Goal: Task Accomplishment & Management: Complete application form

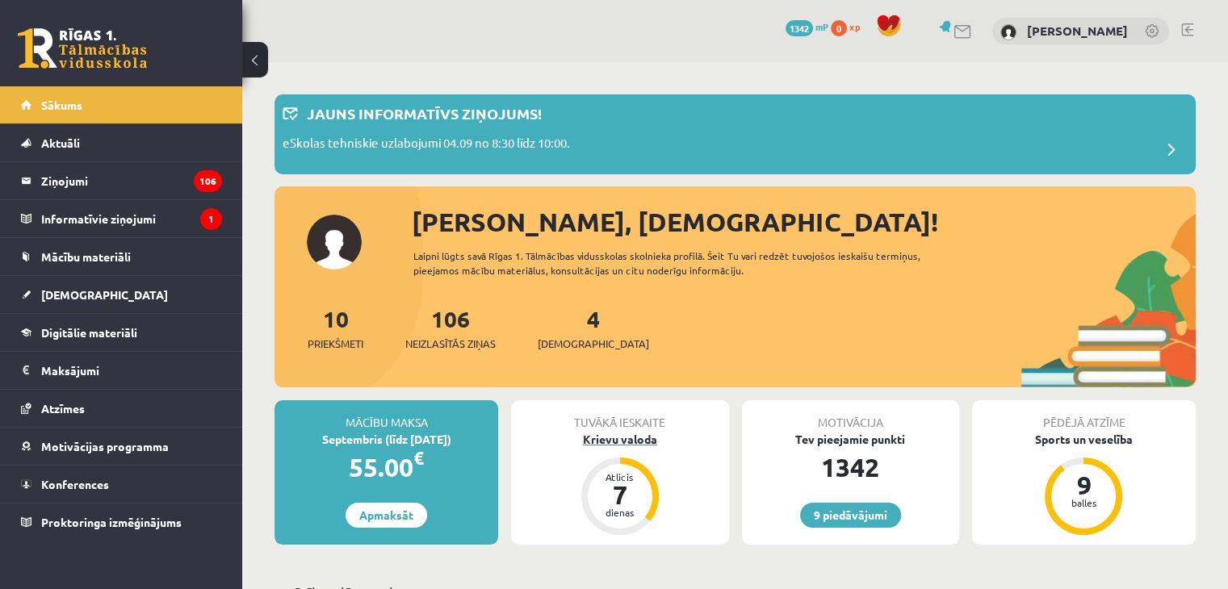
click at [632, 443] on div "Krievu valoda" at bounding box center [619, 439] width 217 height 17
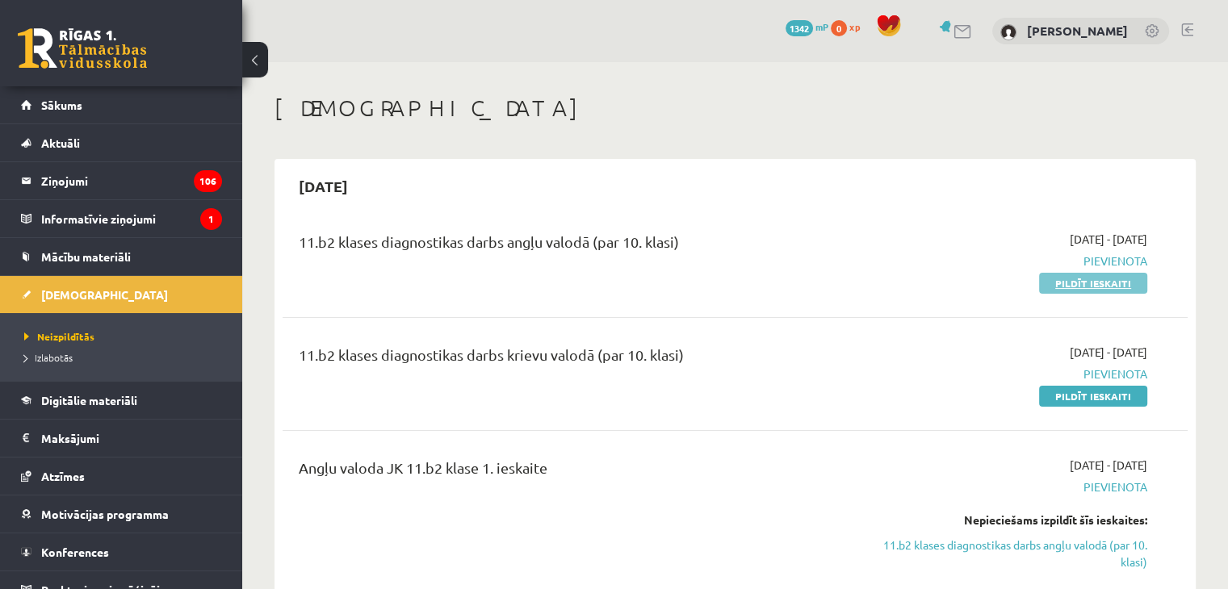
click at [1081, 285] on link "Pildīt ieskaiti" at bounding box center [1093, 283] width 108 height 21
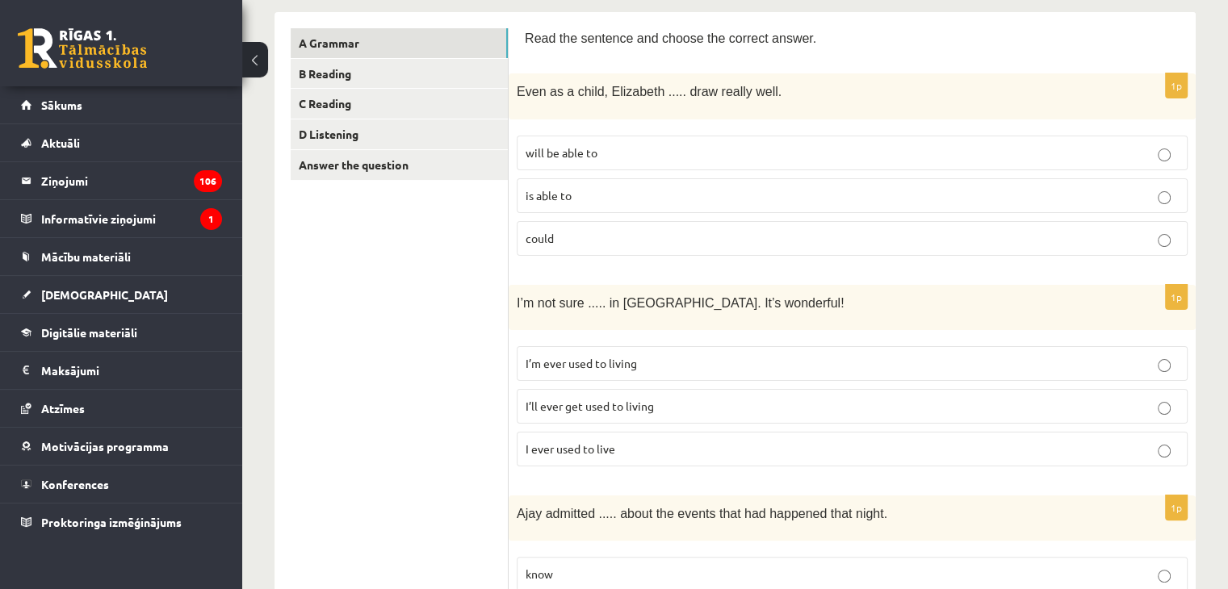
scroll to position [310, 0]
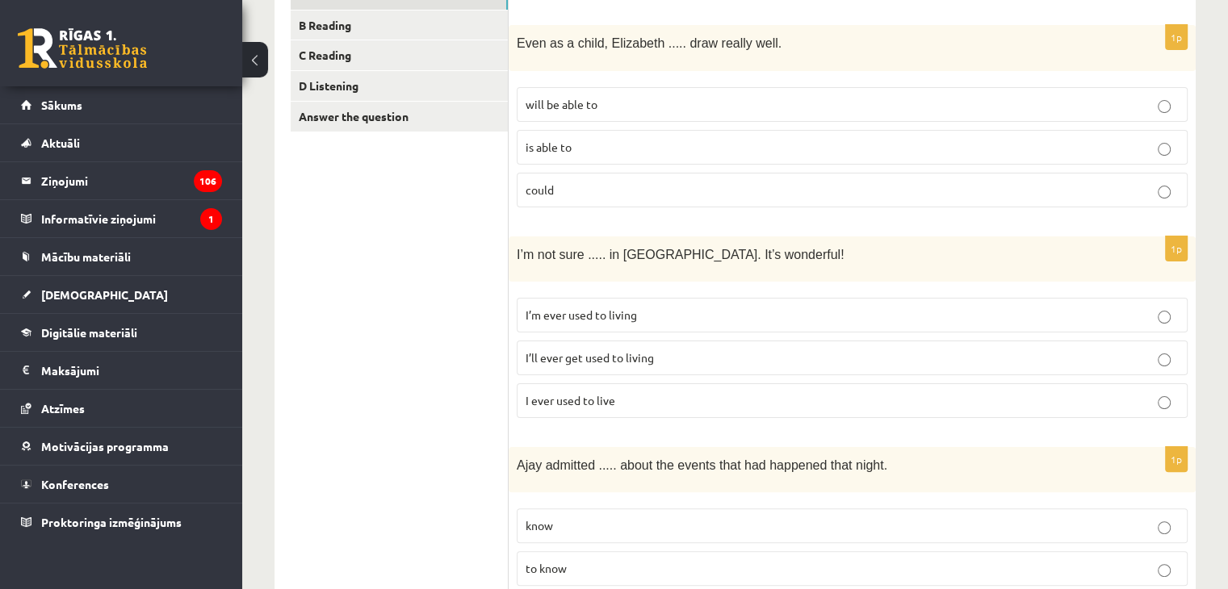
click at [723, 186] on p "could" at bounding box center [852, 190] width 653 height 17
click at [773, 350] on p "I’ll ever get used to living" at bounding box center [852, 358] width 653 height 17
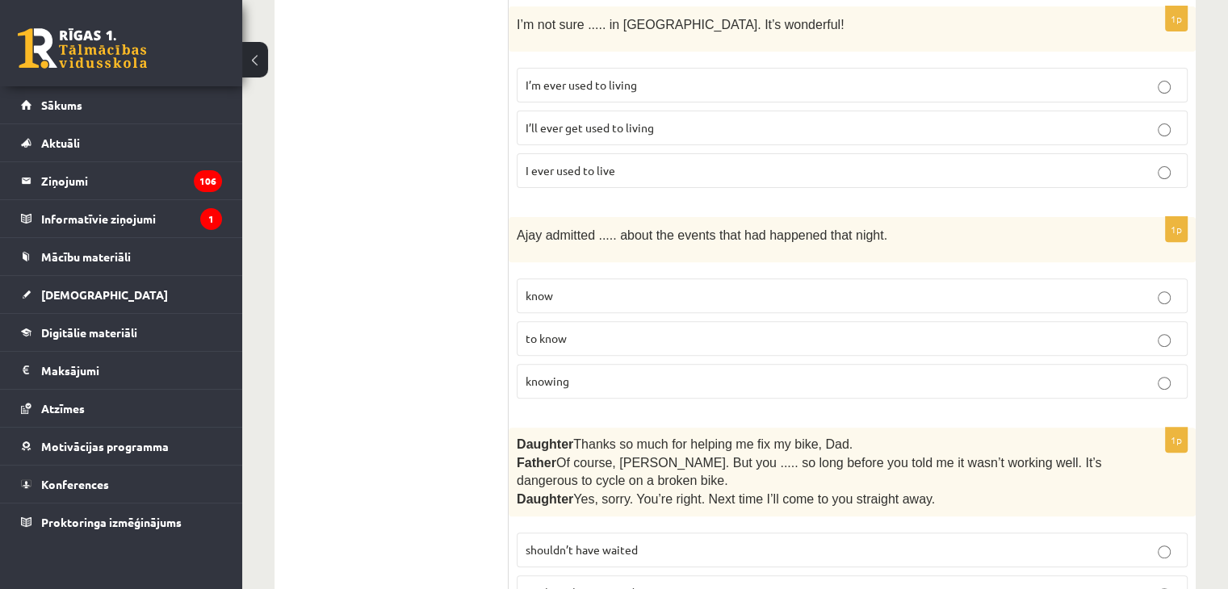
scroll to position [546, 0]
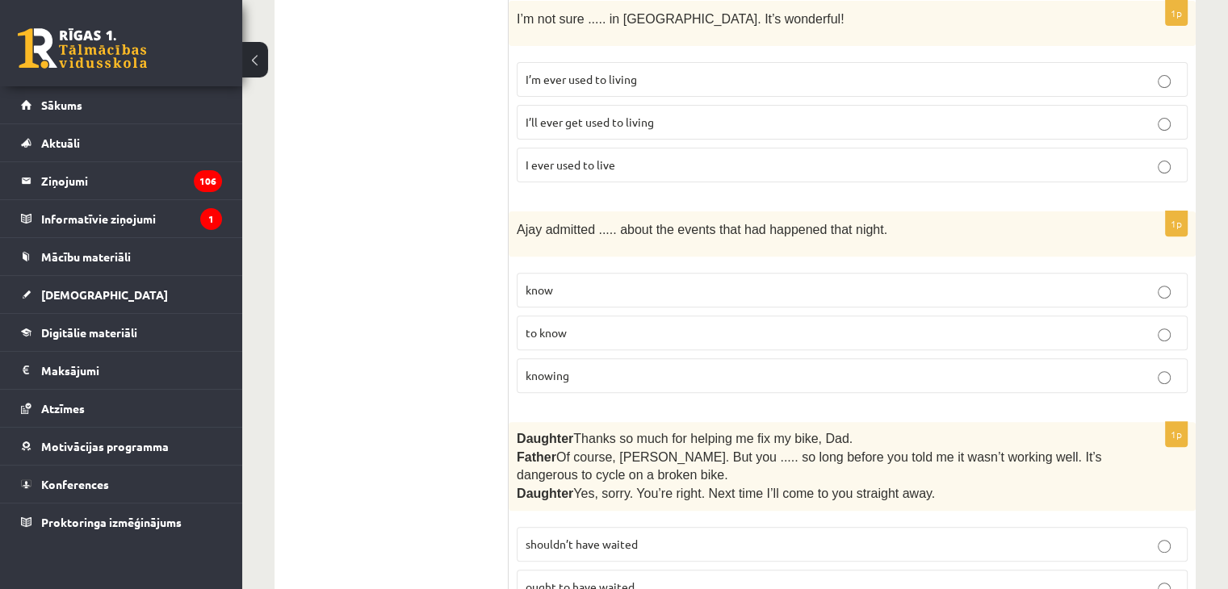
click at [740, 325] on p "to know" at bounding box center [852, 333] width 653 height 17
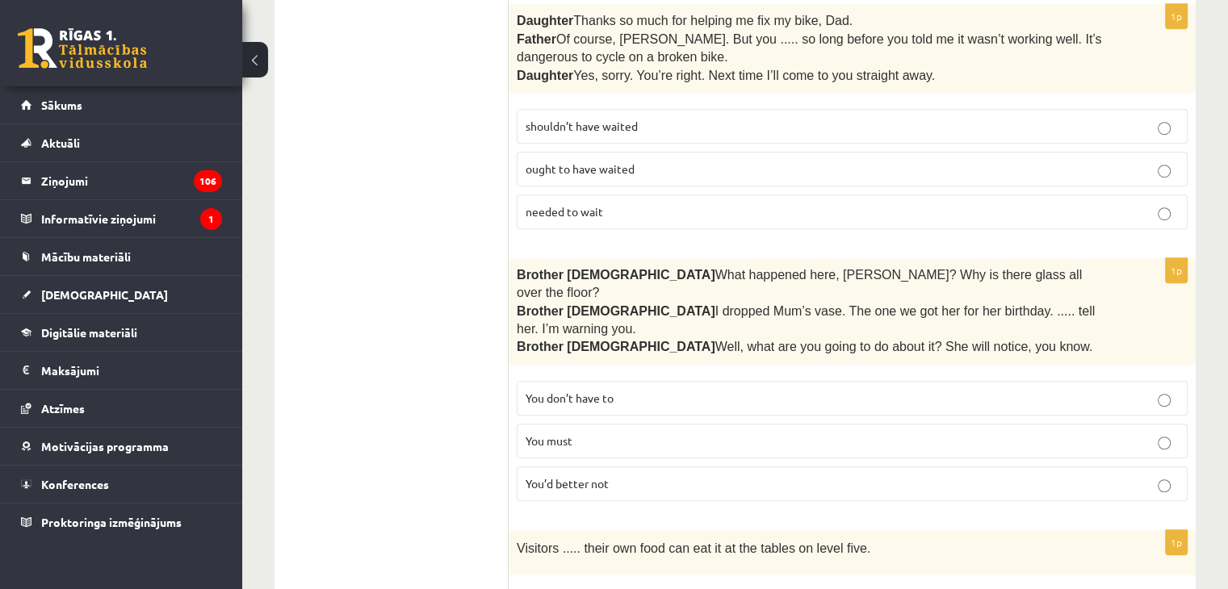
scroll to position [958, 0]
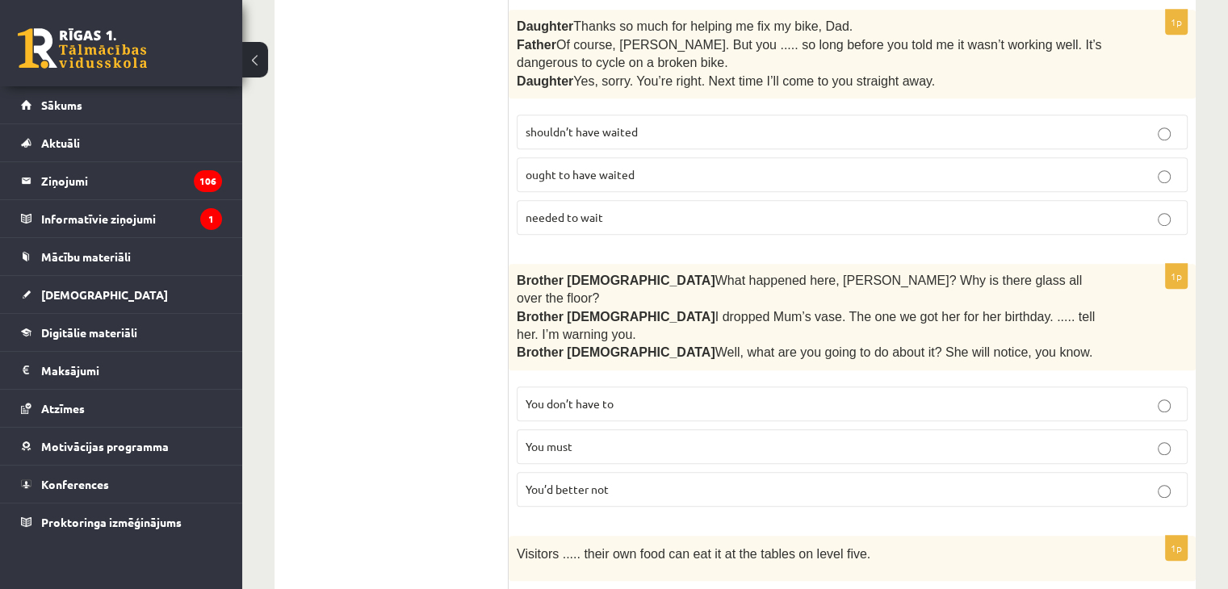
click at [647, 125] on p "shouldn’t have waited" at bounding box center [852, 132] width 653 height 17
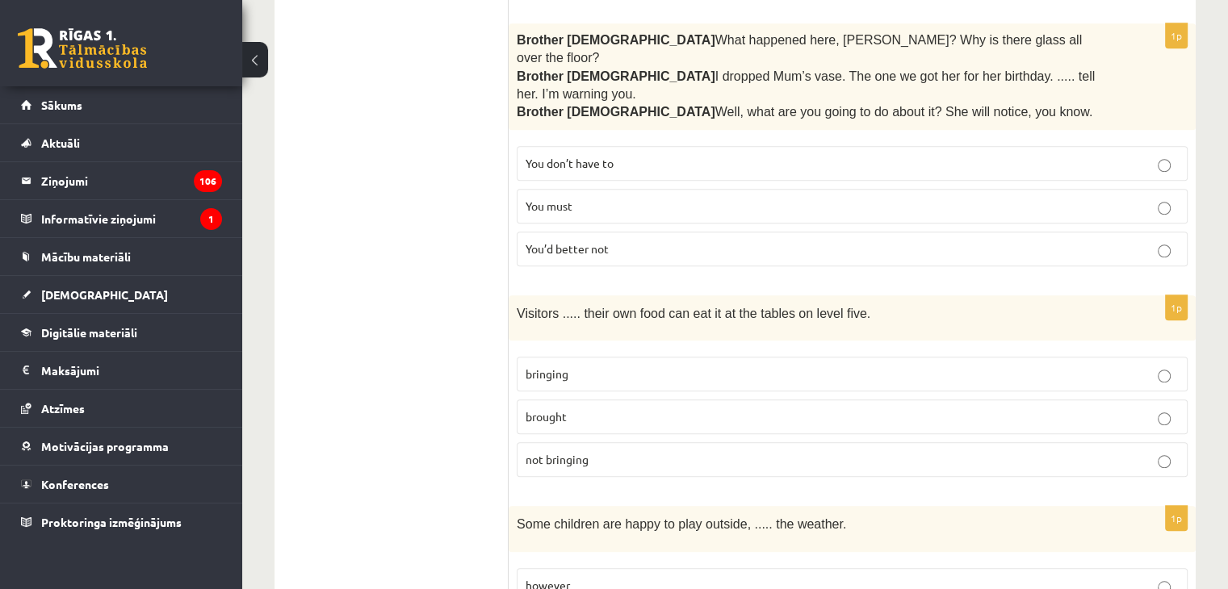
scroll to position [1221, 0]
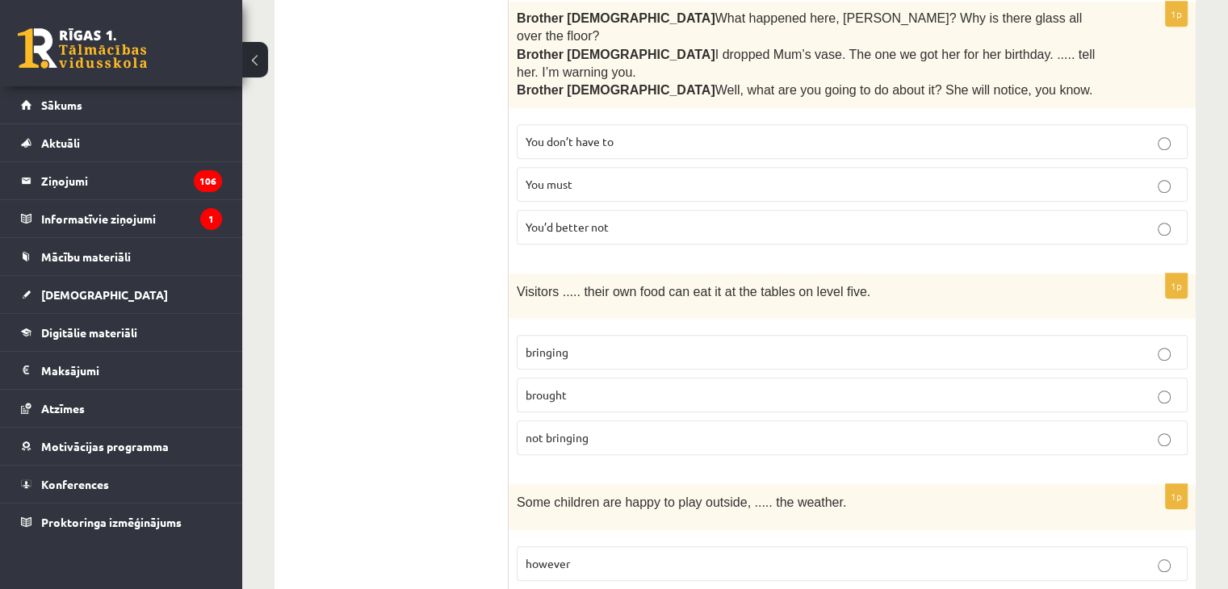
click at [865, 219] on p "You’d better not" at bounding box center [852, 227] width 653 height 17
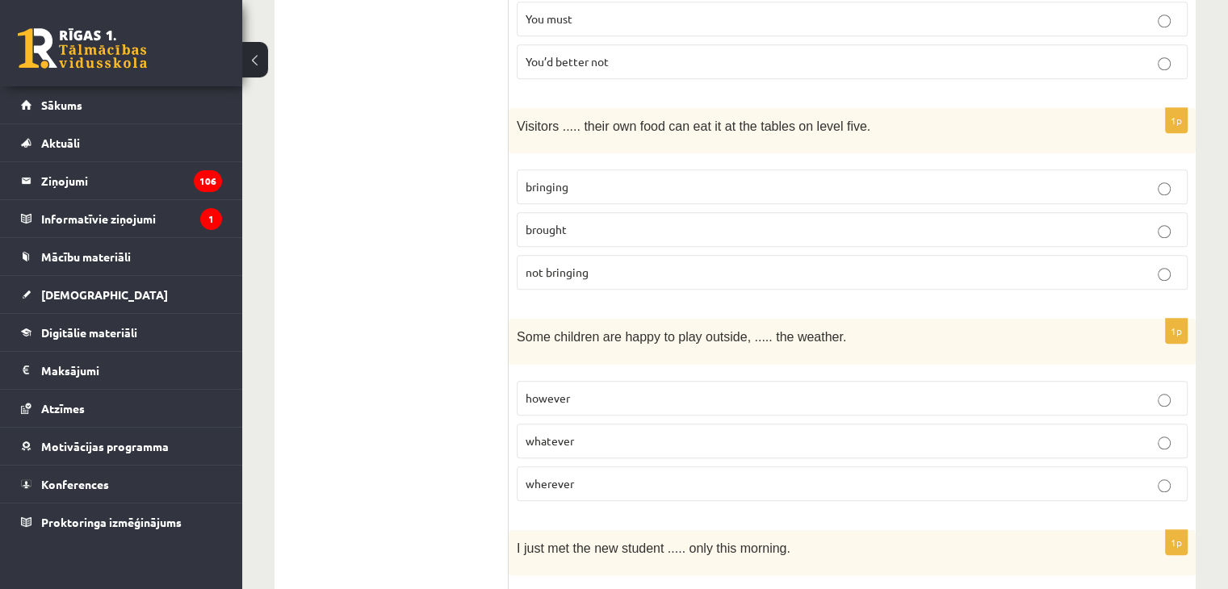
scroll to position [1456, 0]
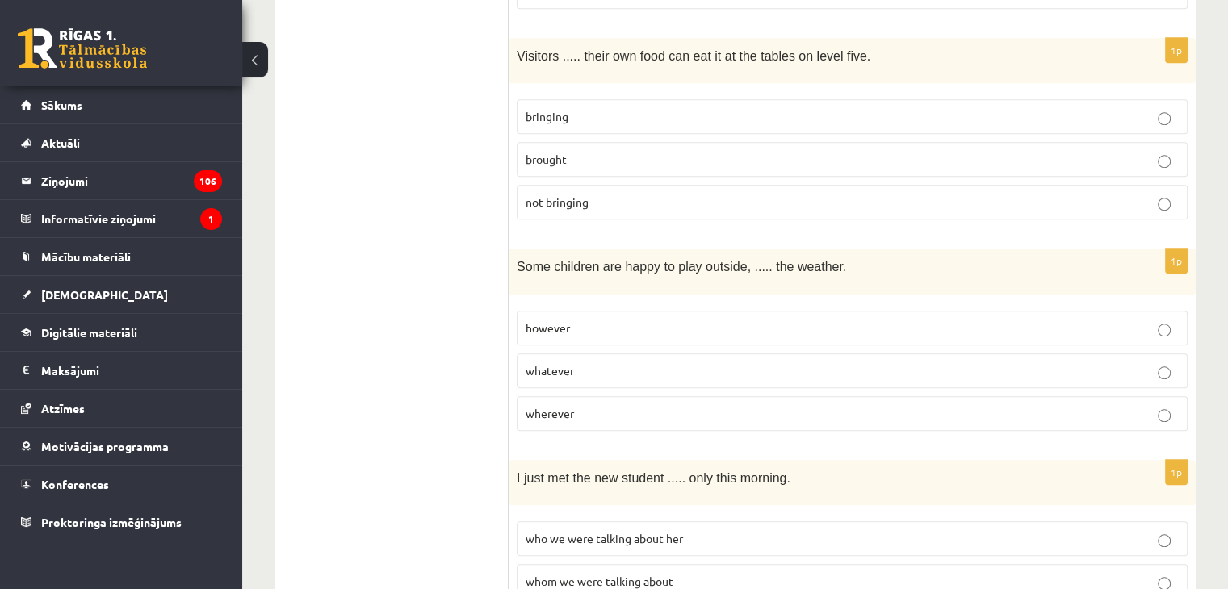
click at [641, 194] on p "not bringing" at bounding box center [852, 202] width 653 height 17
click at [840, 108] on p "bringing" at bounding box center [852, 116] width 653 height 17
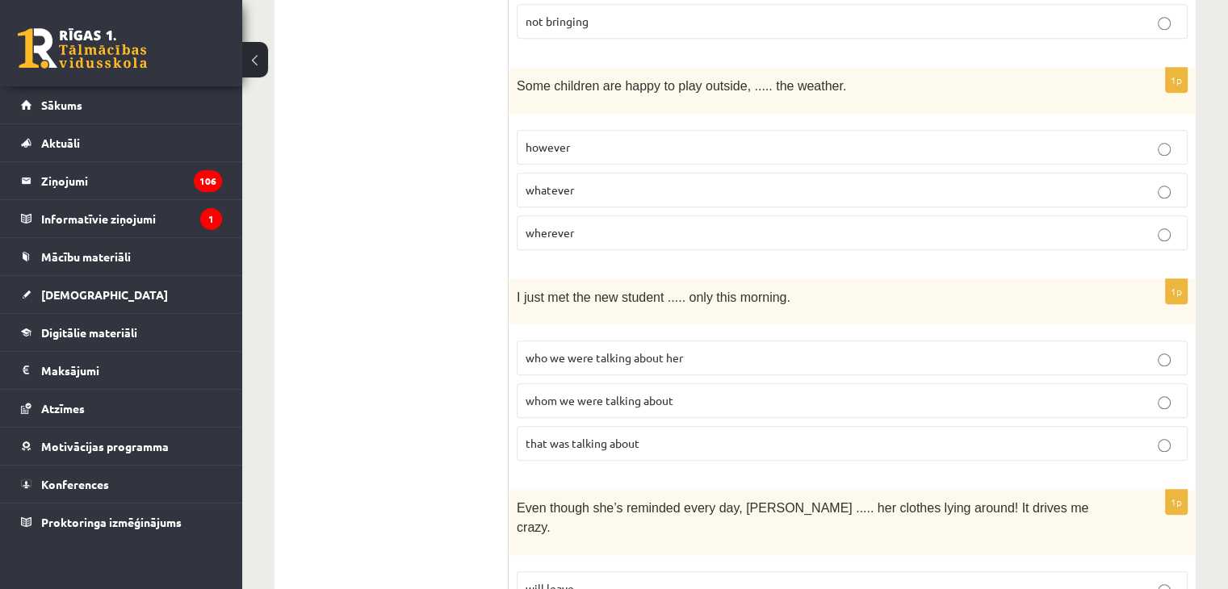
scroll to position [1649, 0]
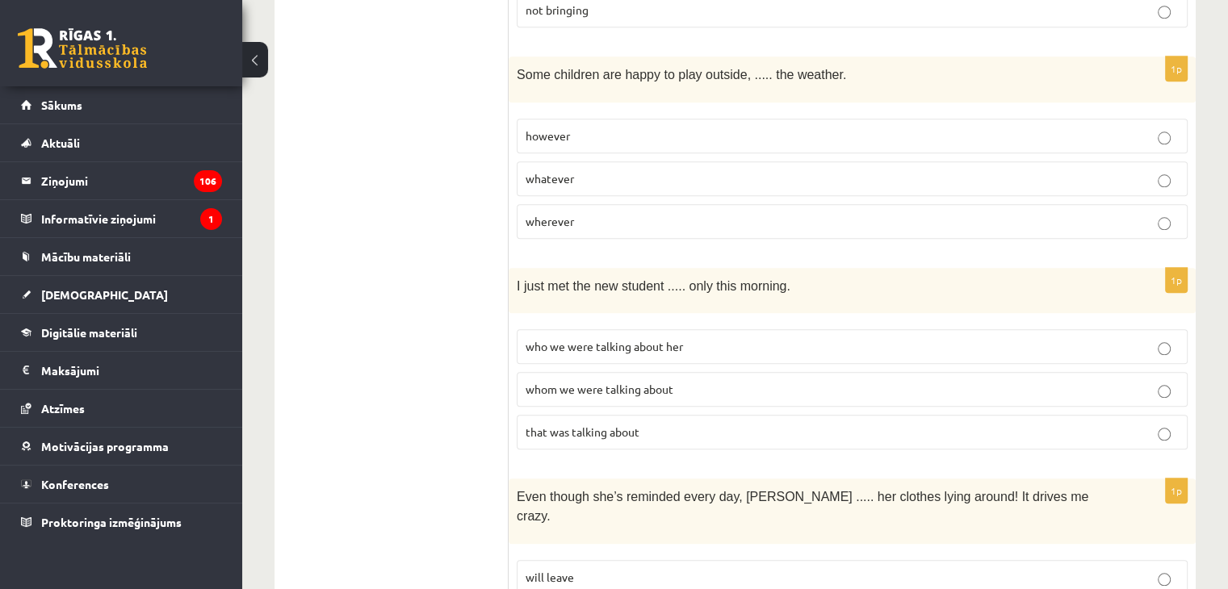
click at [756, 170] on p "whatever" at bounding box center [852, 178] width 653 height 17
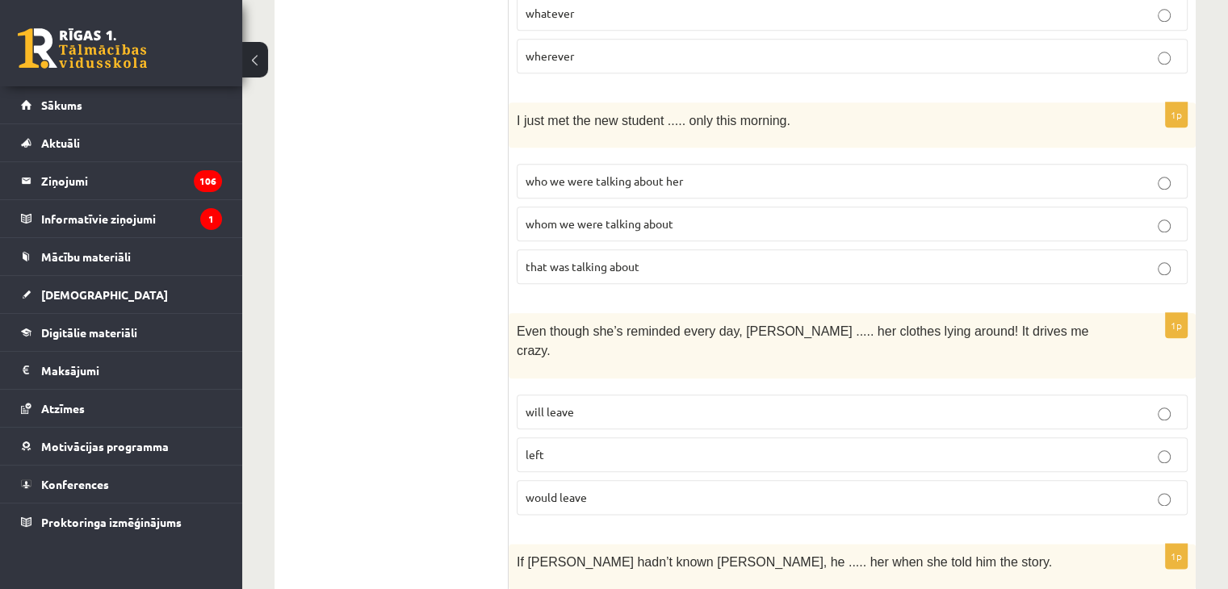
scroll to position [1825, 0]
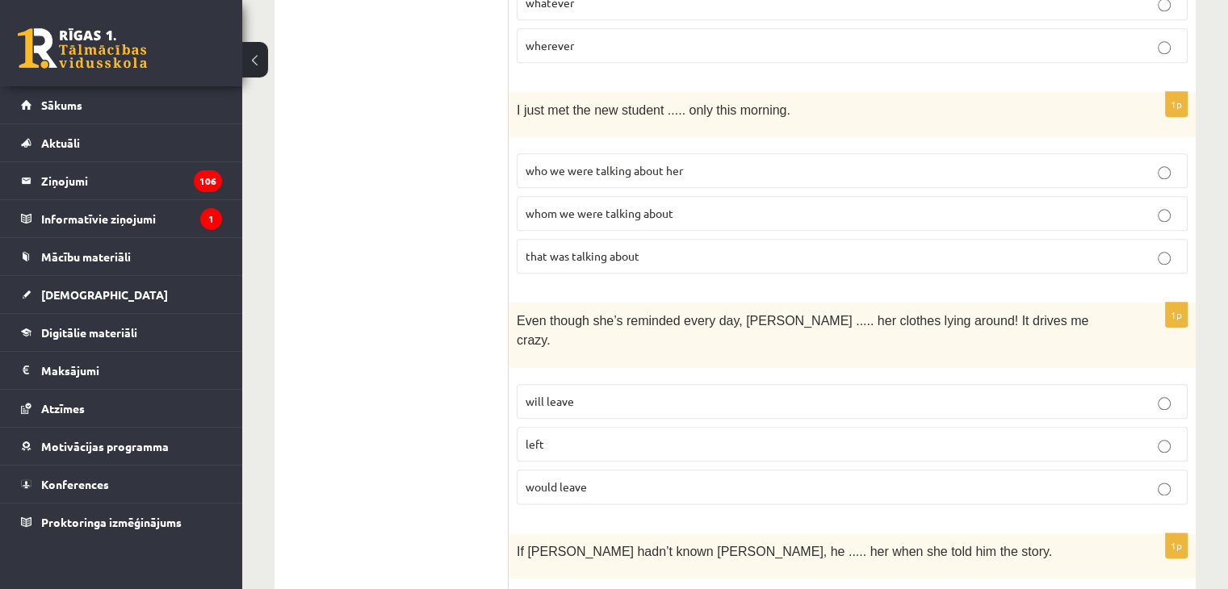
click at [695, 205] on p "whom we were talking about" at bounding box center [852, 213] width 653 height 17
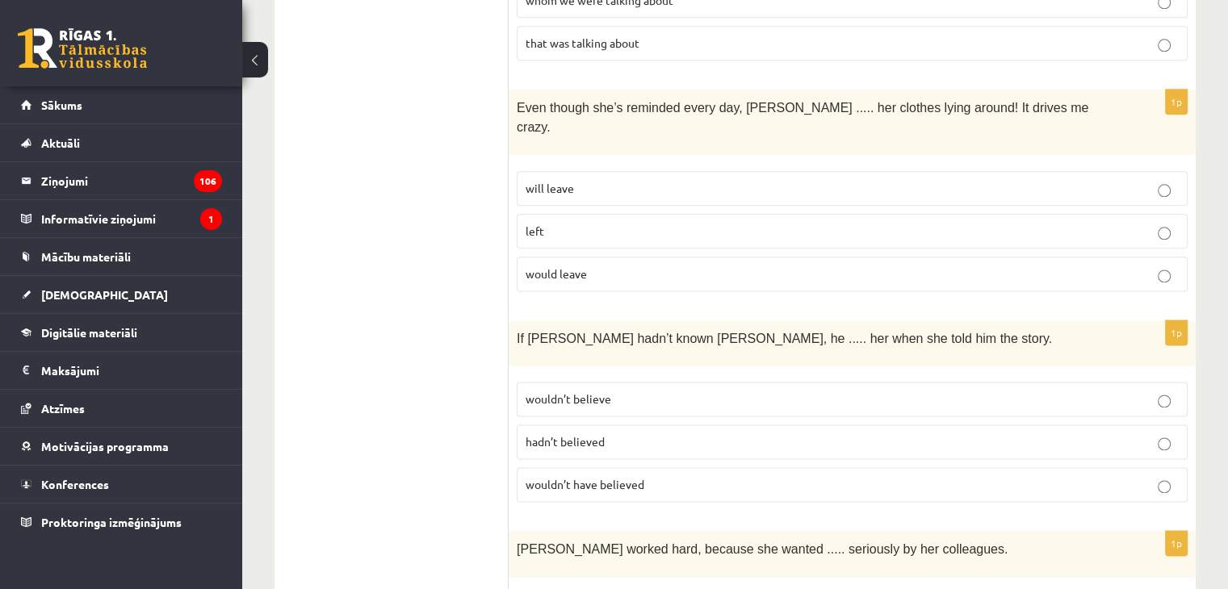
scroll to position [2044, 0]
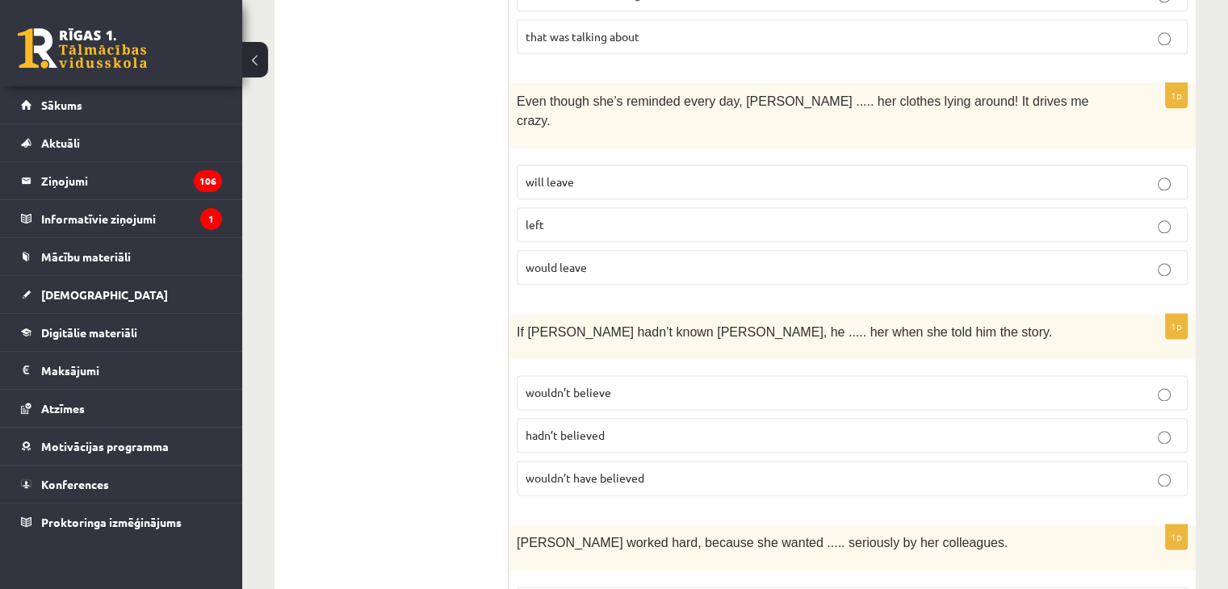
click at [753, 174] on p "will leave" at bounding box center [852, 182] width 653 height 17
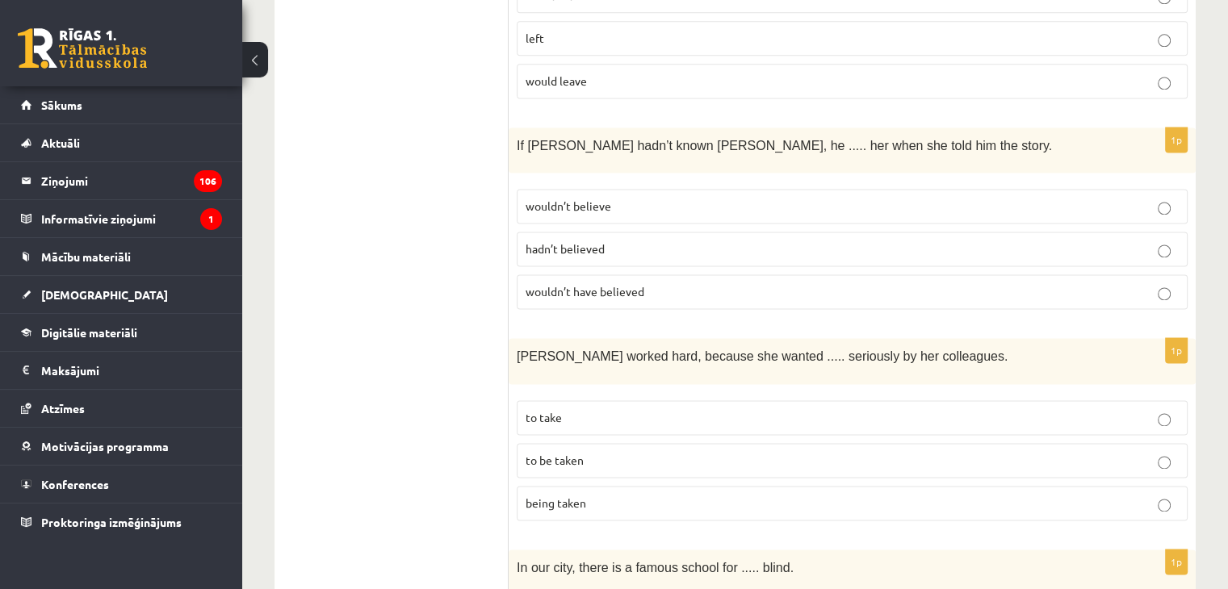
scroll to position [2252, 0]
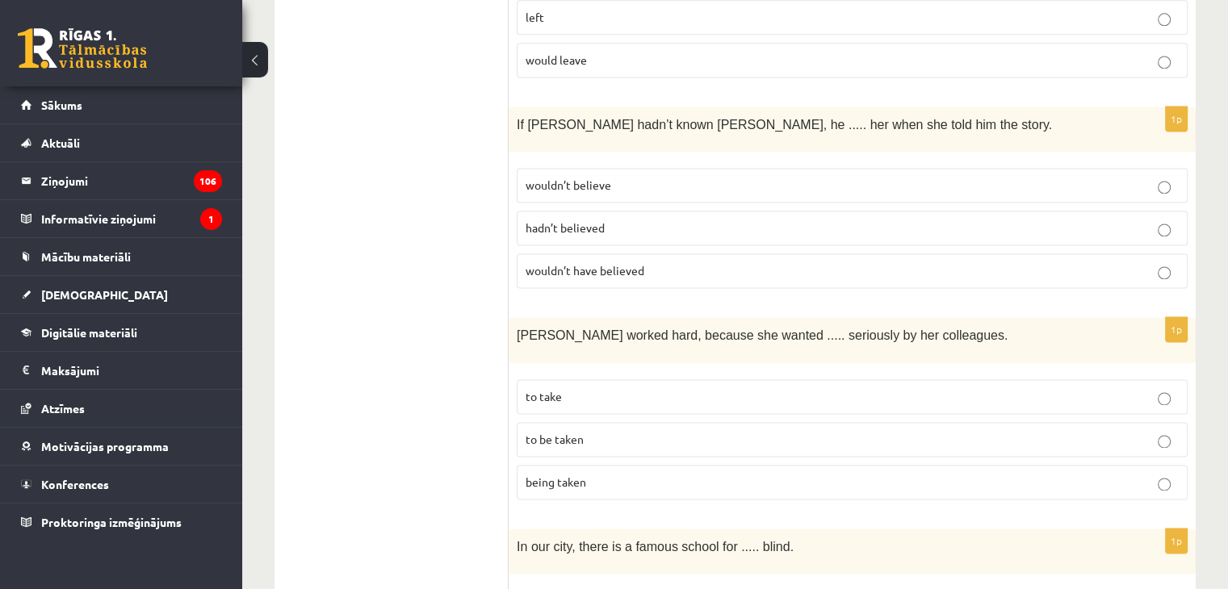
click at [688, 262] on p "wouldn’t have believed" at bounding box center [852, 270] width 653 height 17
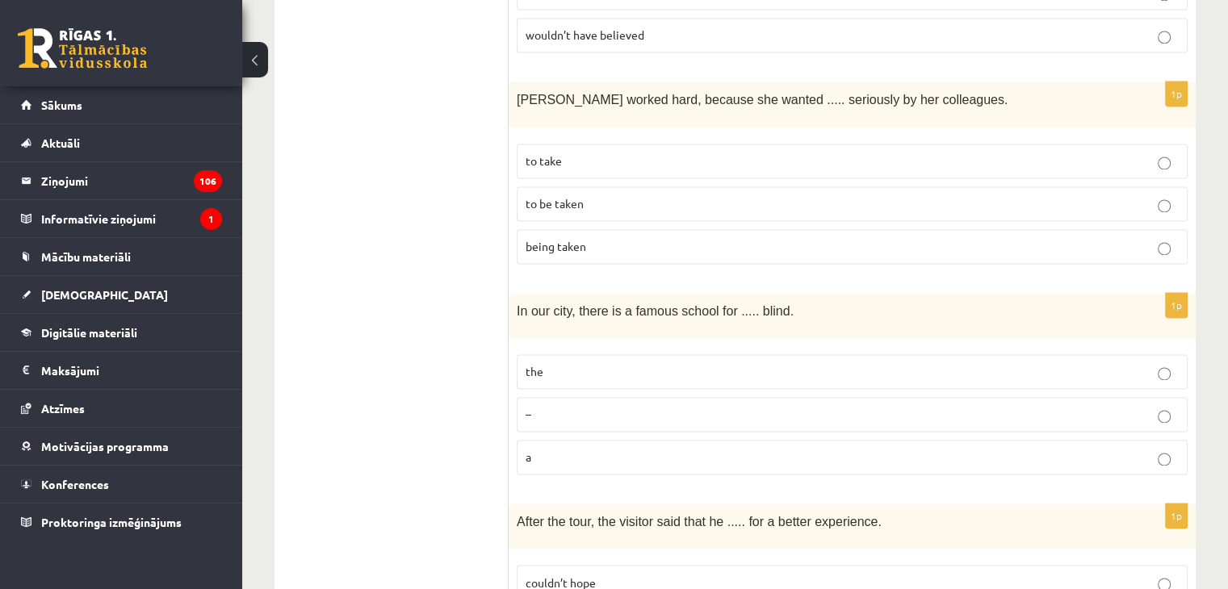
scroll to position [2466, 0]
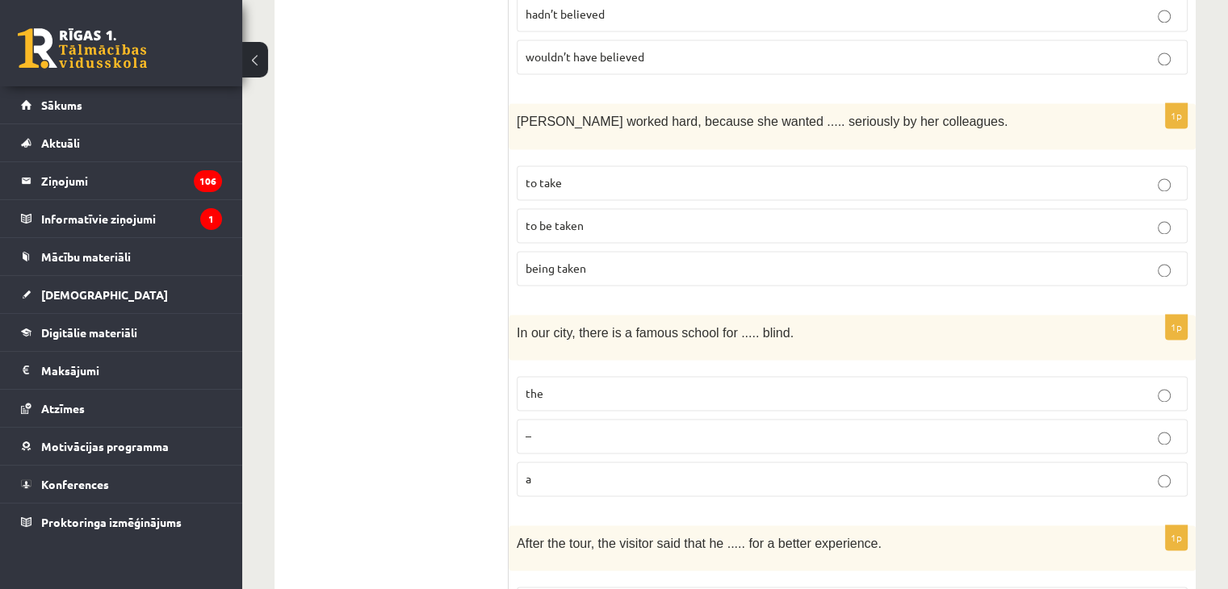
click at [743, 217] on p "to be taken" at bounding box center [852, 225] width 653 height 17
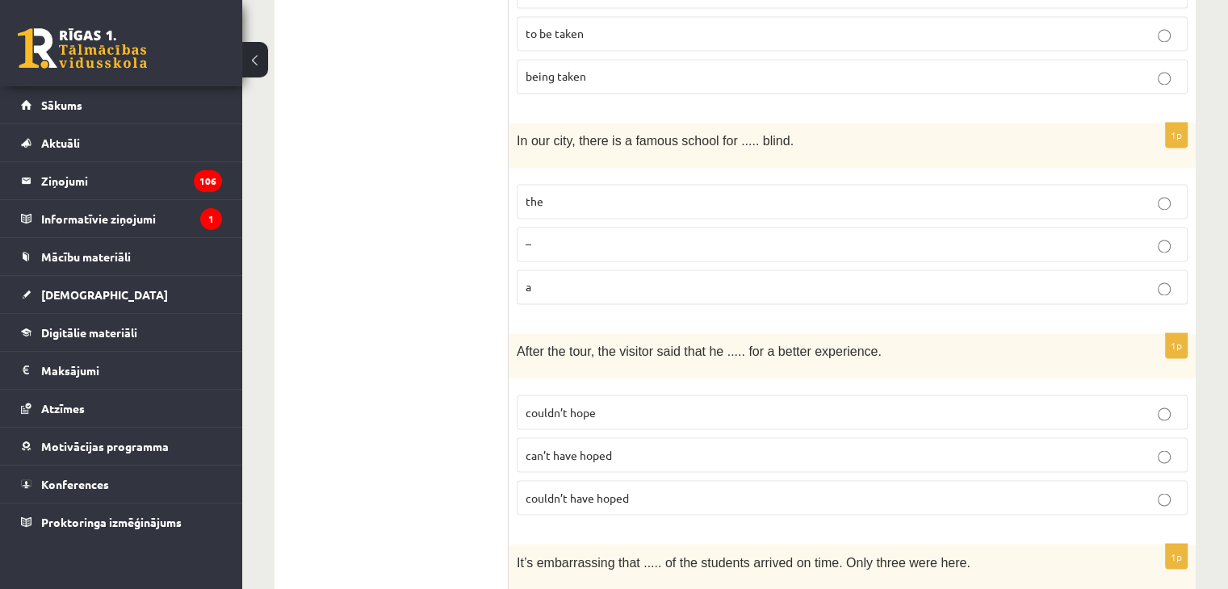
scroll to position [2663, 0]
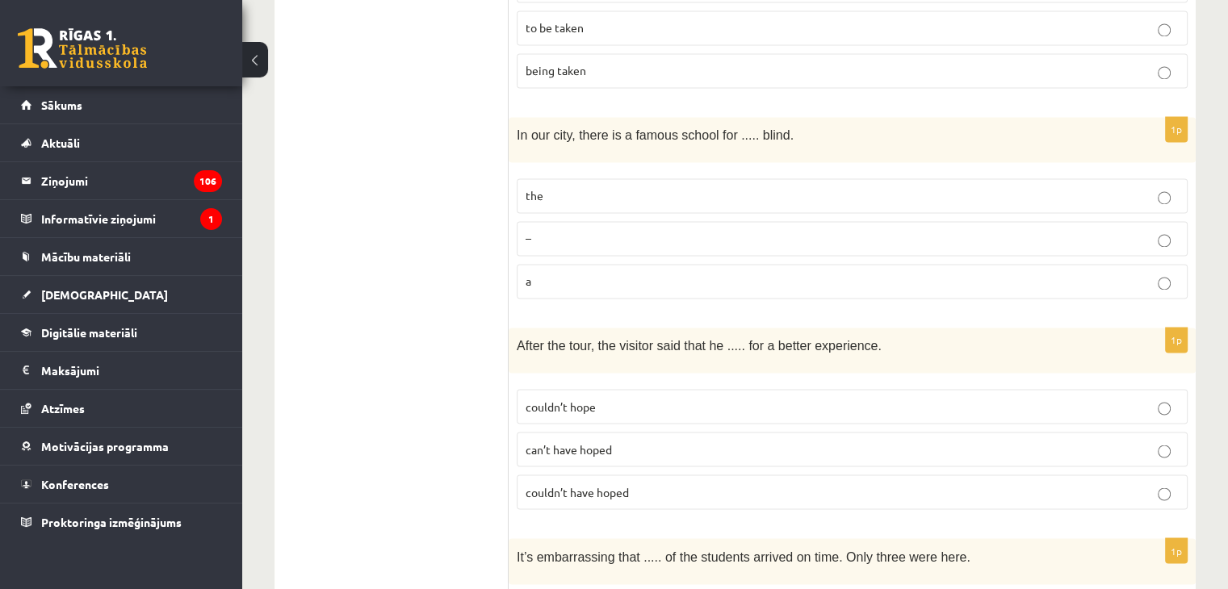
click at [791, 187] on p "the" at bounding box center [852, 195] width 653 height 17
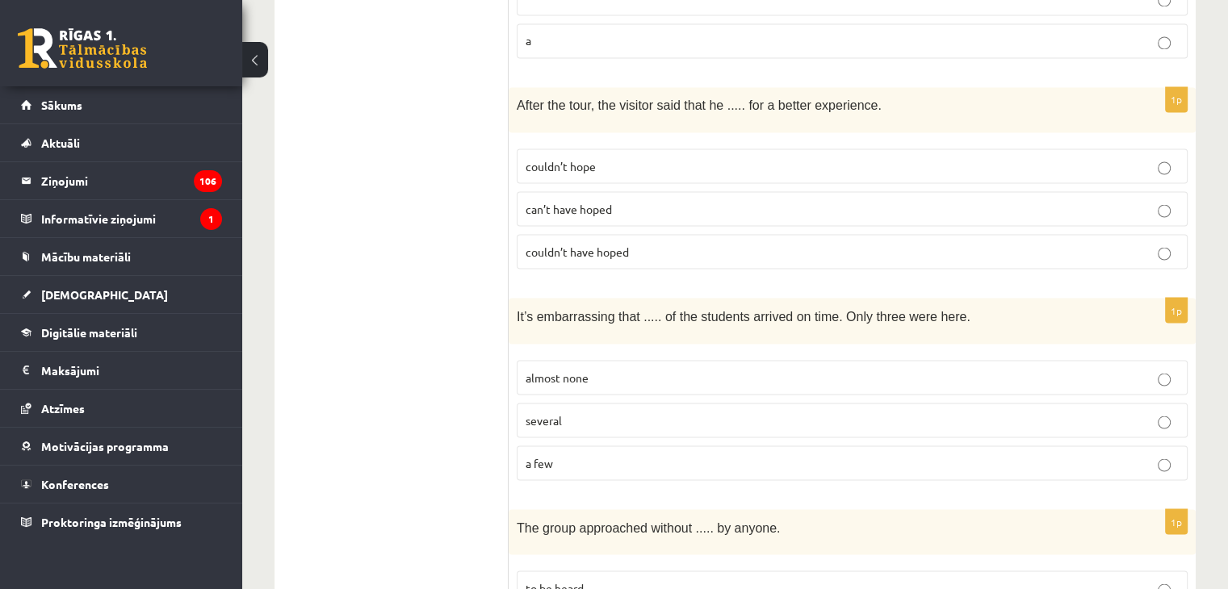
scroll to position [2910, 0]
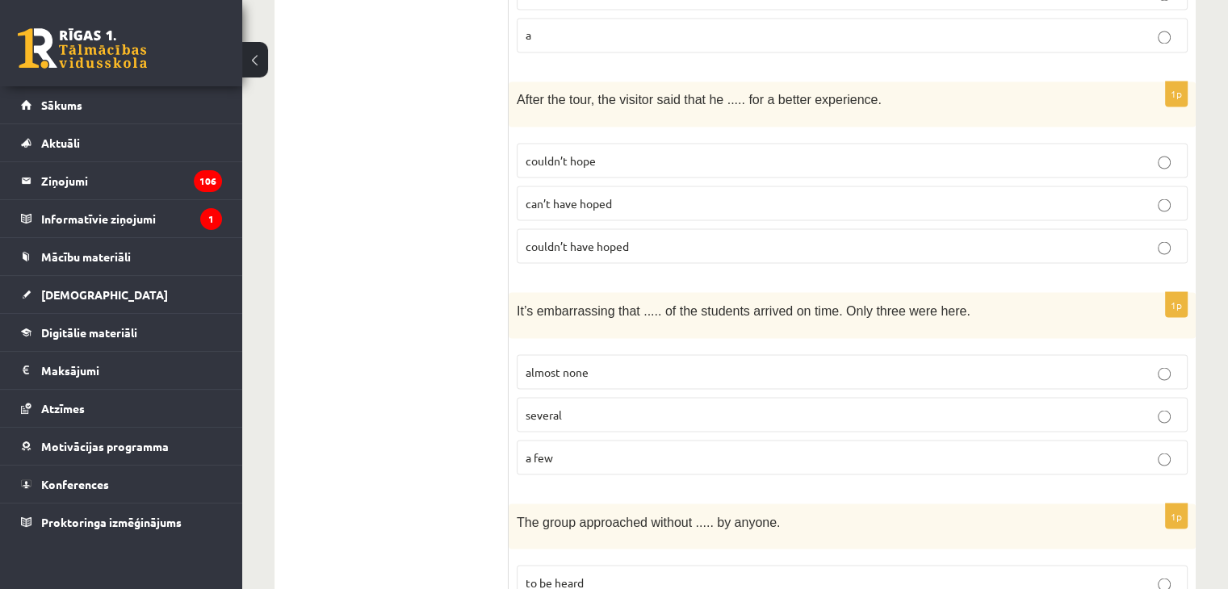
click at [668, 237] on p "couldn’t have hoped" at bounding box center [852, 245] width 653 height 17
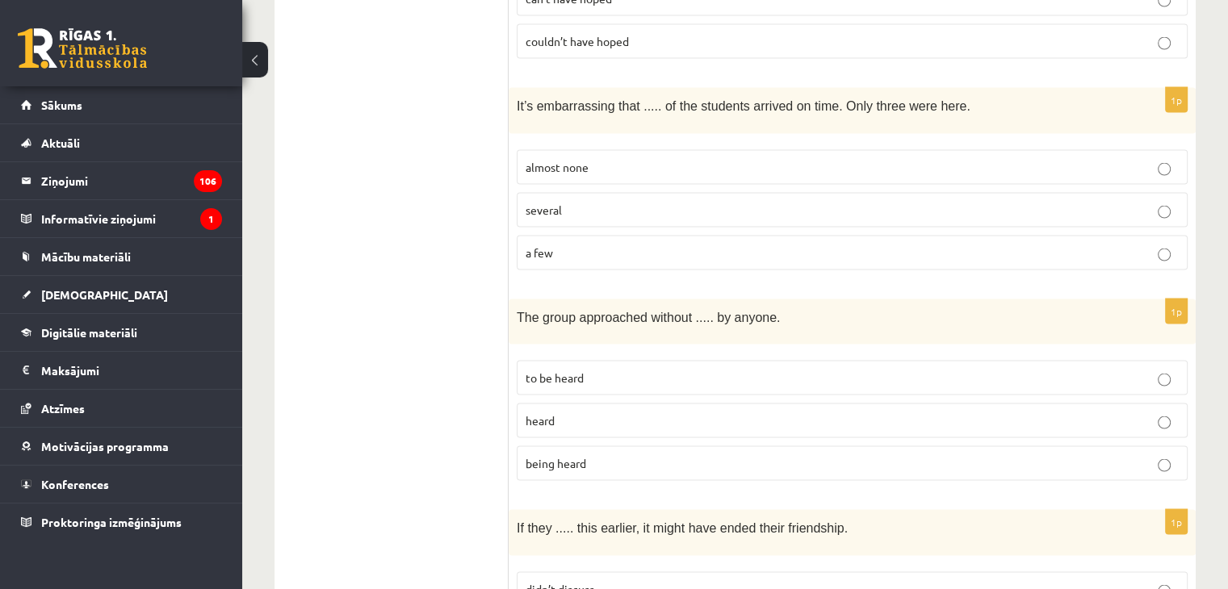
scroll to position [3119, 0]
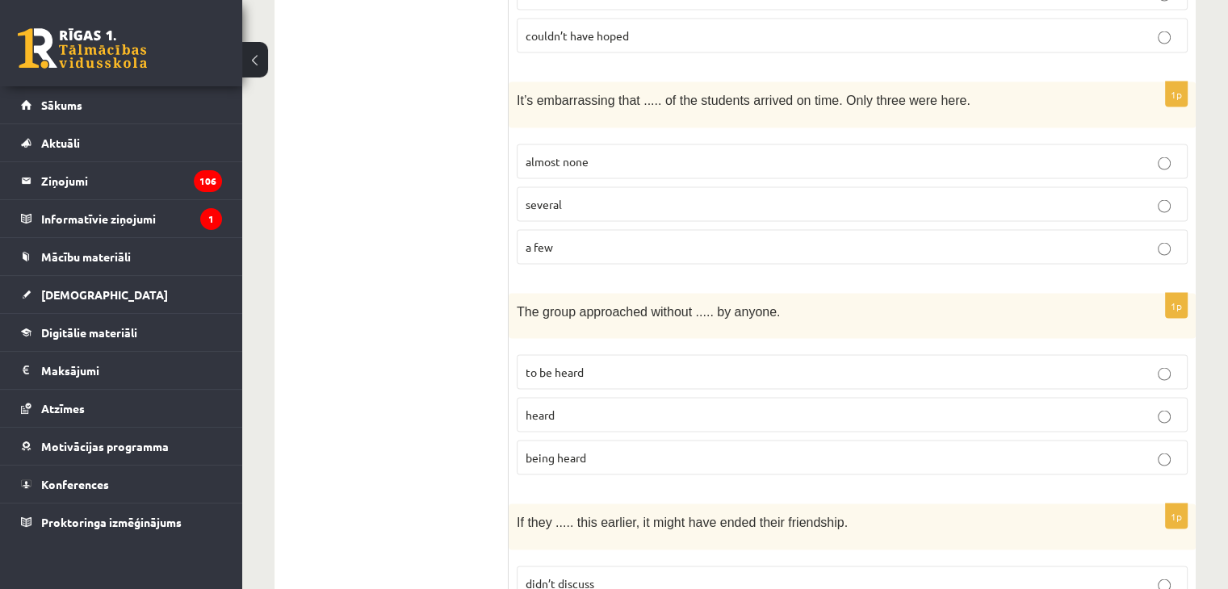
click at [735, 145] on label "almost none" at bounding box center [852, 162] width 671 height 35
click at [671, 450] on p "being heard" at bounding box center [852, 458] width 653 height 17
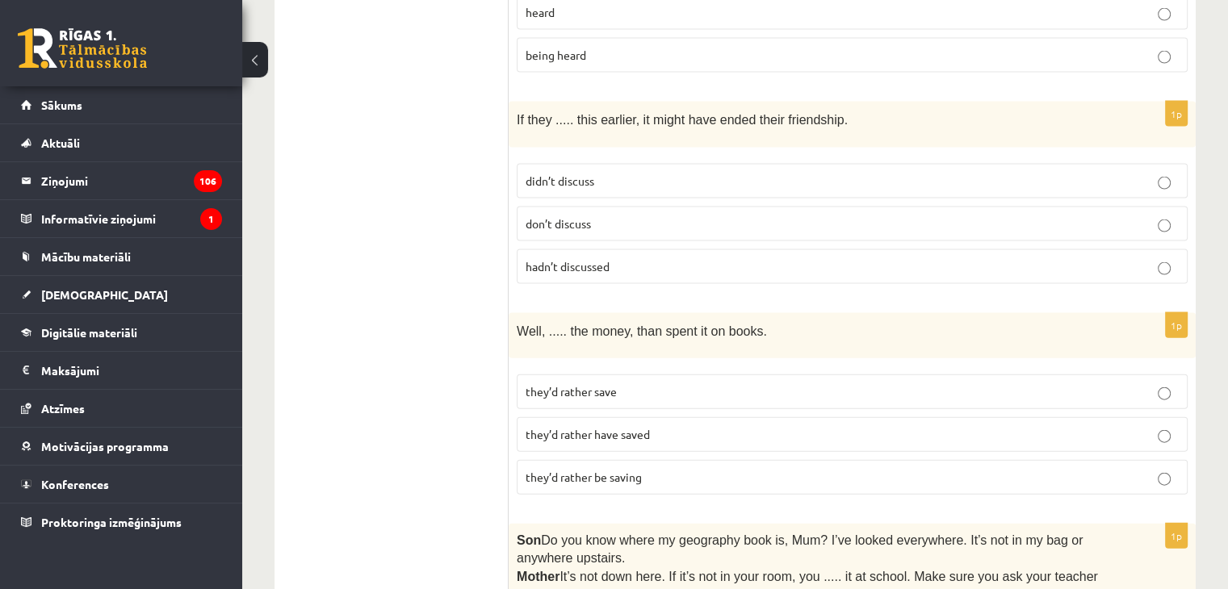
scroll to position [3528, 0]
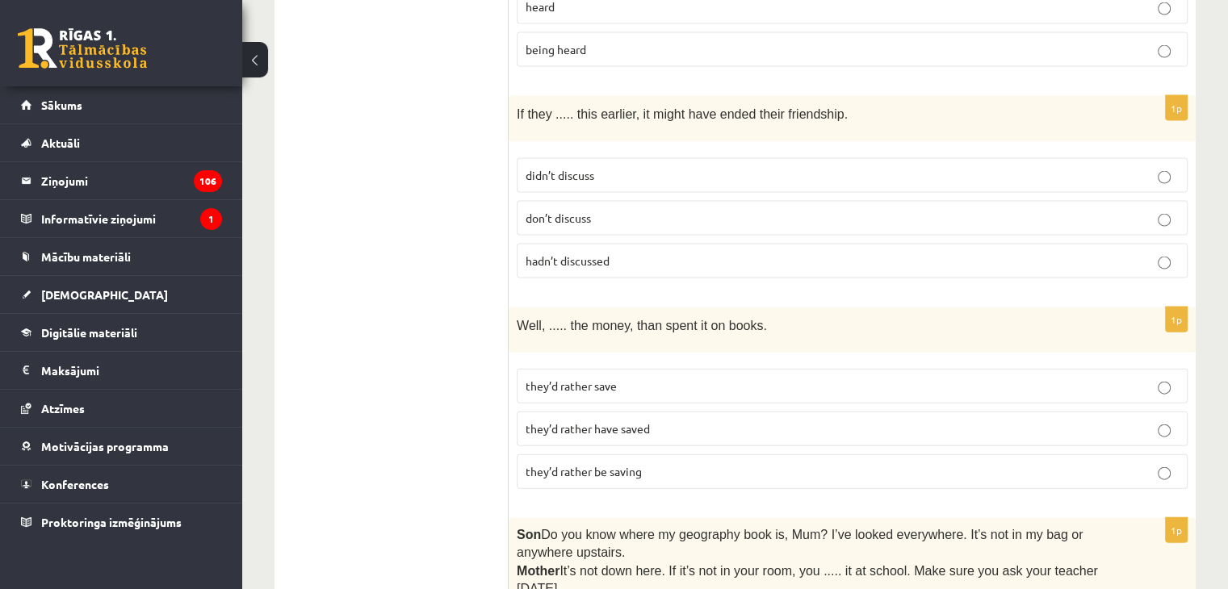
click at [686, 253] on p "hadn’t discussed" at bounding box center [852, 261] width 653 height 17
click at [646, 463] on p "they’d rather be saving" at bounding box center [852, 471] width 653 height 17
click at [1006, 412] on label "they’d rather have saved" at bounding box center [852, 429] width 671 height 35
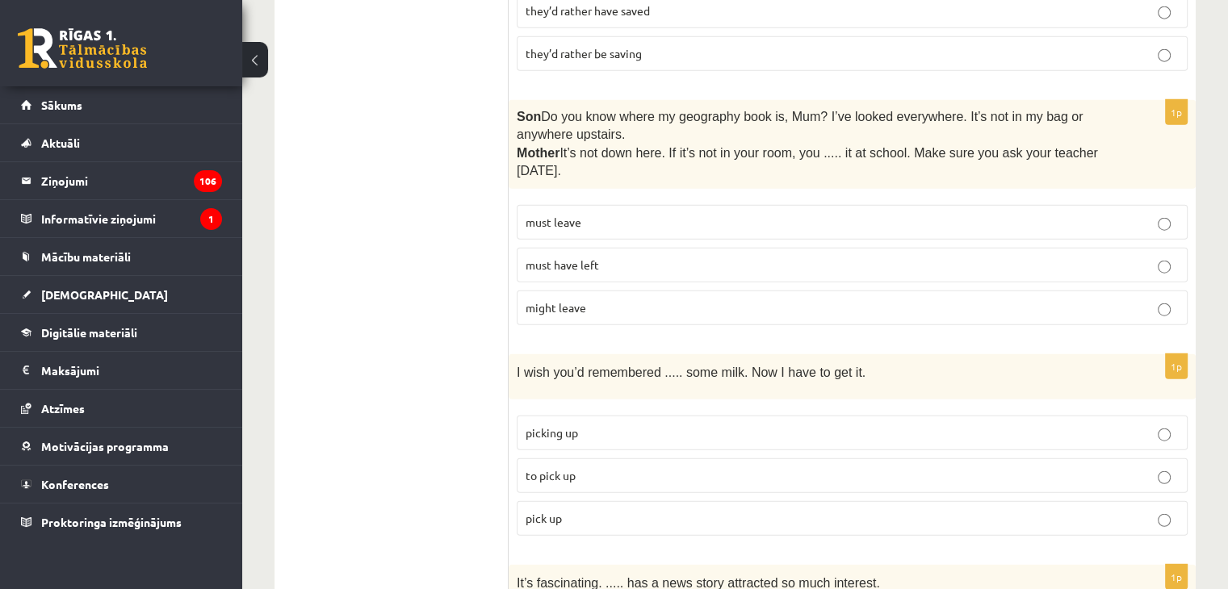
scroll to position [3935, 0]
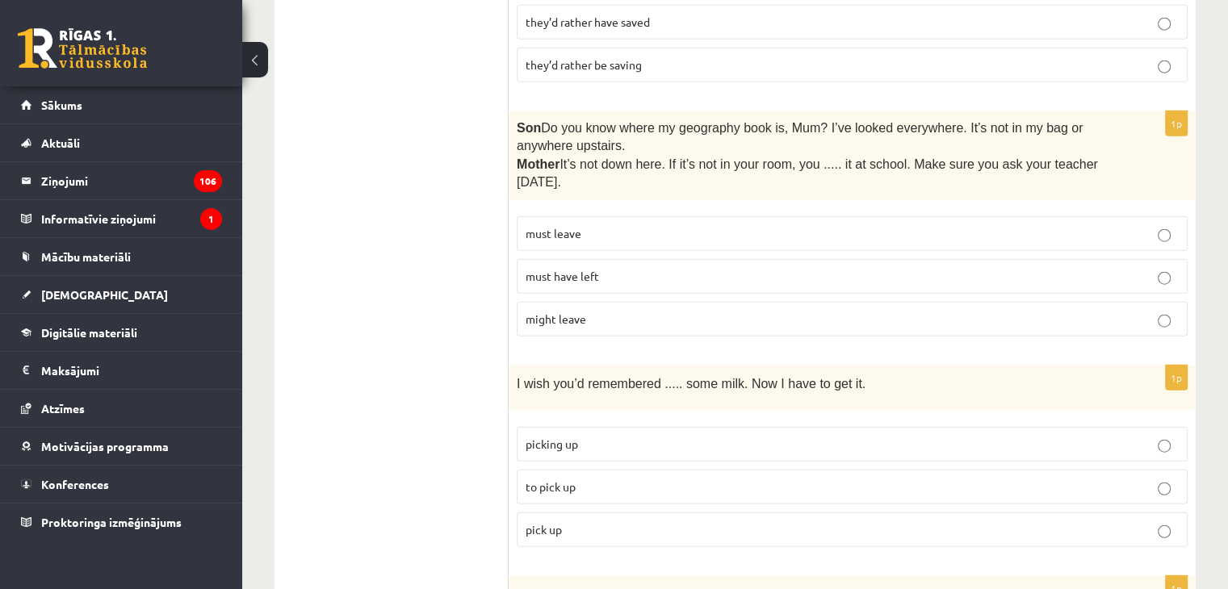
click at [723, 268] on p "must have left" at bounding box center [852, 276] width 653 height 17
click at [649, 479] on p "to pick up" at bounding box center [852, 487] width 653 height 17
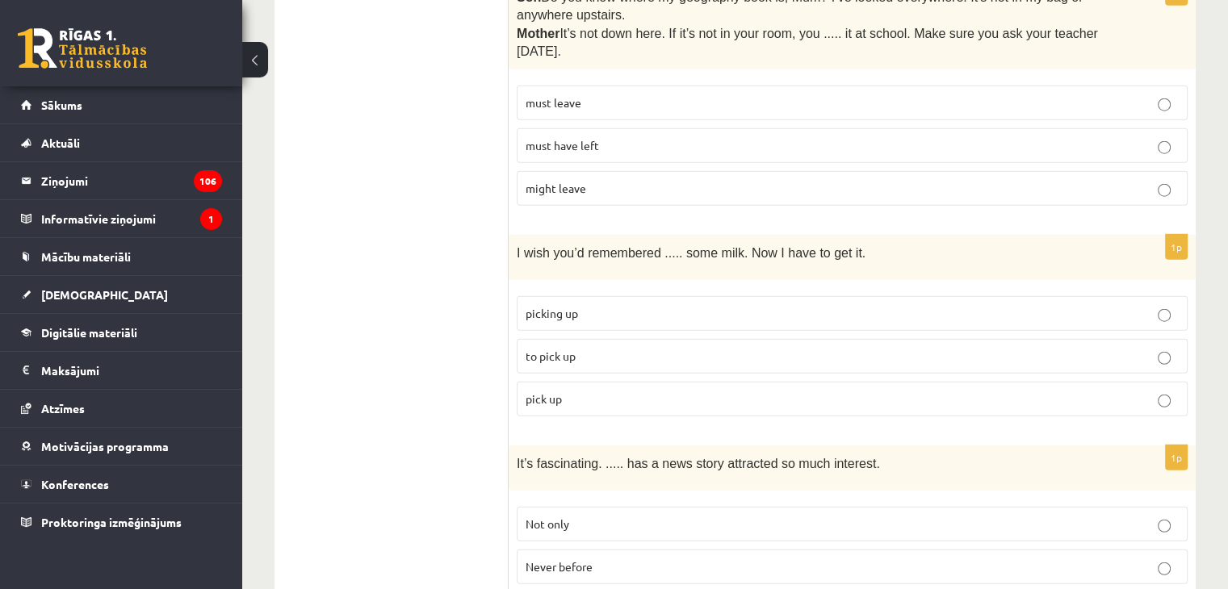
click at [701, 550] on label "Never before" at bounding box center [852, 567] width 671 height 35
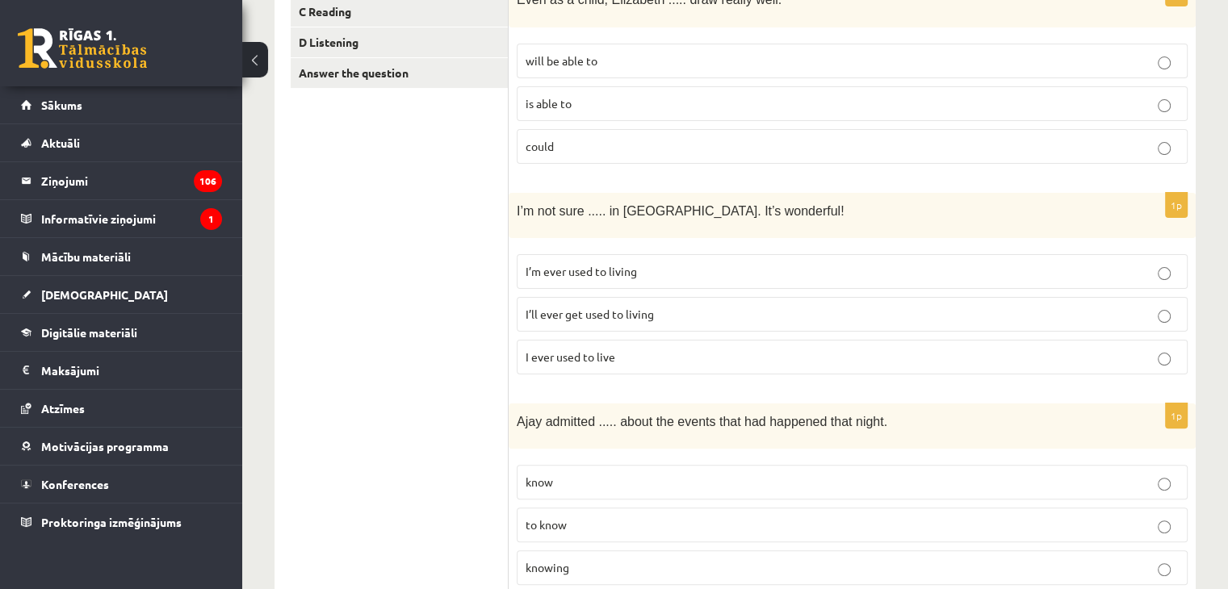
scroll to position [0, 0]
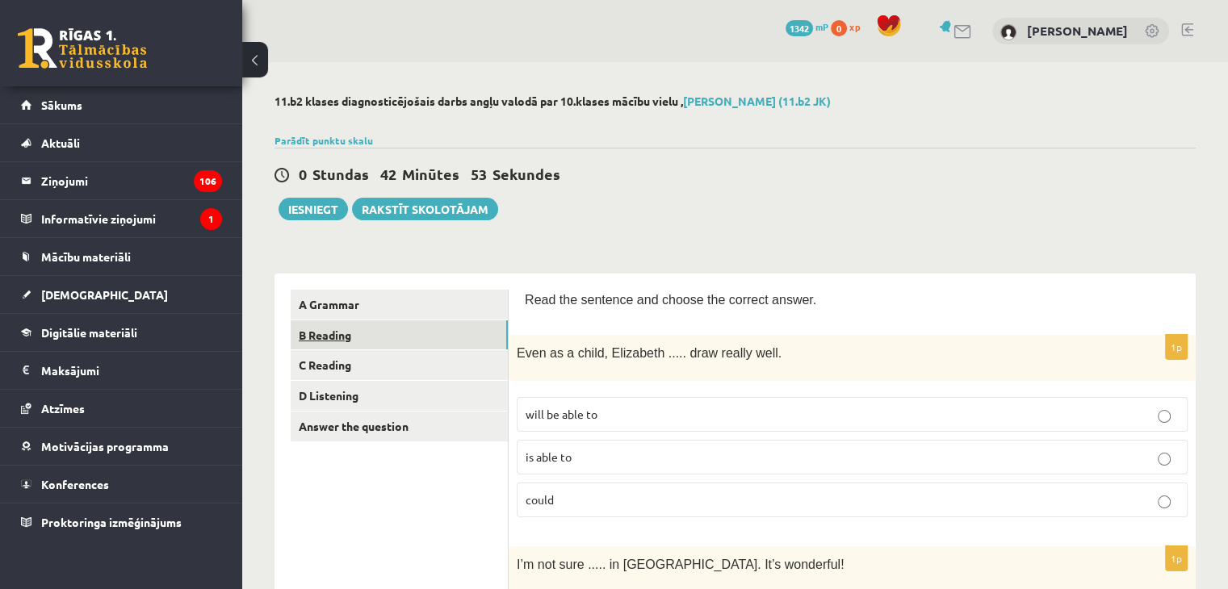
click at [393, 330] on link "B Reading" at bounding box center [399, 336] width 217 height 30
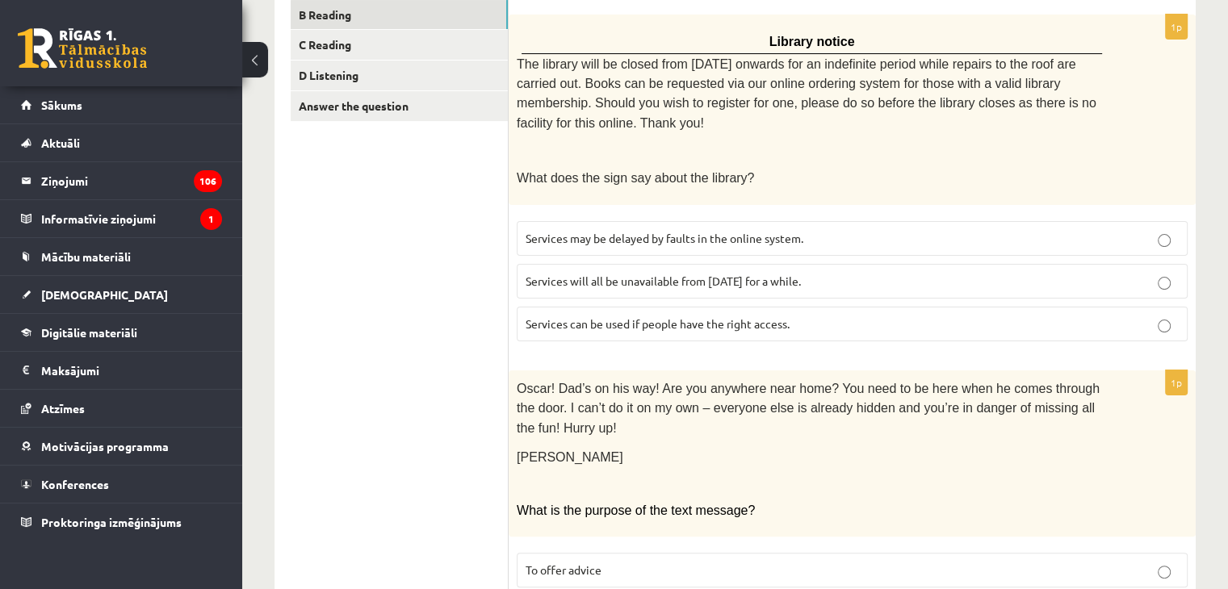
scroll to position [298, 0]
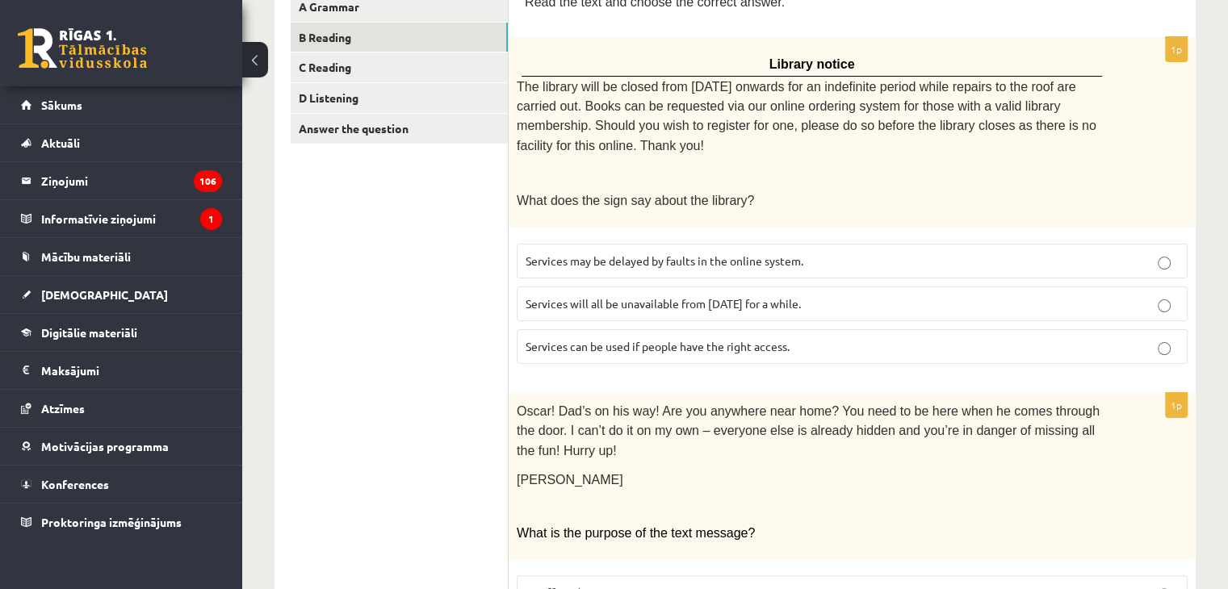
click at [790, 339] on span "Services can be used if people have the right access." at bounding box center [658, 346] width 264 height 15
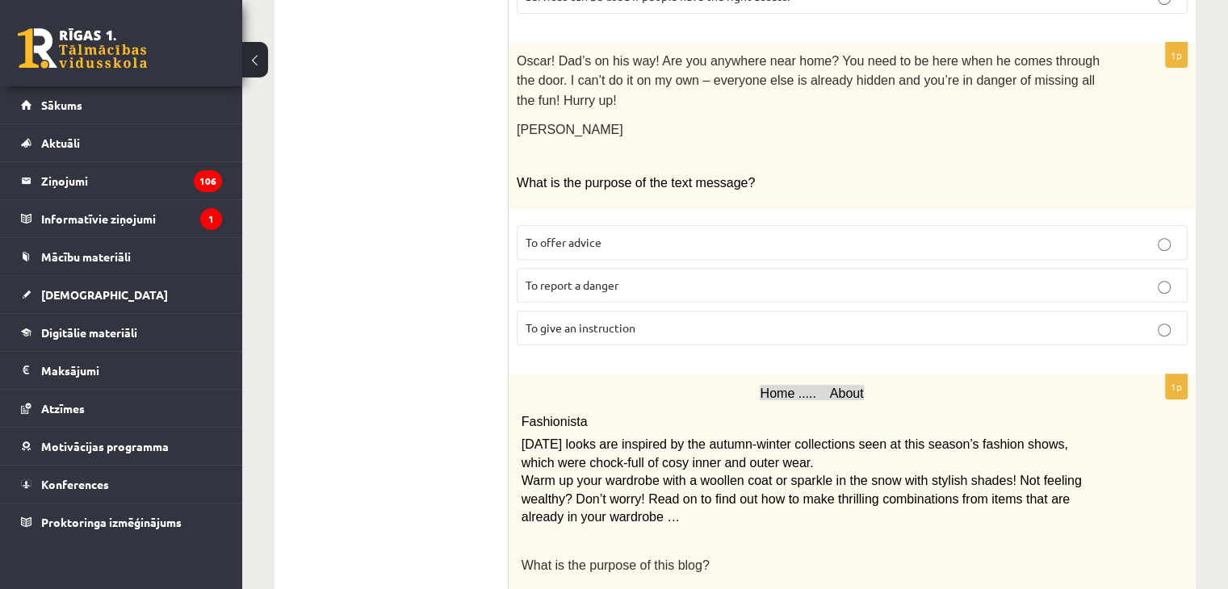
scroll to position [654, 0]
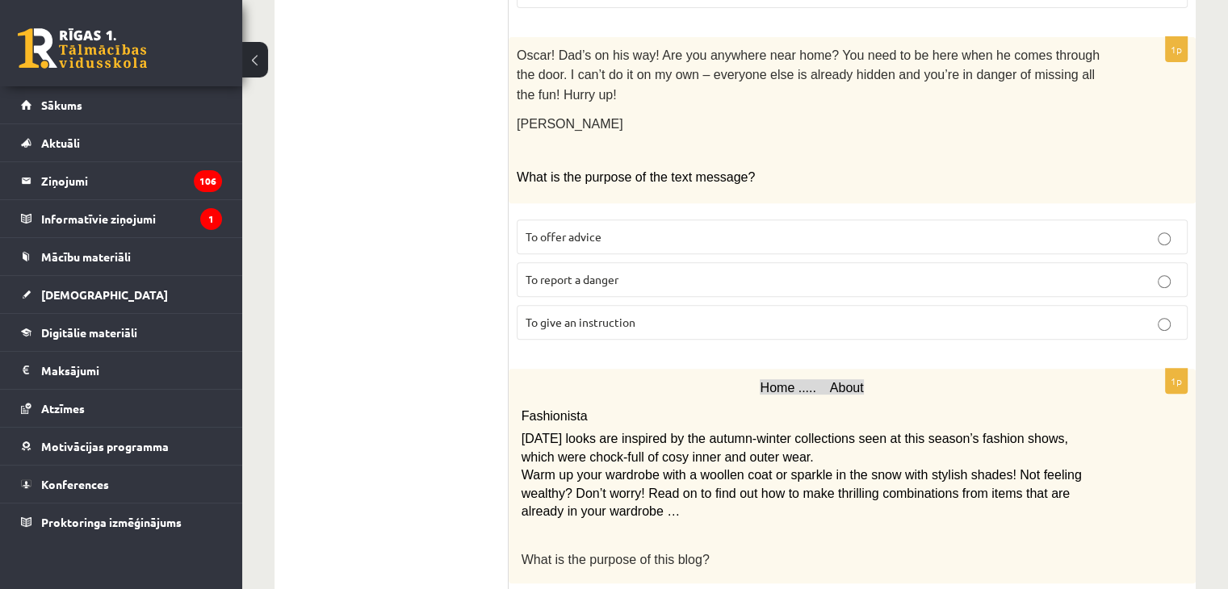
click at [823, 305] on label "To give an instruction" at bounding box center [852, 322] width 671 height 35
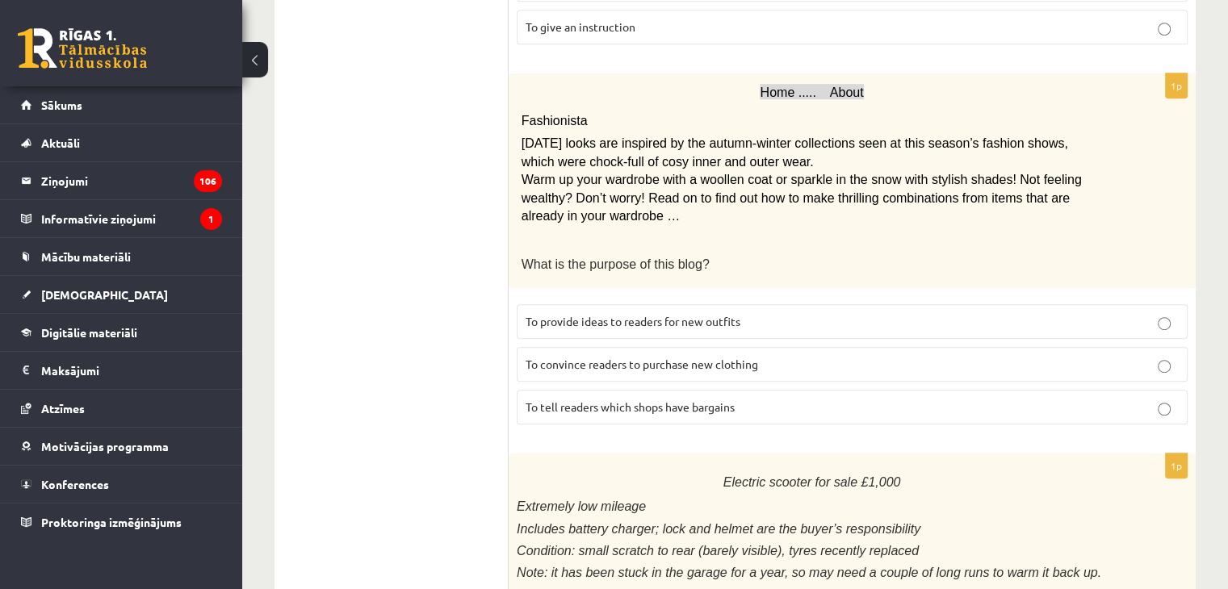
scroll to position [955, 0]
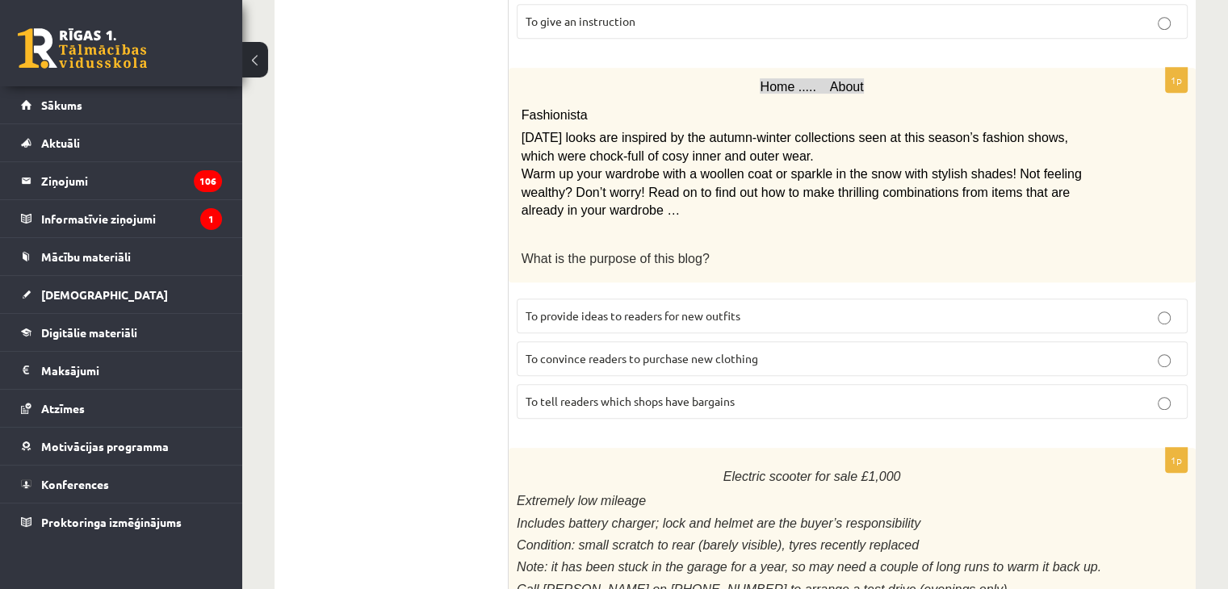
click at [784, 308] on p "To provide ideas to readers for new outfits" at bounding box center [852, 316] width 653 height 17
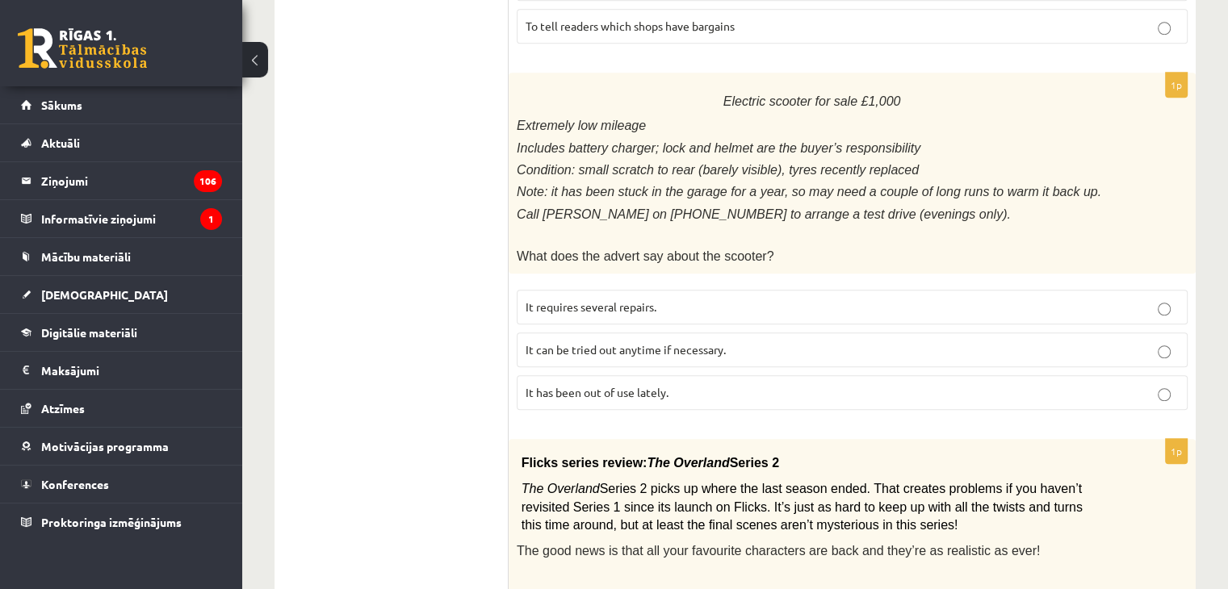
scroll to position [1343, 0]
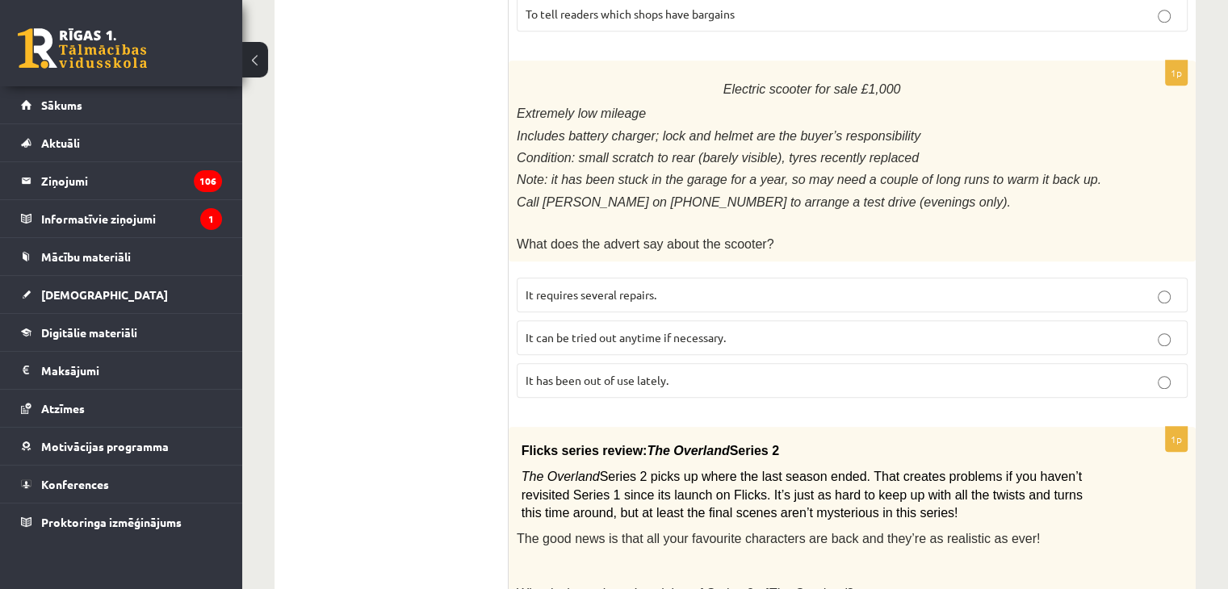
click at [950, 372] on p "It has been out of use lately." at bounding box center [852, 380] width 653 height 17
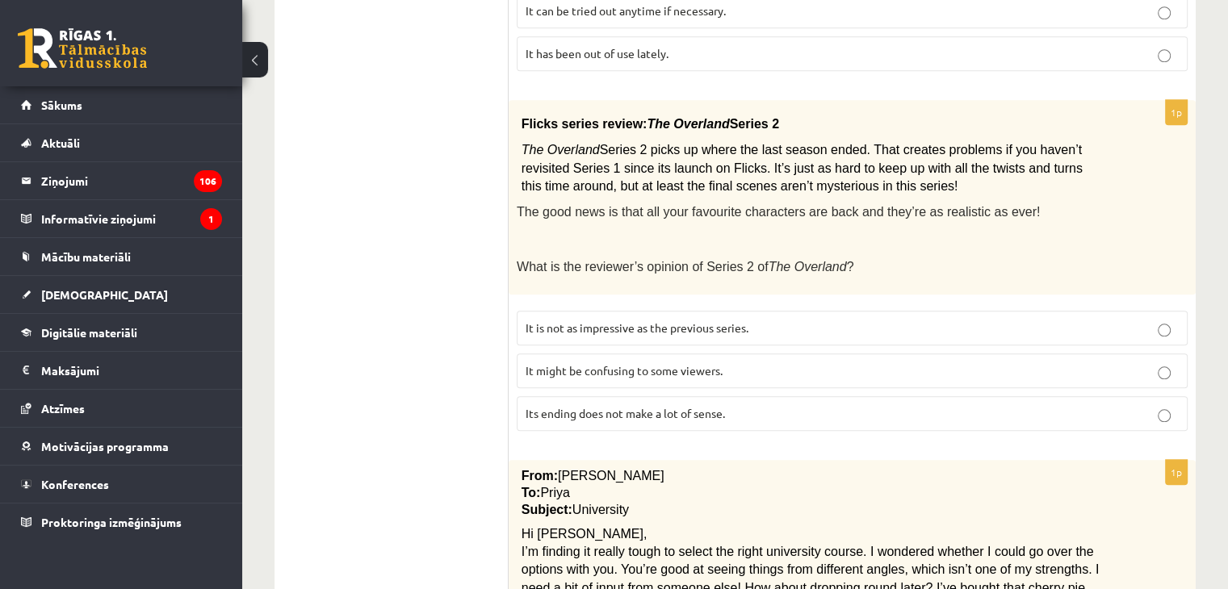
scroll to position [1672, 0]
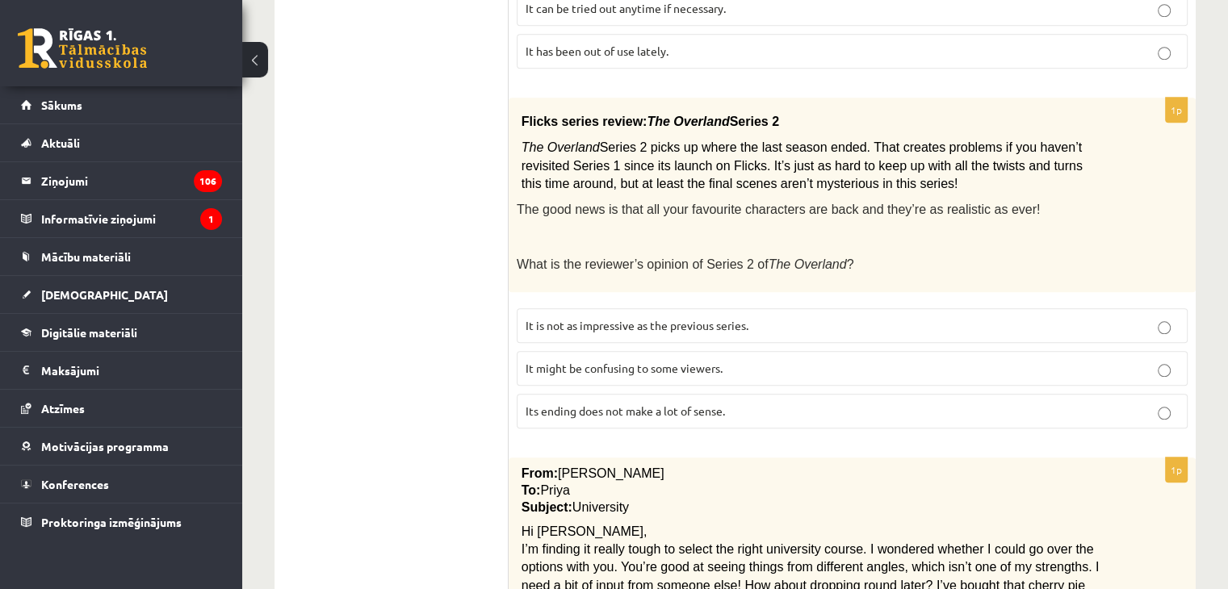
click at [885, 360] on p "It might be confusing to some viewers." at bounding box center [852, 368] width 653 height 17
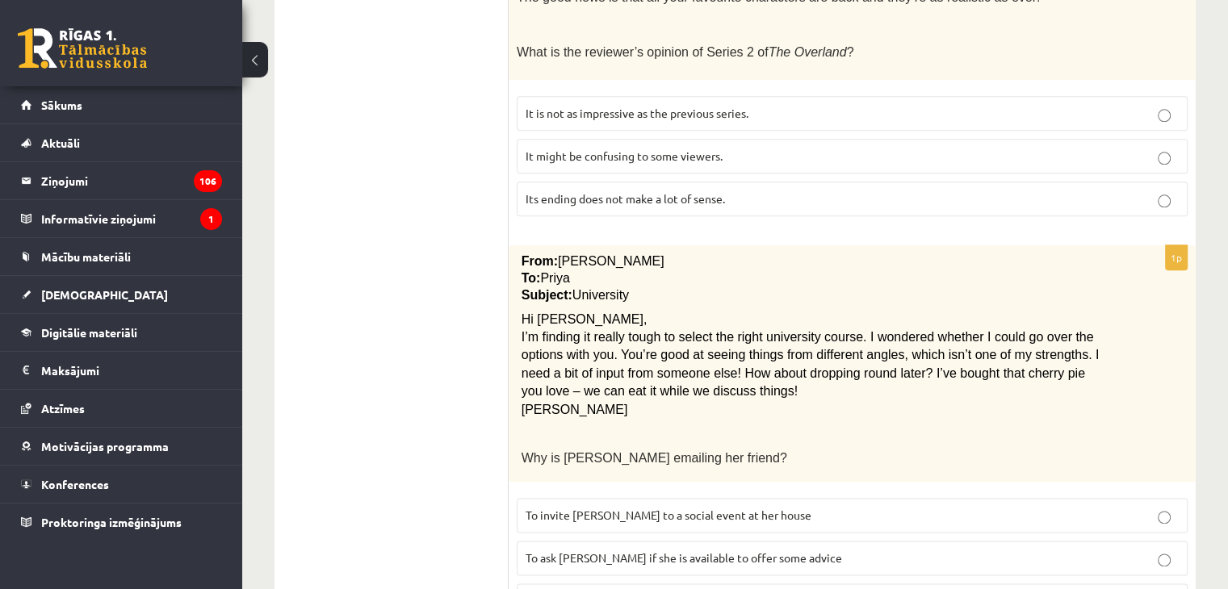
scroll to position [1900, 0]
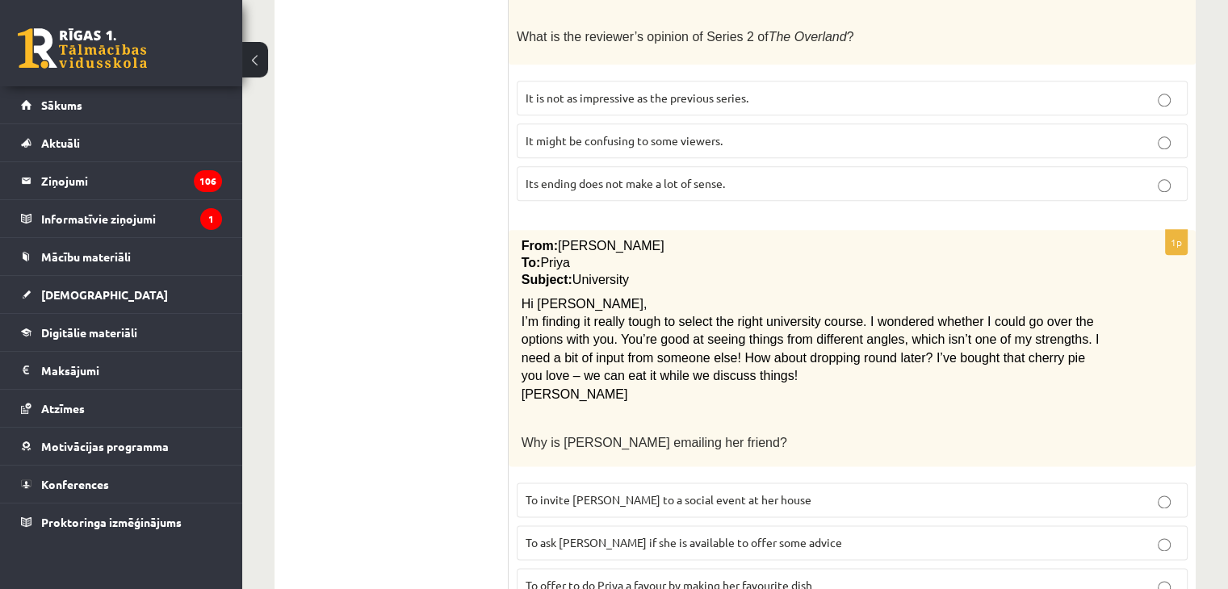
click at [823, 534] on p "To ask Priya if she is available to offer some advice" at bounding box center [852, 542] width 653 height 17
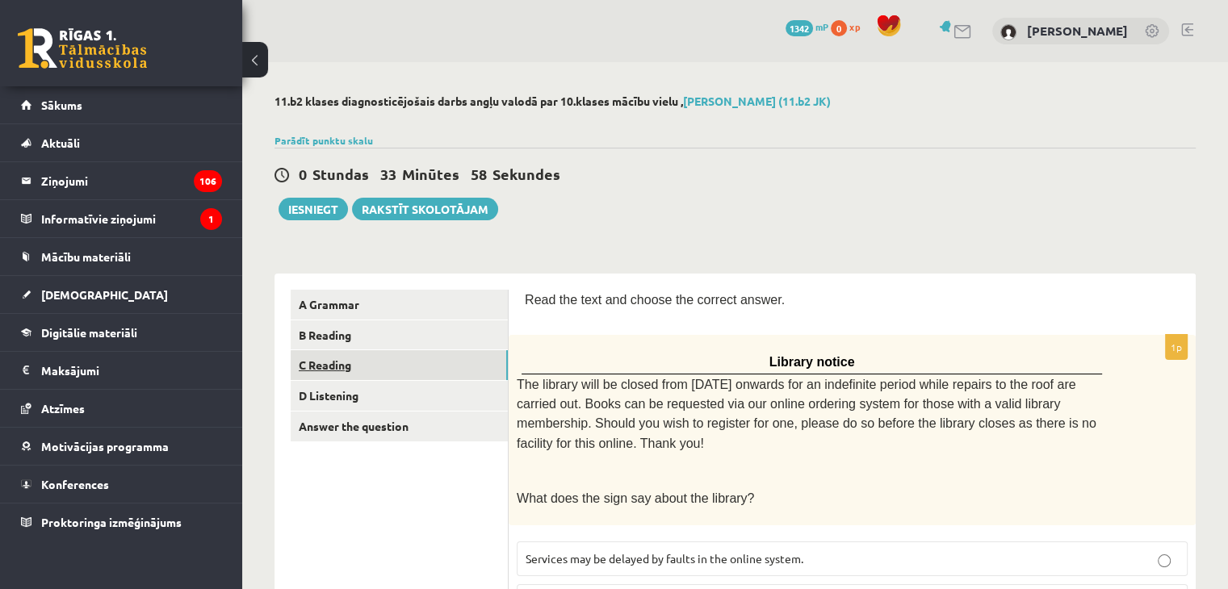
click at [376, 357] on link "C Reading" at bounding box center [399, 365] width 217 height 30
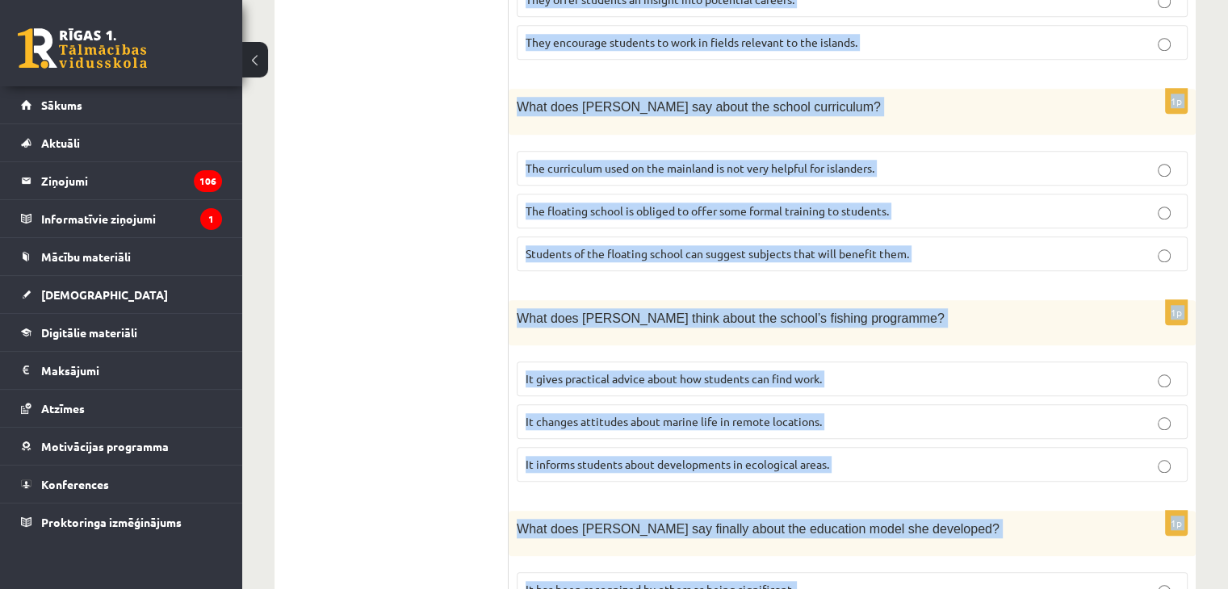
scroll to position [1607, 0]
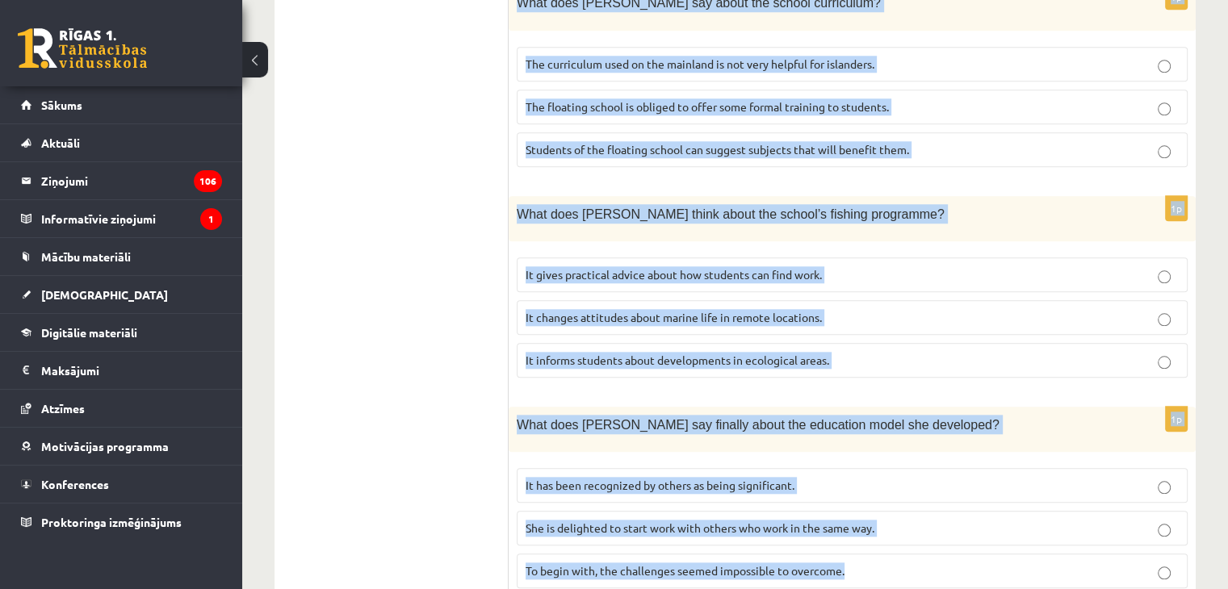
drag, startPoint x: 530, startPoint y: 90, endPoint x: 872, endPoint y: 608, distance: 620.7
copy form "A floating school By founder, Anna Domingo I coordinate a floating school which…"
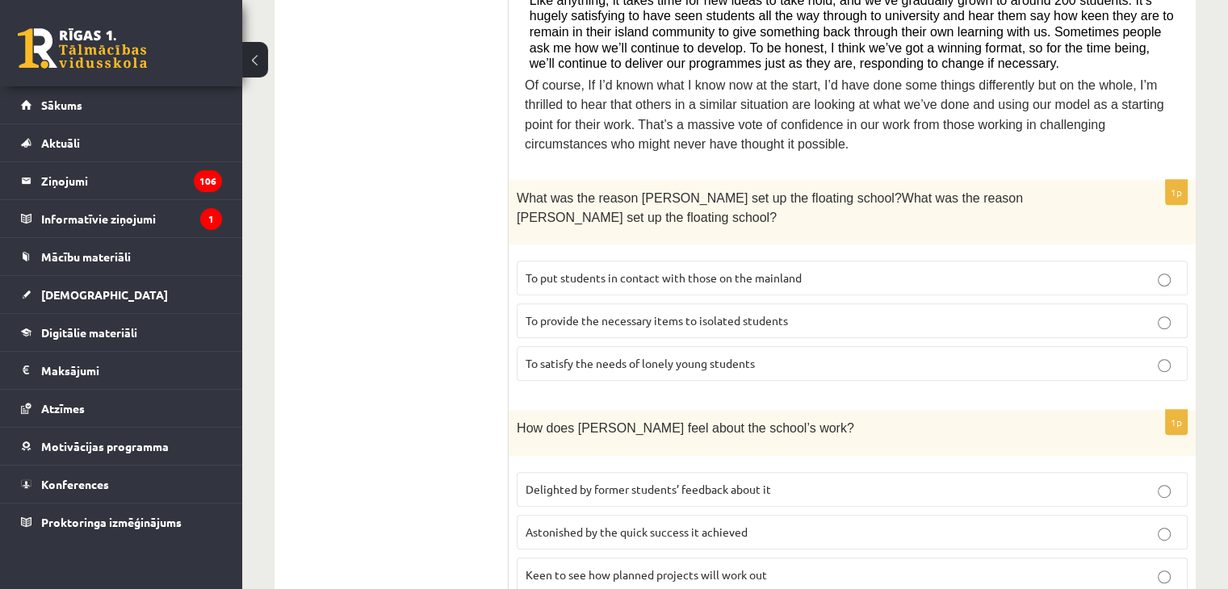
scroll to position [769, 0]
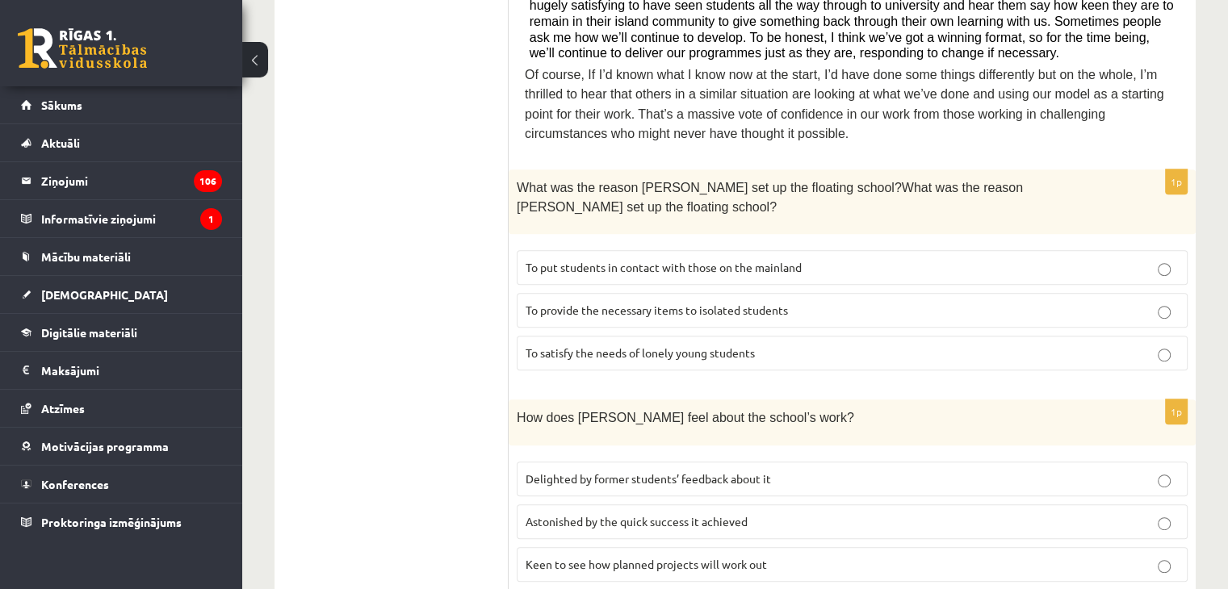
click at [646, 303] on span "To provide the necessary items to isolated students" at bounding box center [657, 310] width 262 height 15
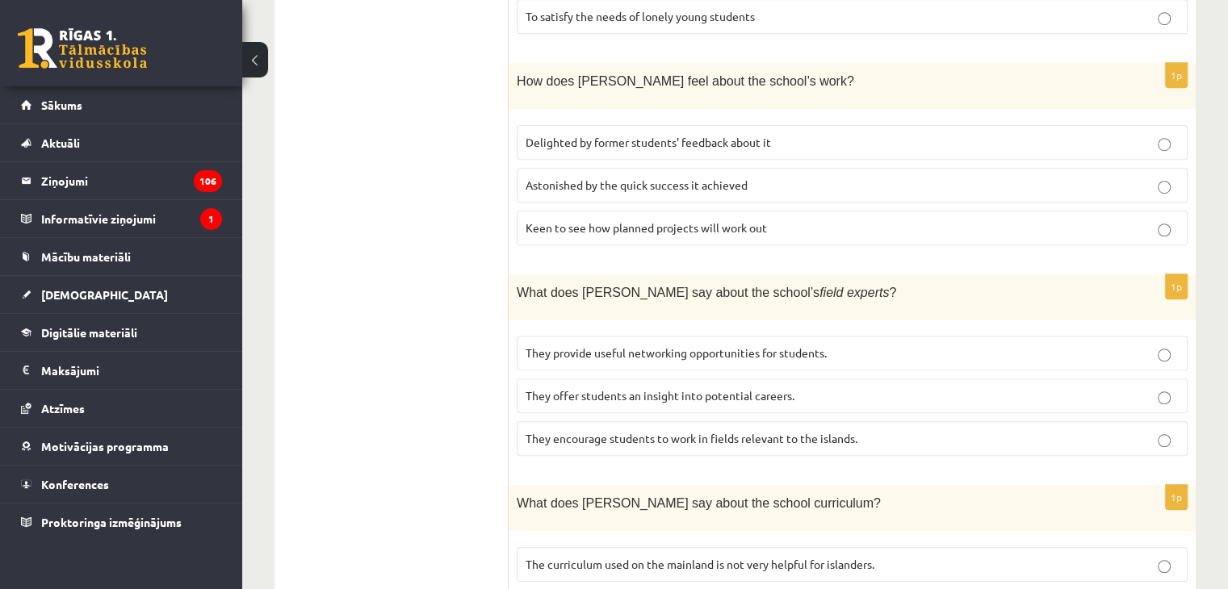
scroll to position [1108, 0]
click at [619, 132] on span "Delighted by former students’ feedback about it" at bounding box center [648, 139] width 245 height 15
click at [692, 386] on span "They offer students an insight into potential careers." at bounding box center [660, 393] width 269 height 15
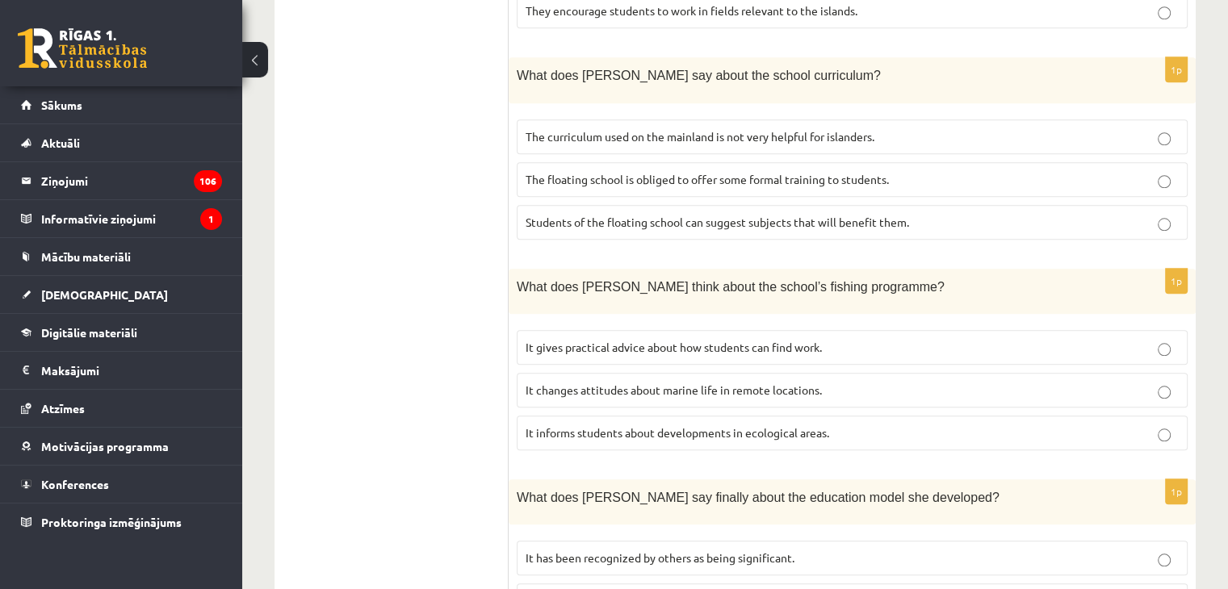
scroll to position [1536, 0]
click at [723, 126] on p "The curriculum used on the mainland is not very helpful for islanders." at bounding box center [852, 134] width 653 height 17
click at [815, 413] on label "It informs students about developments in ecological areas." at bounding box center [852, 430] width 671 height 35
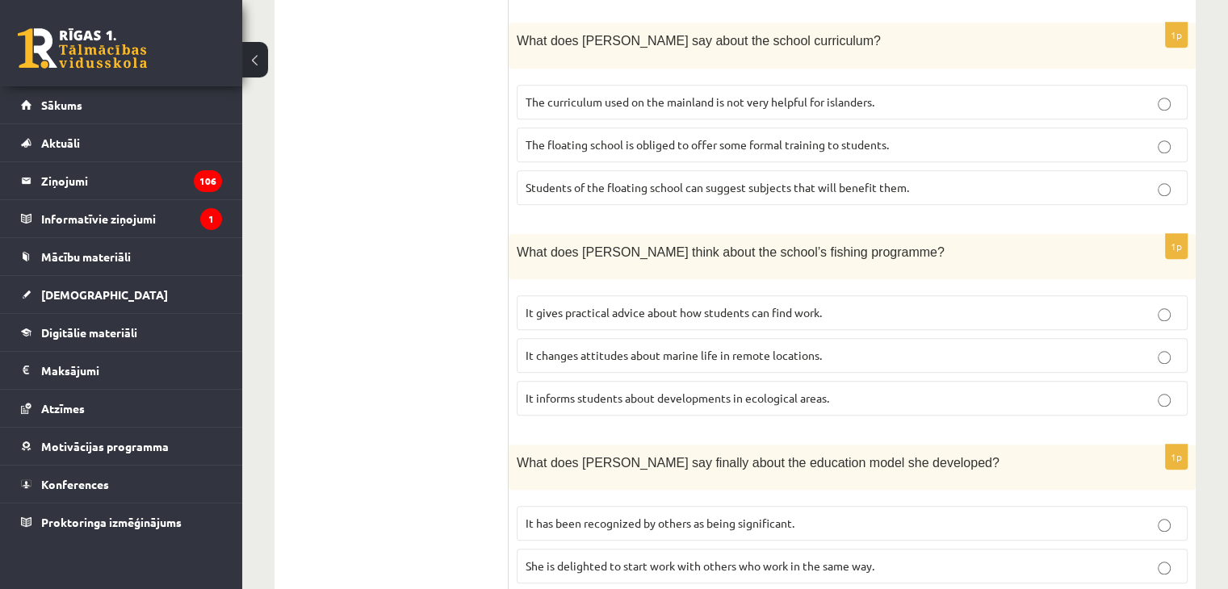
scroll to position [1607, 0]
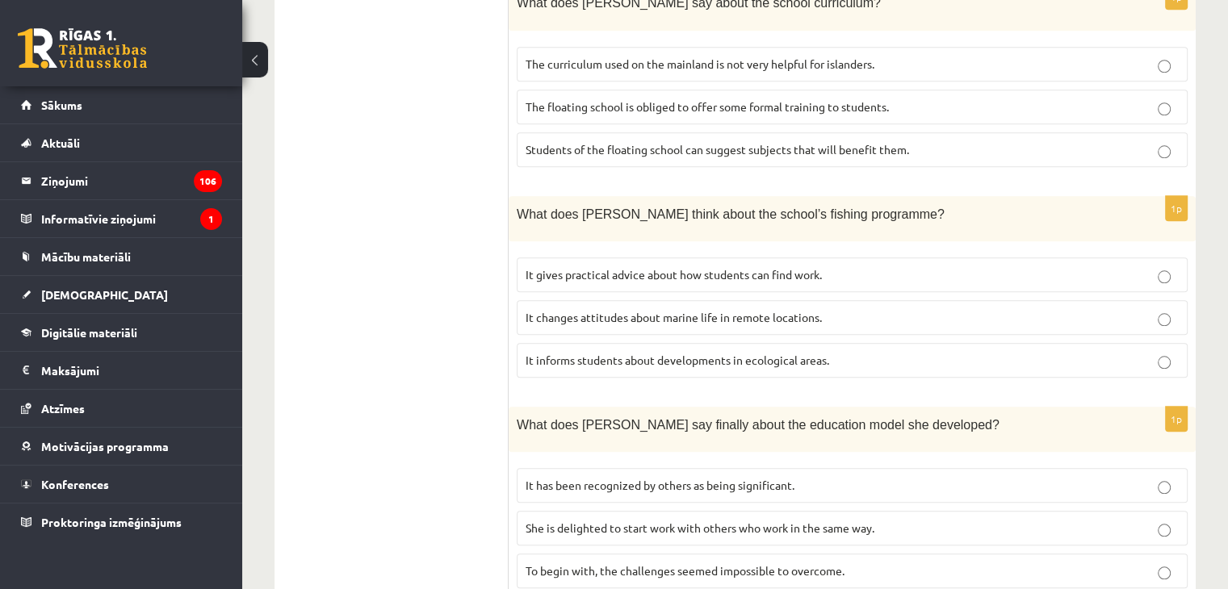
click at [717, 478] on span "It has been recognized by others as being significant." at bounding box center [660, 485] width 269 height 15
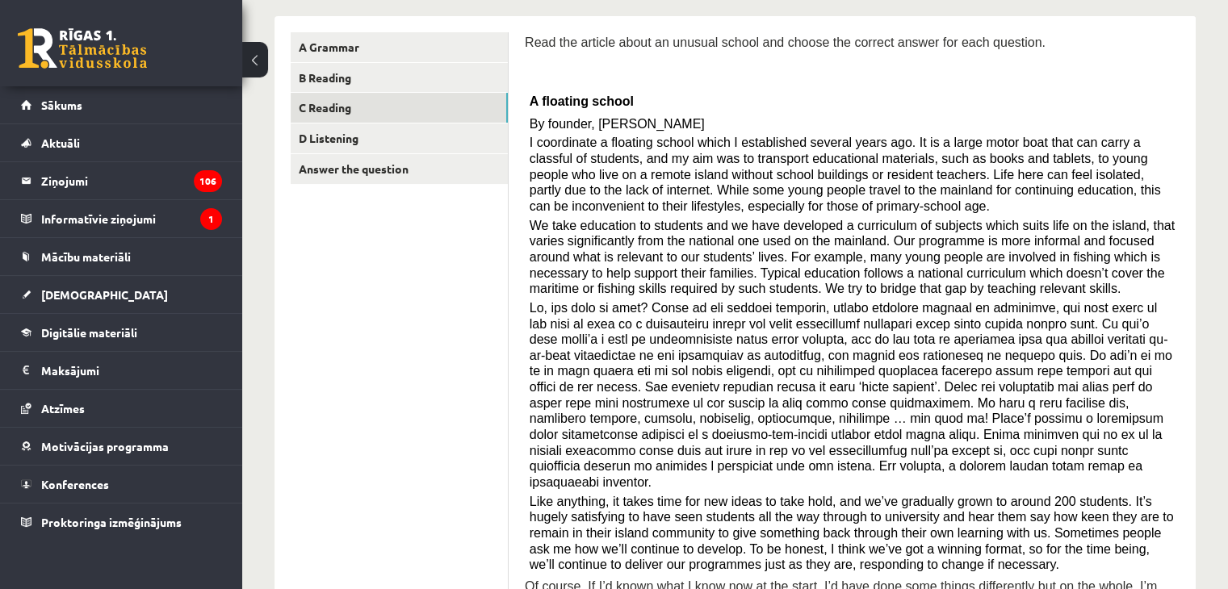
scroll to position [255, 0]
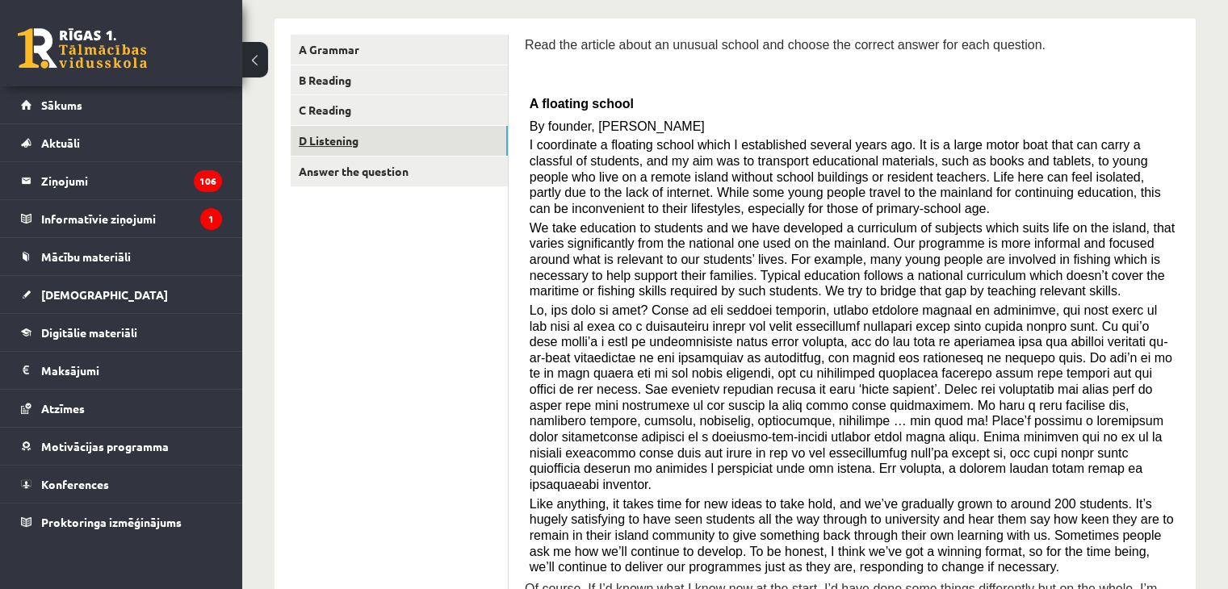
click at [312, 138] on link "D Listening" at bounding box center [399, 141] width 217 height 30
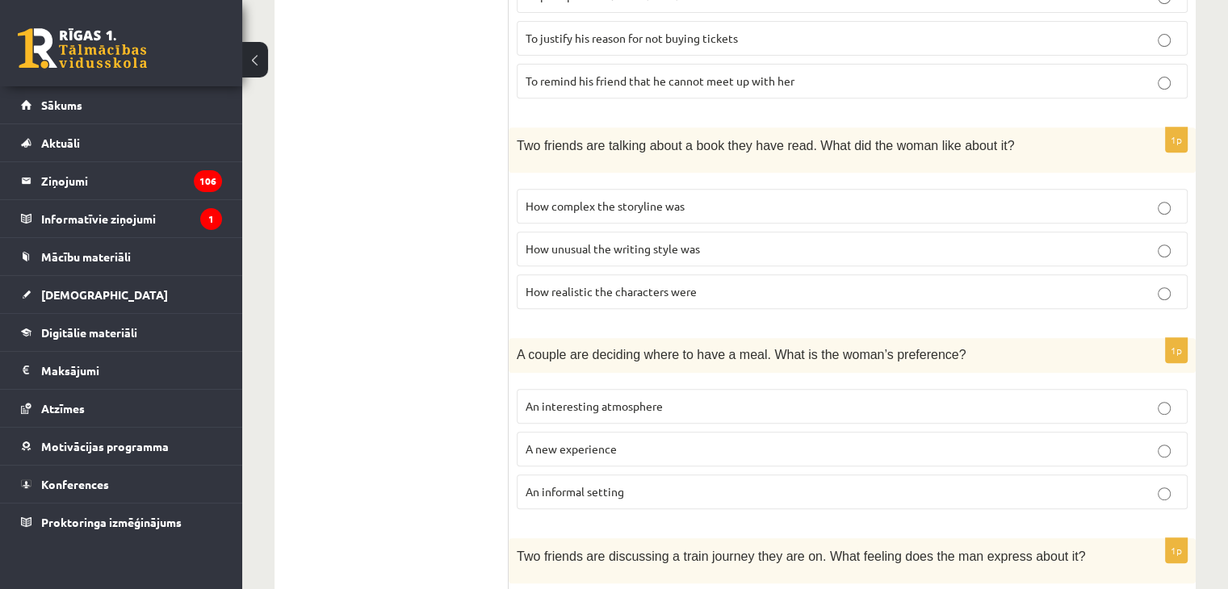
scroll to position [689, 0]
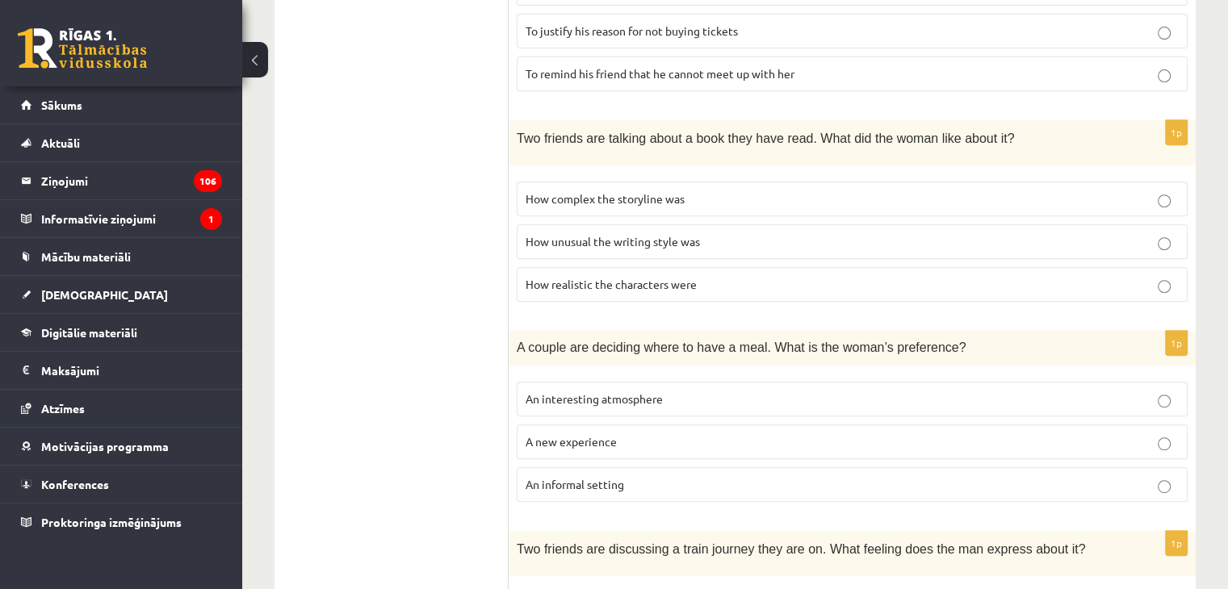
click at [872, 476] on p "An informal setting" at bounding box center [852, 484] width 653 height 17
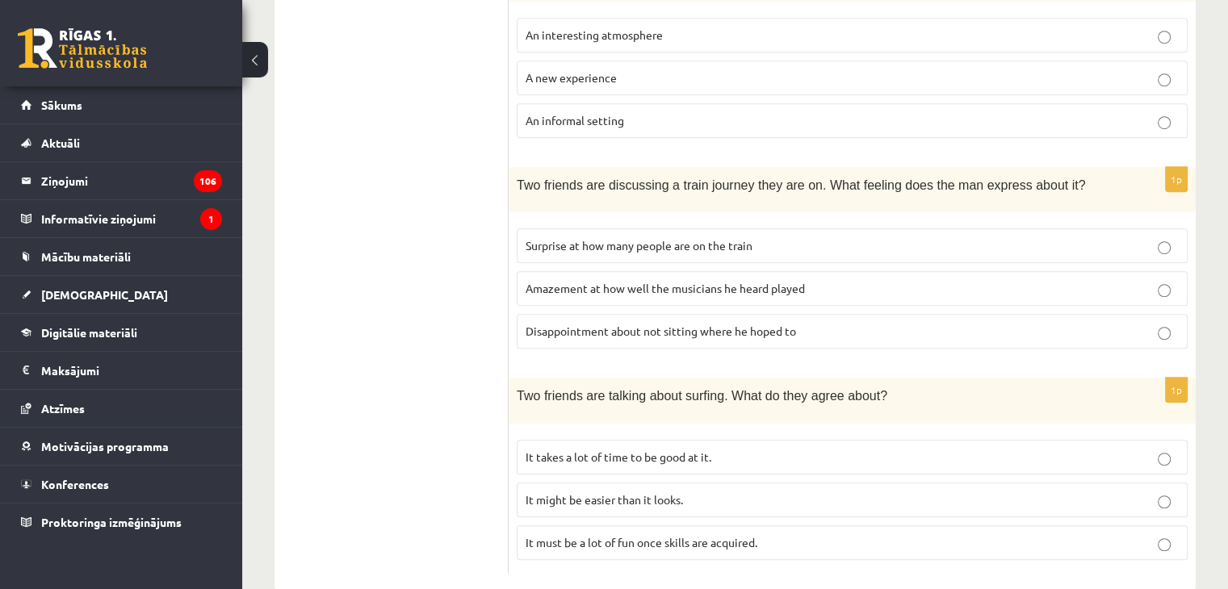
scroll to position [1073, 0]
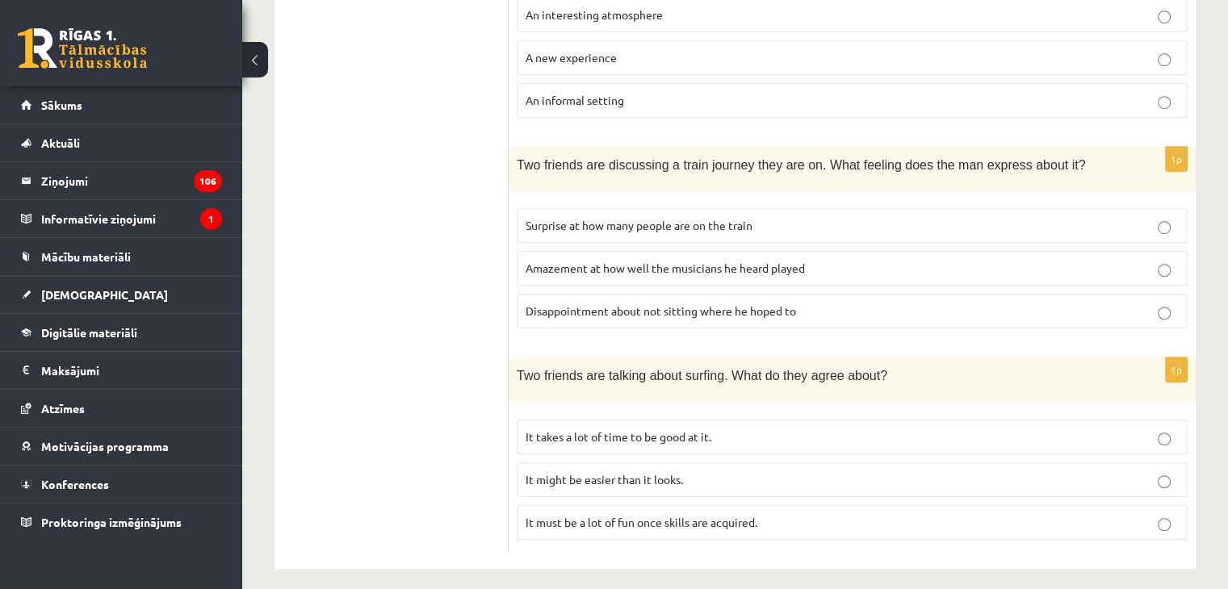
click at [970, 435] on label "It takes a lot of time to be good at it." at bounding box center [852, 437] width 671 height 35
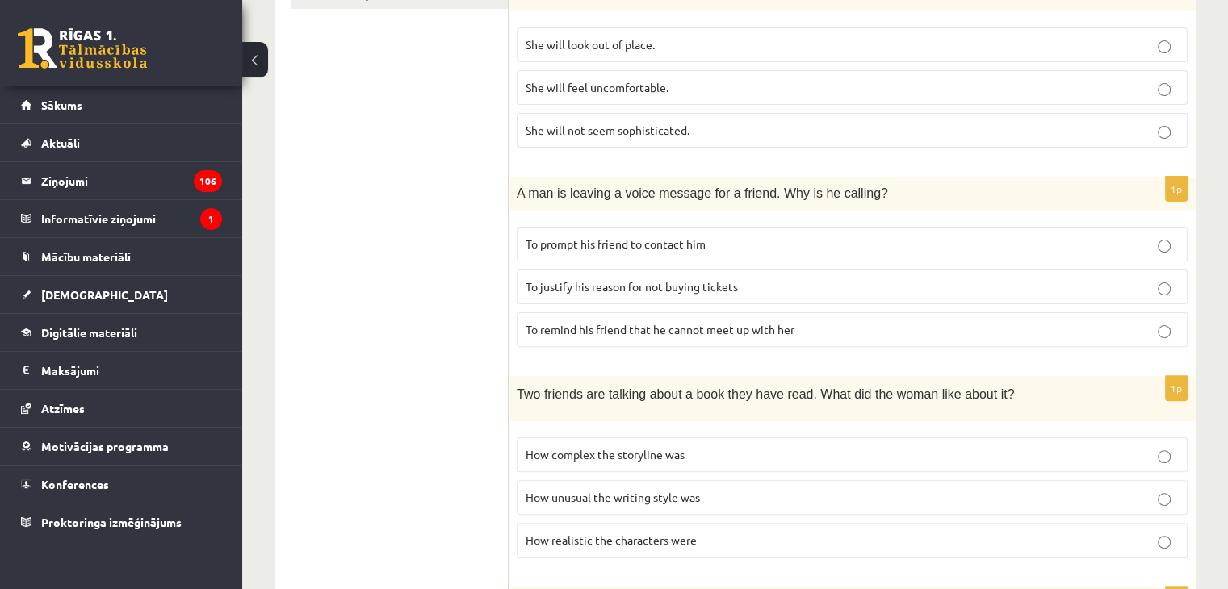
scroll to position [430, 0]
click at [1124, 238] on p "To prompt his friend to contact him" at bounding box center [852, 246] width 653 height 17
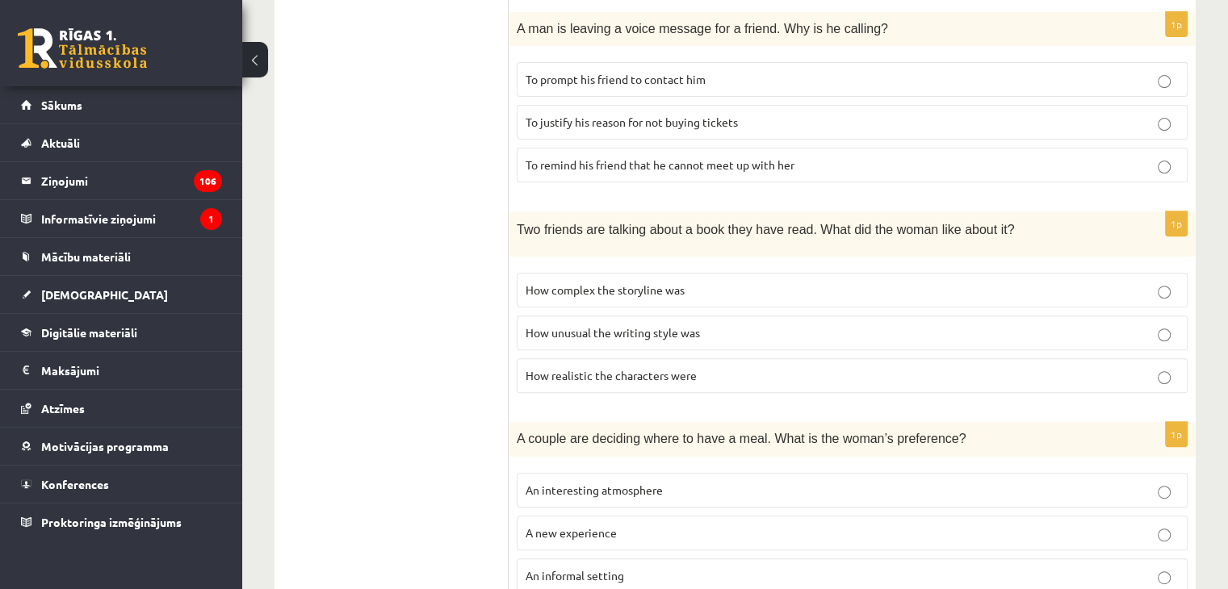
scroll to position [601, 0]
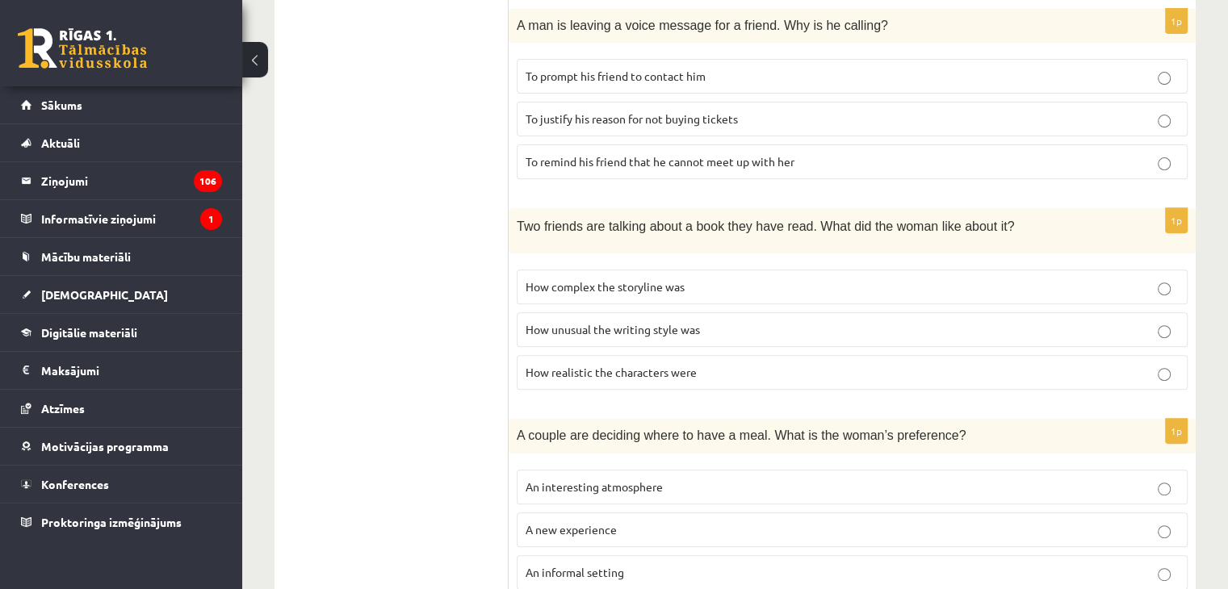
click at [1122, 364] on p "How realistic the characters were" at bounding box center [852, 372] width 653 height 17
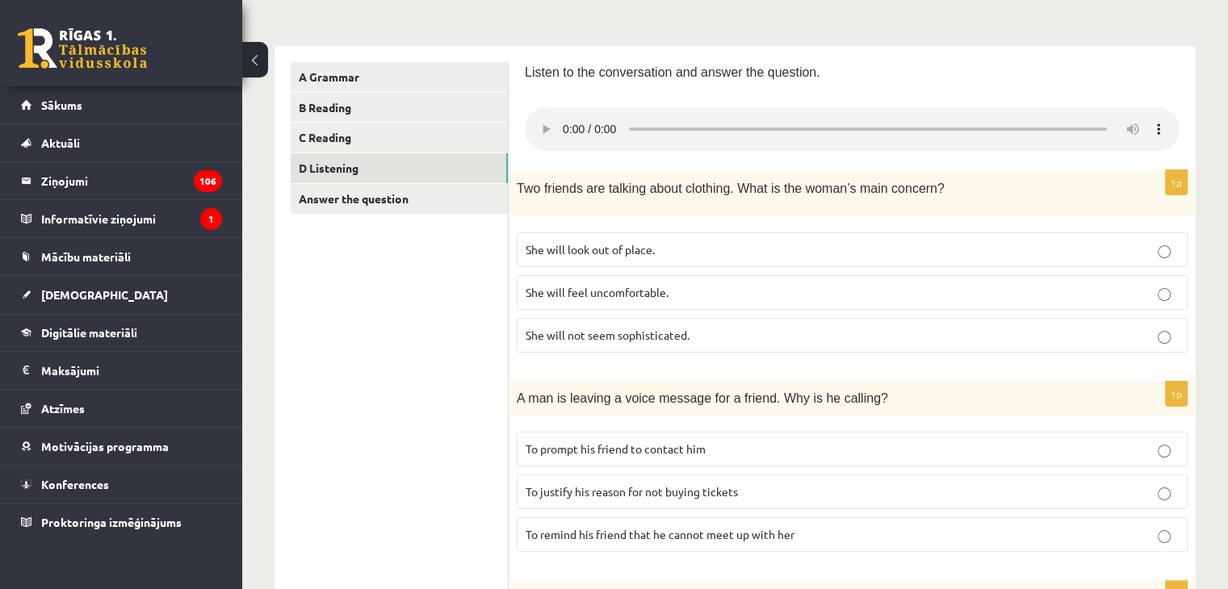
scroll to position [232, 0]
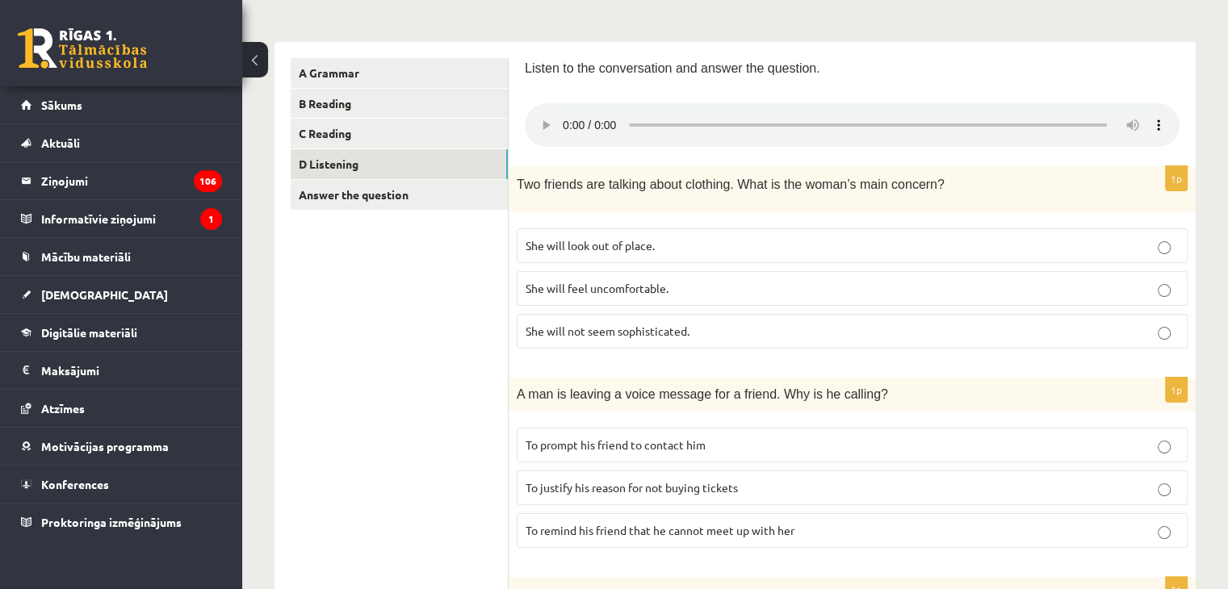
click at [655, 246] on span "She will look out of place." at bounding box center [590, 245] width 129 height 15
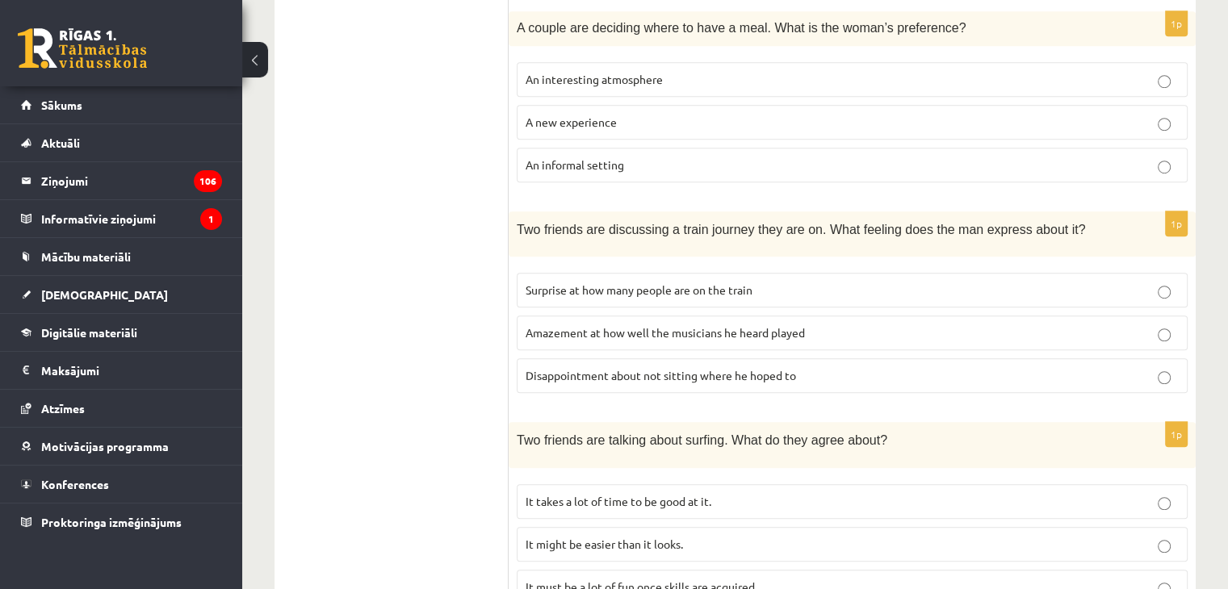
scroll to position [1073, 0]
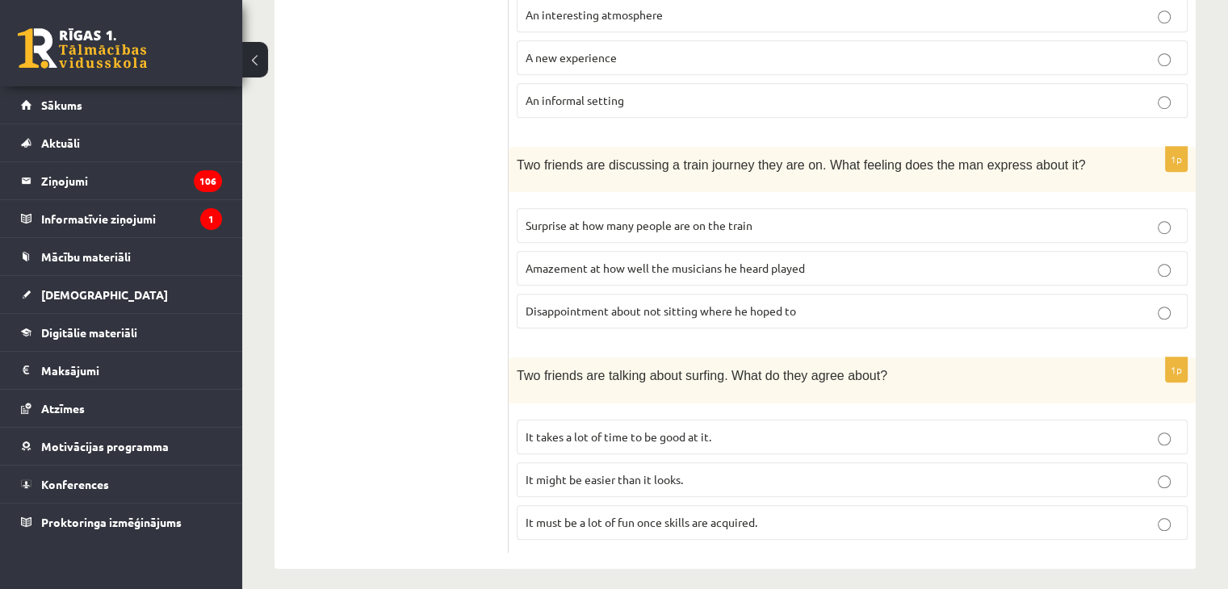
click at [897, 227] on label "Surprise at how many people are on the train" at bounding box center [852, 225] width 671 height 35
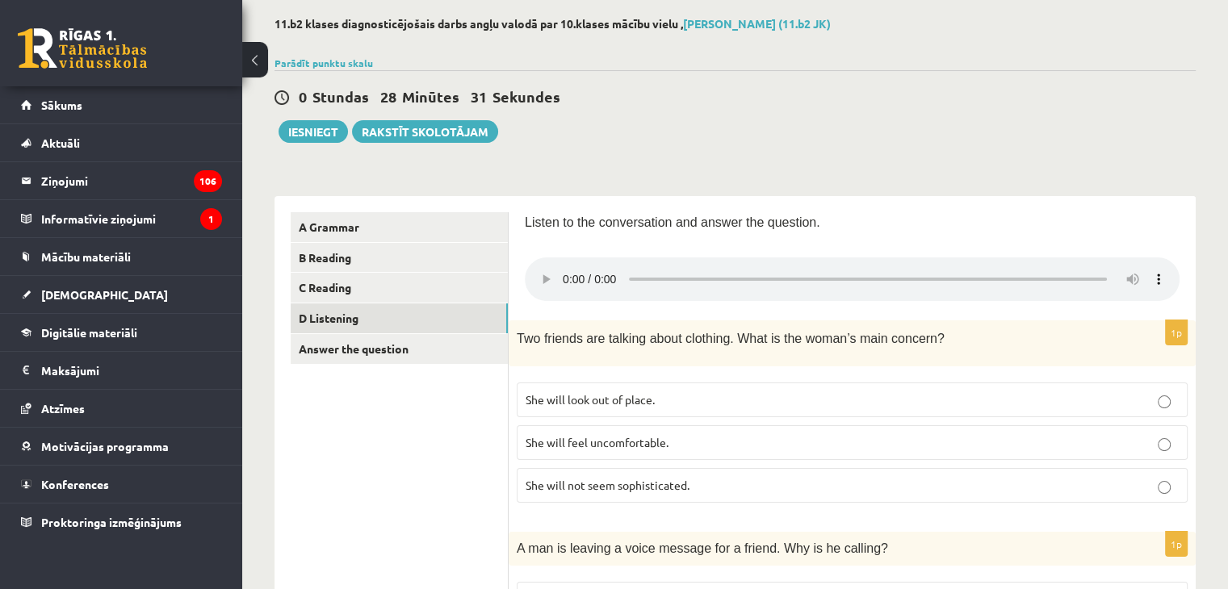
scroll to position [76, 0]
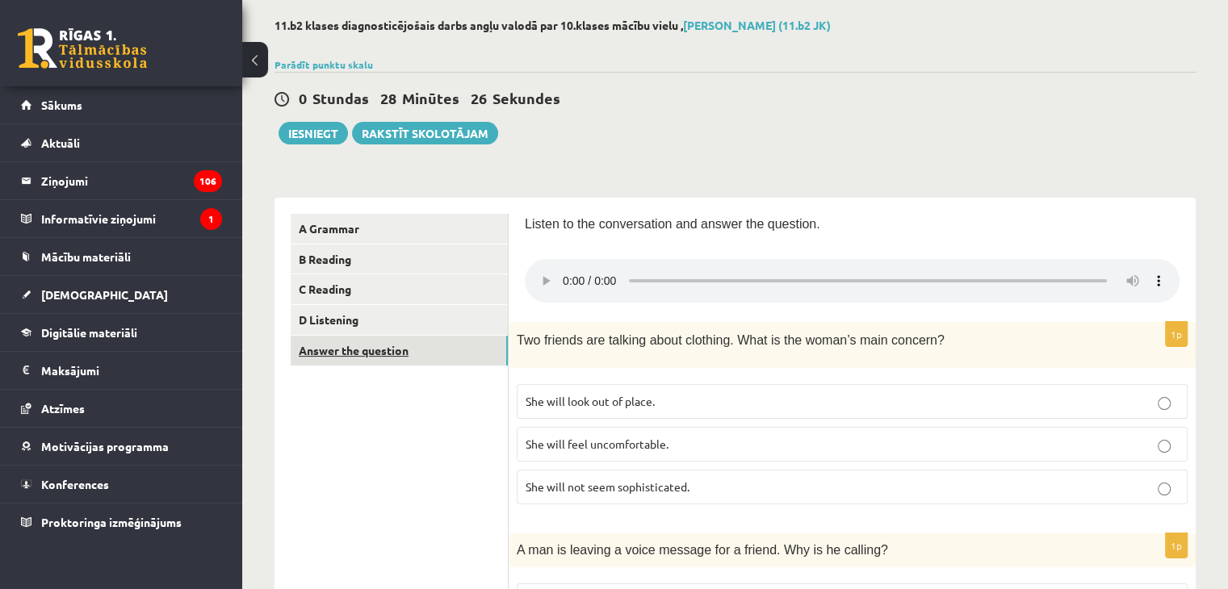
click at [459, 352] on link "Answer the question" at bounding box center [399, 351] width 217 height 30
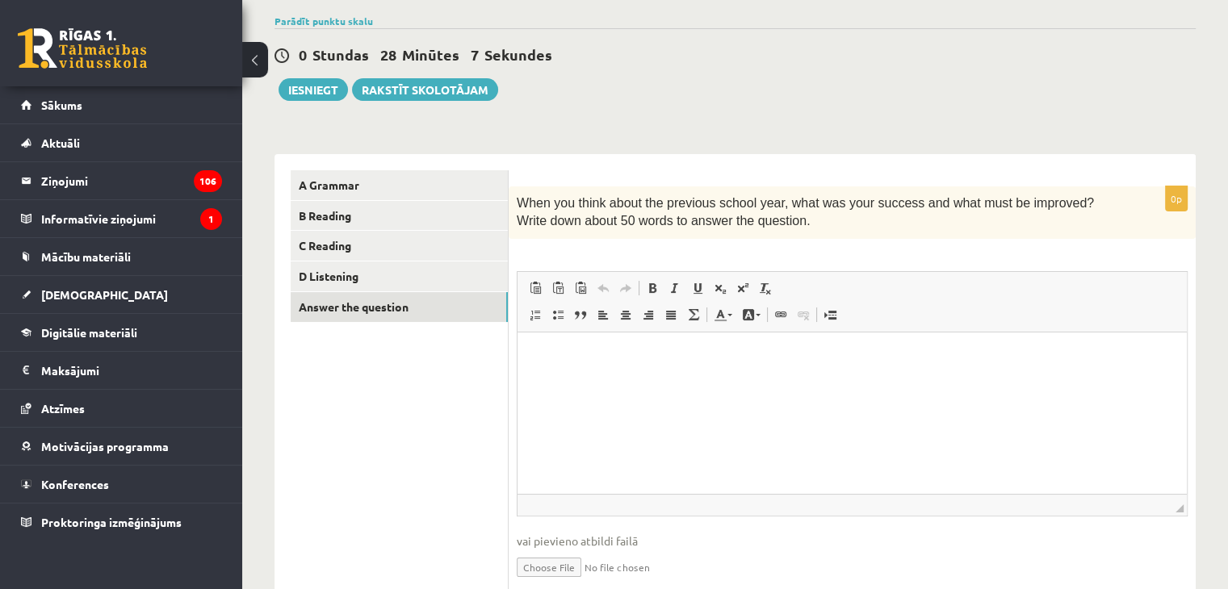
scroll to position [121, 0]
click at [1024, 337] on html at bounding box center [851, 354] width 669 height 49
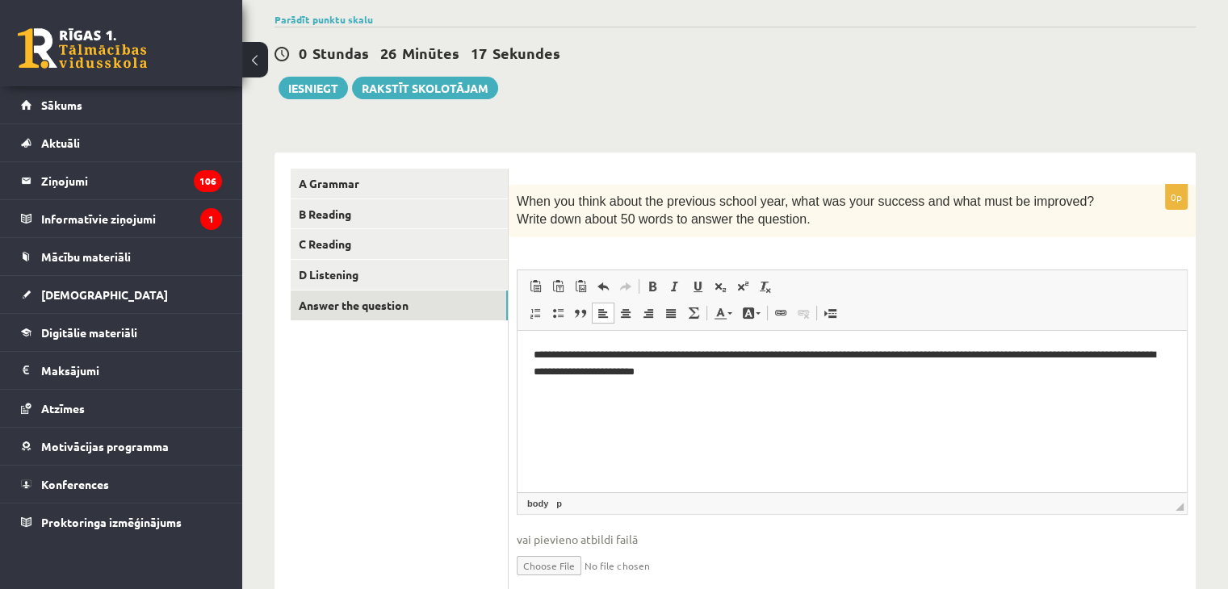
click at [851, 356] on p "**********" at bounding box center [853, 363] width 638 height 34
click at [614, 371] on p "**********" at bounding box center [853, 363] width 638 height 34
click at [702, 371] on p "**********" at bounding box center [853, 363] width 638 height 34
click at [537, 371] on p "**********" at bounding box center [853, 363] width 638 height 34
click at [777, 375] on p "**********" at bounding box center [853, 363] width 638 height 34
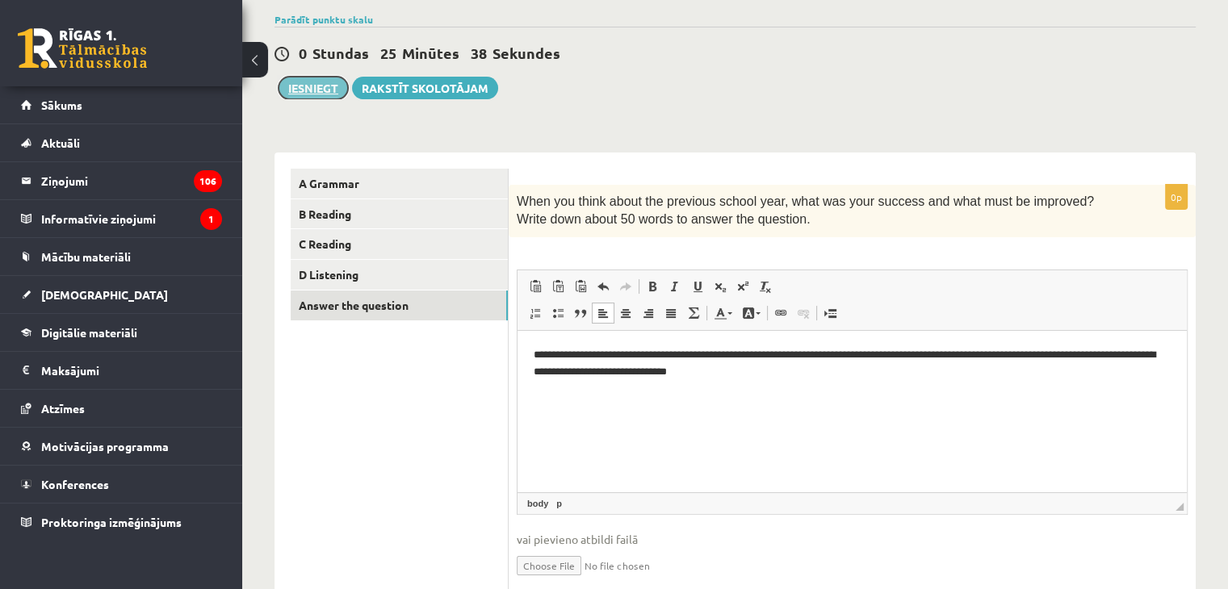
click at [307, 85] on button "Iesniegt" at bounding box center [313, 88] width 69 height 23
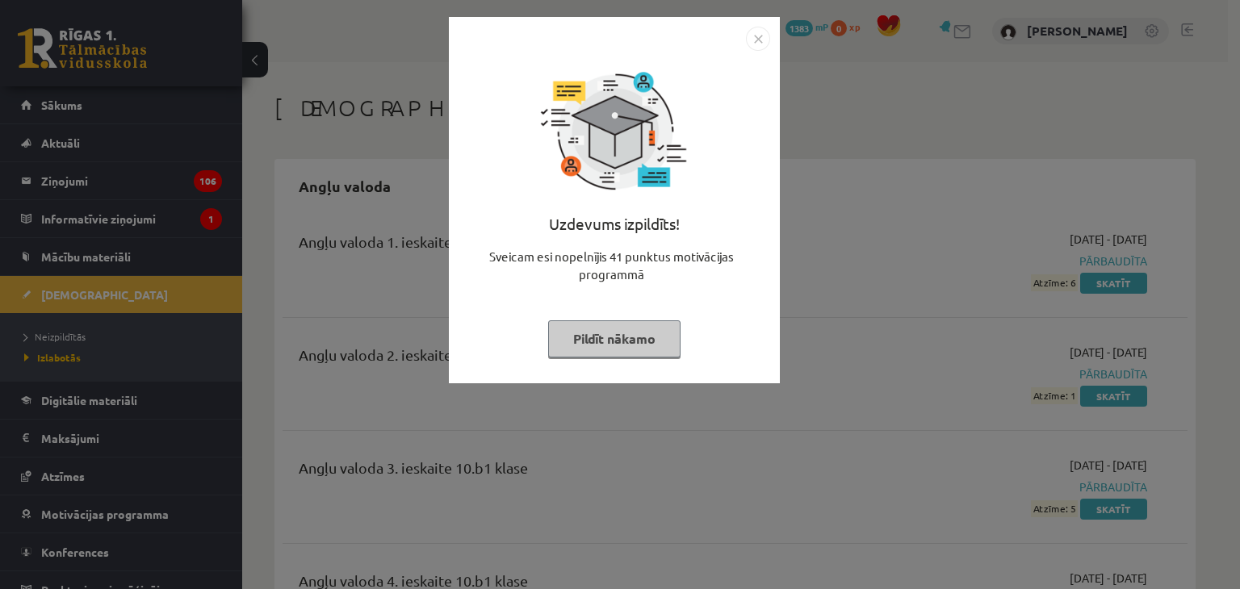
click at [585, 333] on button "Pildīt nākamo" at bounding box center [614, 339] width 132 height 37
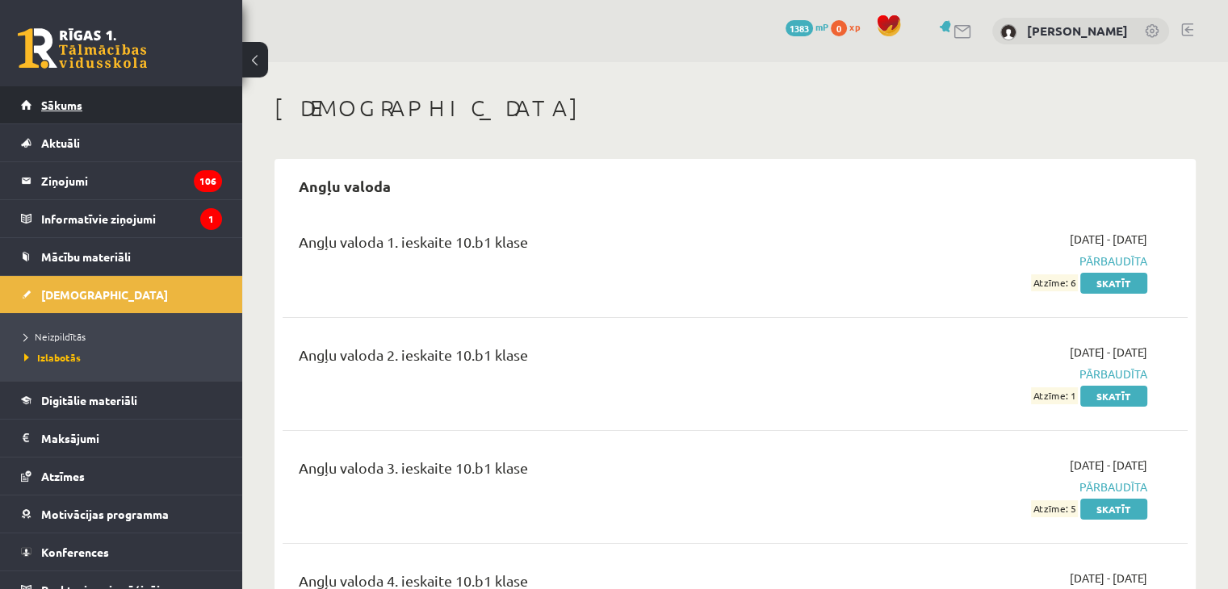
click at [147, 115] on link "Sākums" at bounding box center [121, 104] width 201 height 37
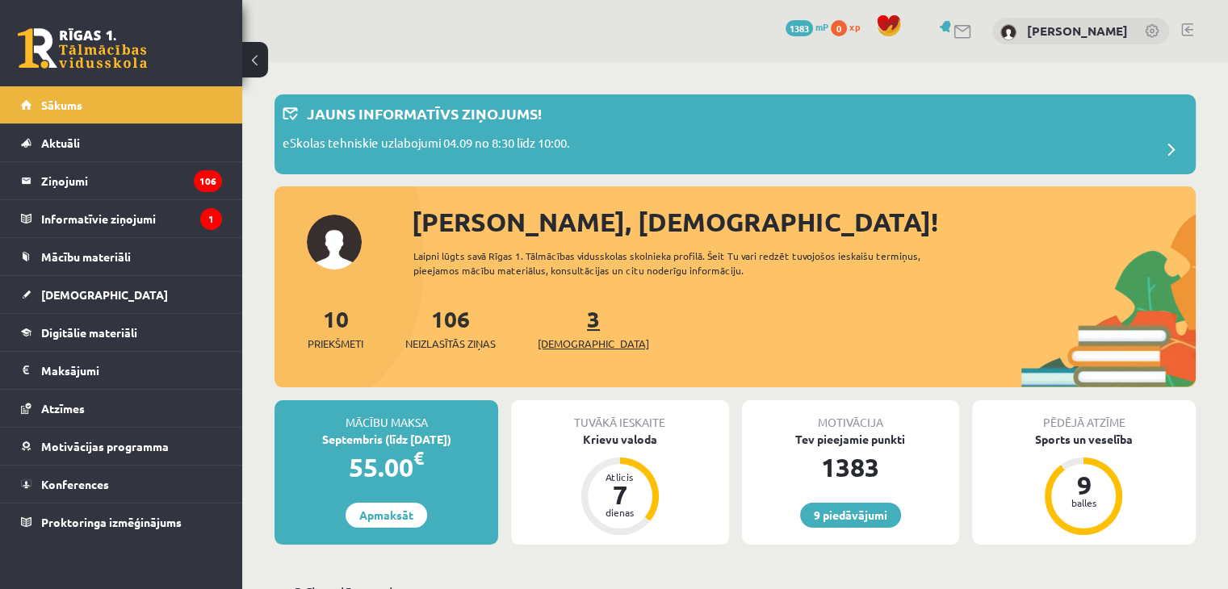
click at [555, 337] on span "[DEMOGRAPHIC_DATA]" at bounding box center [593, 344] width 111 height 16
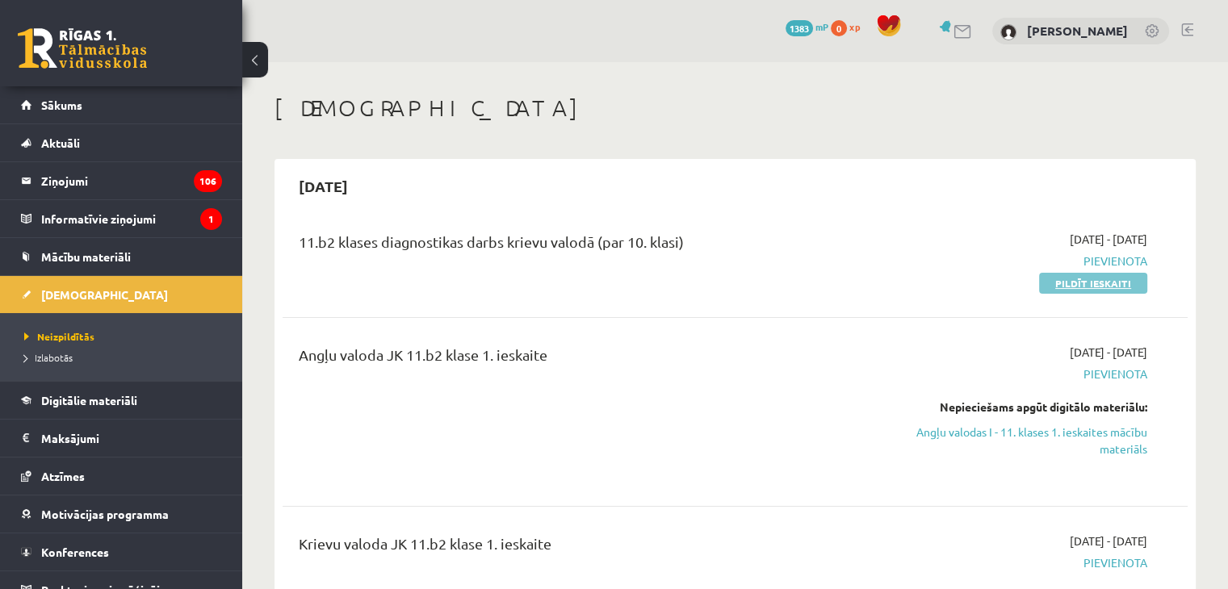
click at [1083, 284] on link "Pildīt ieskaiti" at bounding box center [1093, 283] width 108 height 21
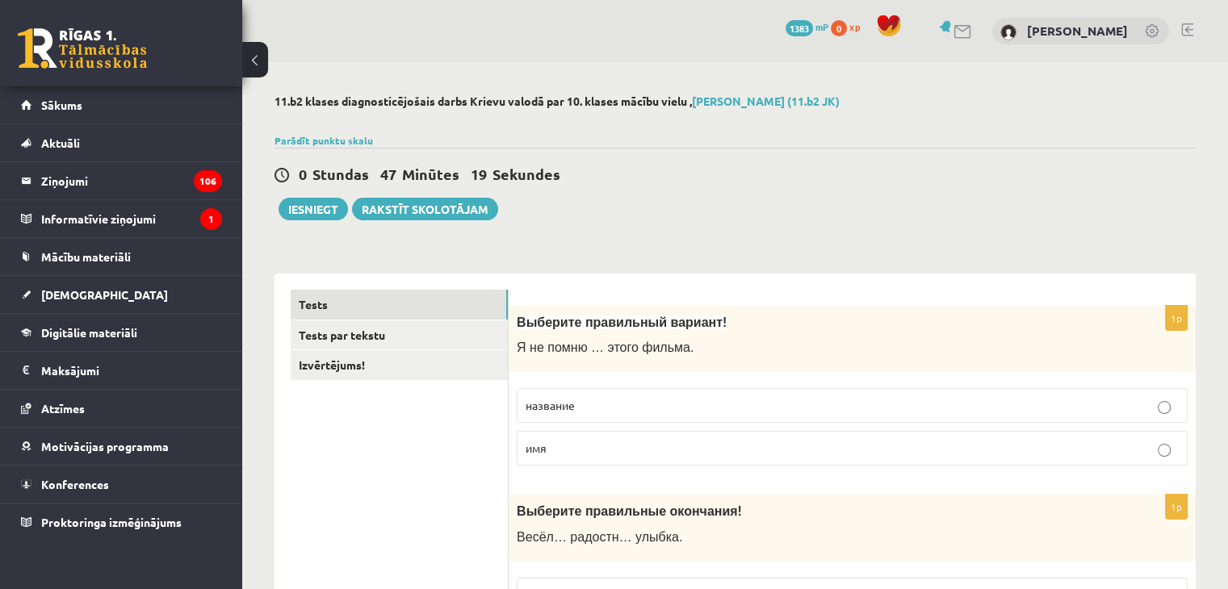
click at [1063, 127] on div at bounding box center [734, 121] width 921 height 16
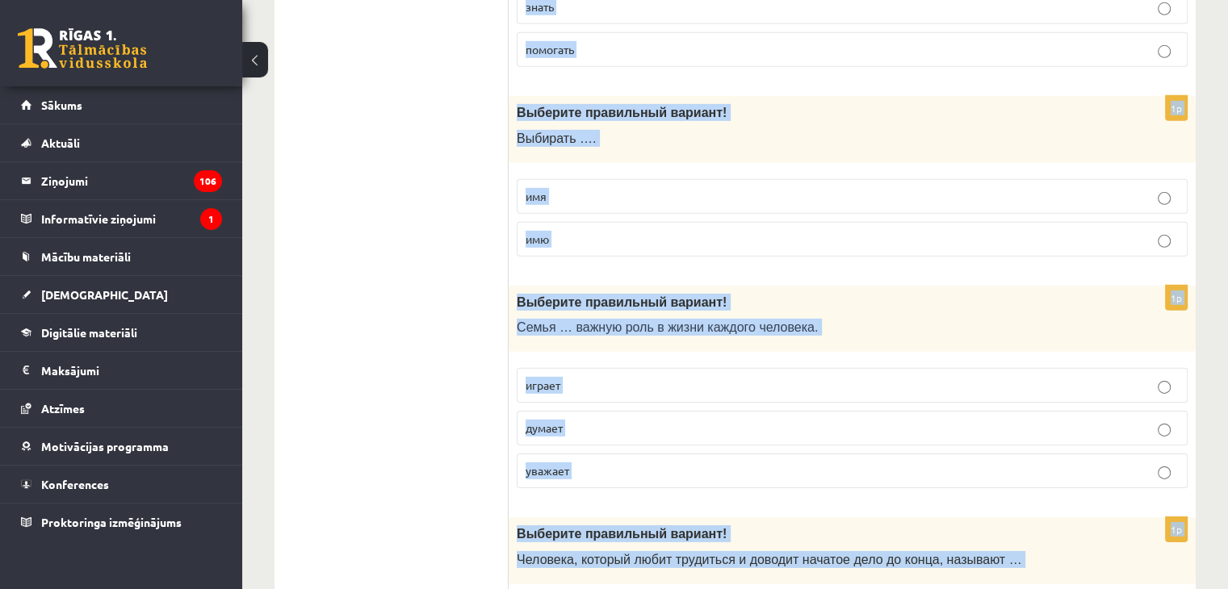
scroll to position [5209, 0]
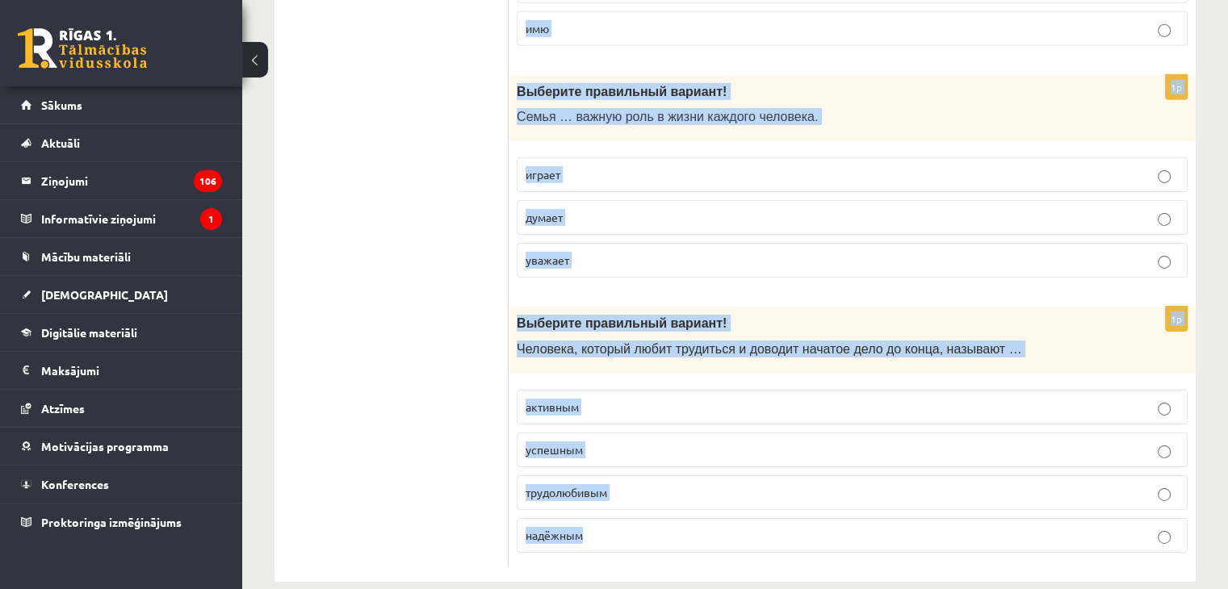
drag, startPoint x: 518, startPoint y: 69, endPoint x: 688, endPoint y: 593, distance: 549.9
copy form "Loremips dolorsitam consect! A el seddo … eiusm tempor. incididu utl 1e Dolorem…"
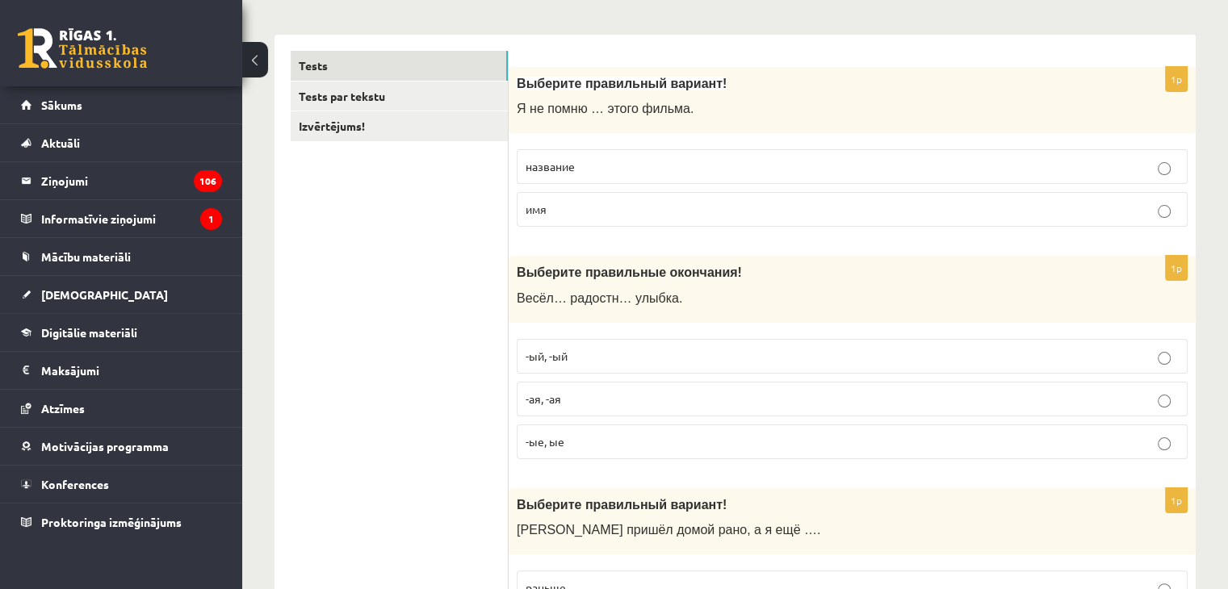
scroll to position [279, 0]
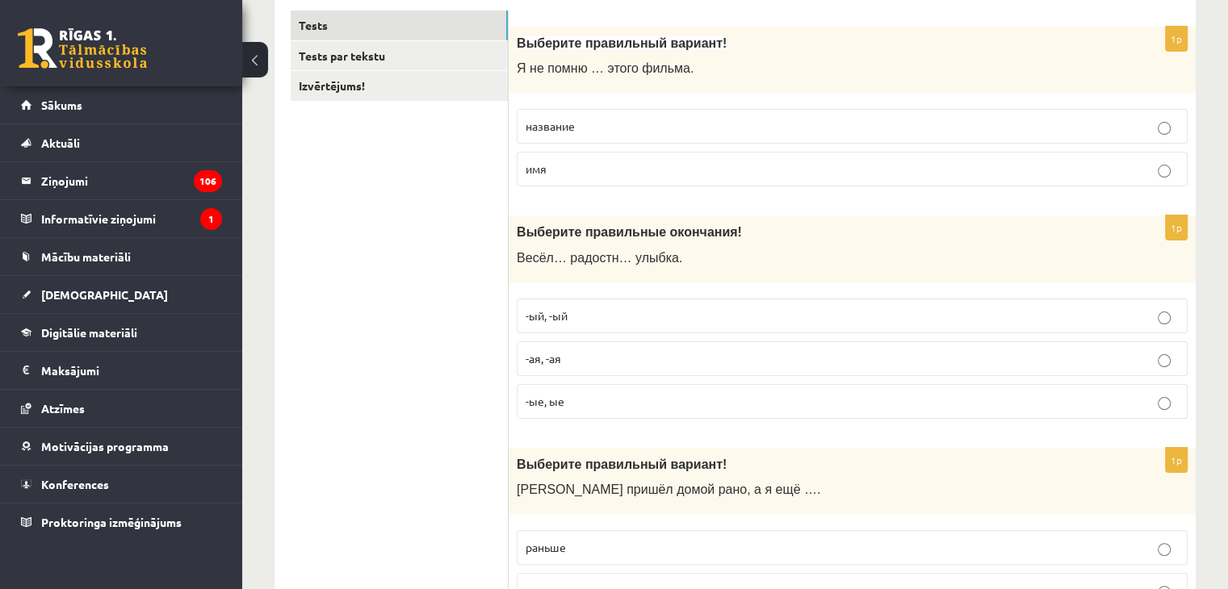
click at [541, 118] on p "название" at bounding box center [852, 126] width 653 height 17
click at [549, 359] on span "-ая, -ая" at bounding box center [544, 358] width 36 height 15
click at [604, 540] on p "раньше" at bounding box center [852, 547] width 653 height 17
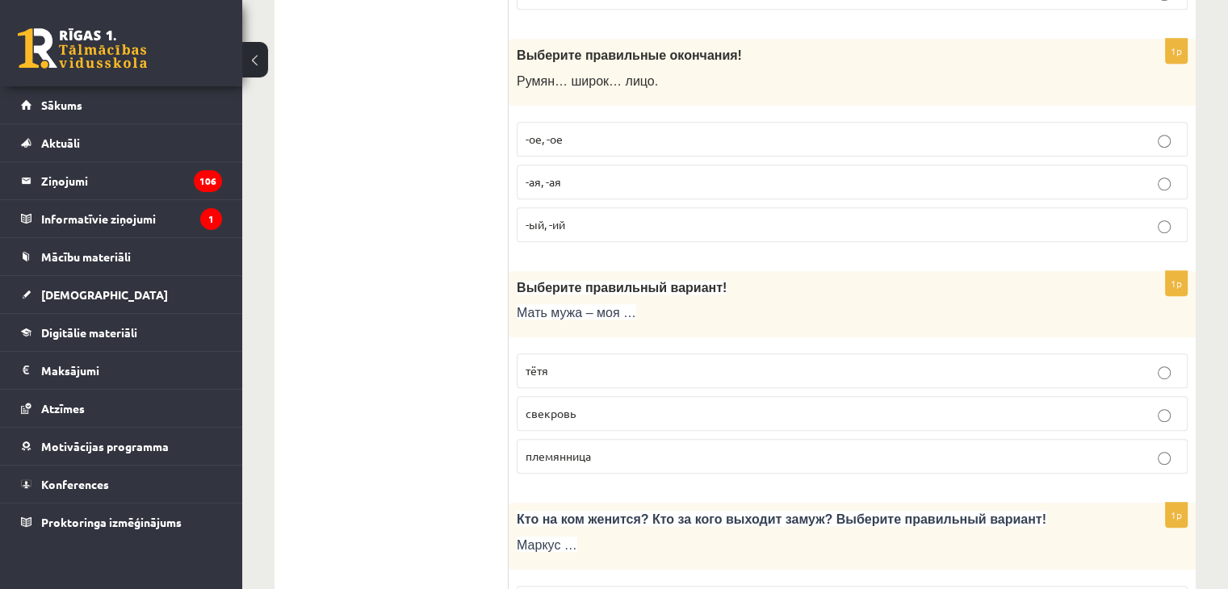
scroll to position [927, 0]
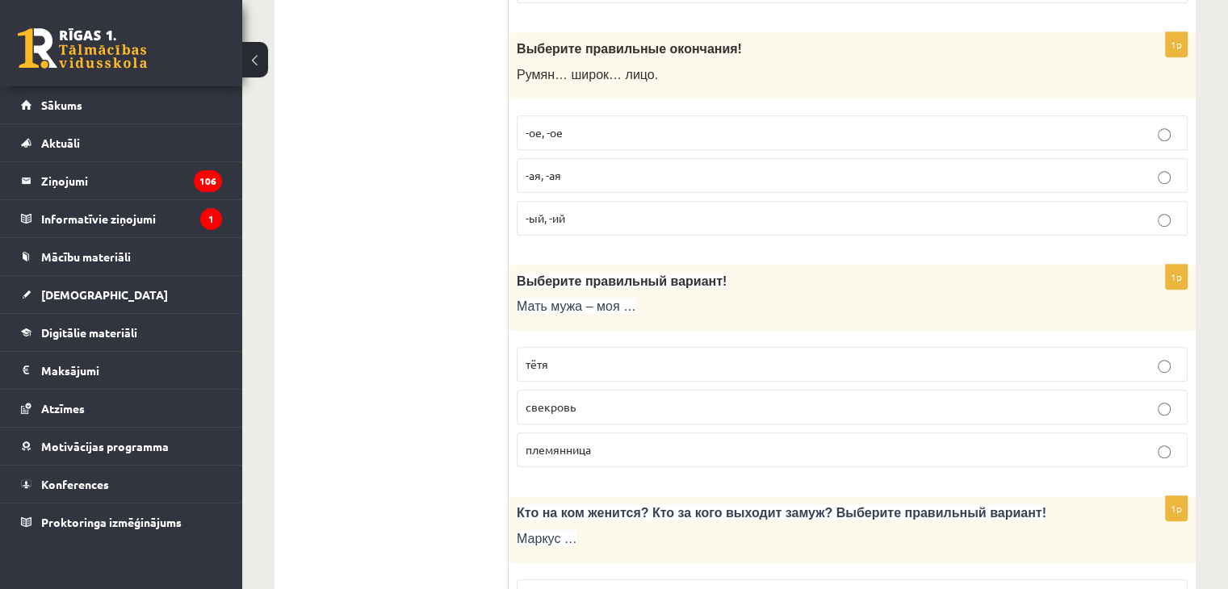
click at [570, 132] on p "-ое, -ое" at bounding box center [852, 132] width 653 height 17
click at [553, 400] on span "свекровь" at bounding box center [551, 407] width 50 height 15
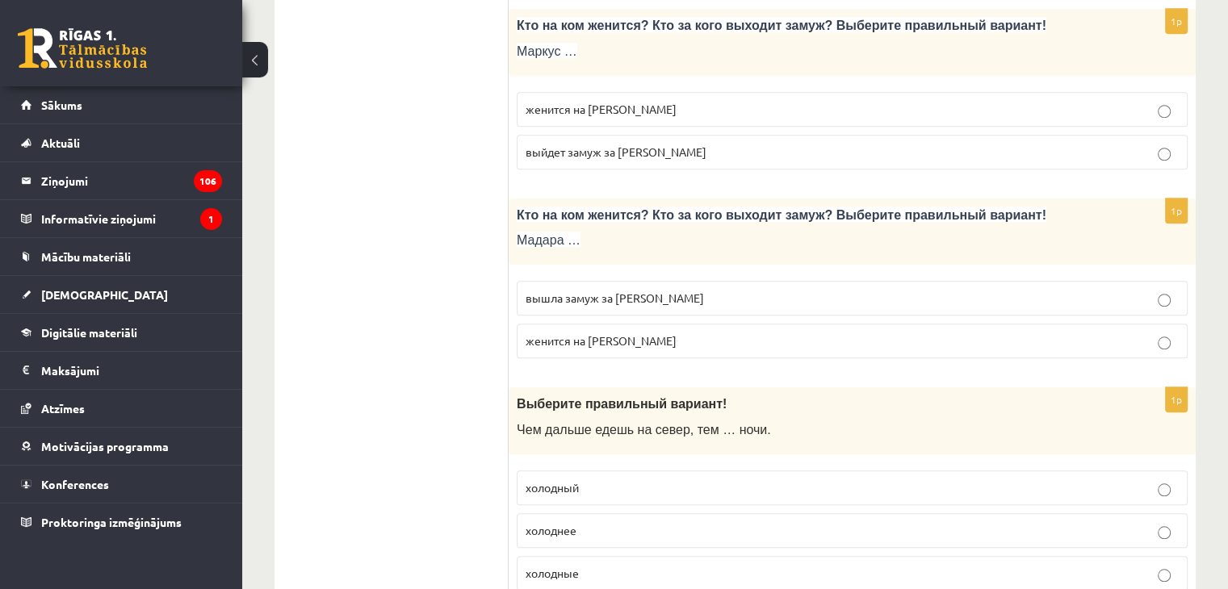
scroll to position [1421, 0]
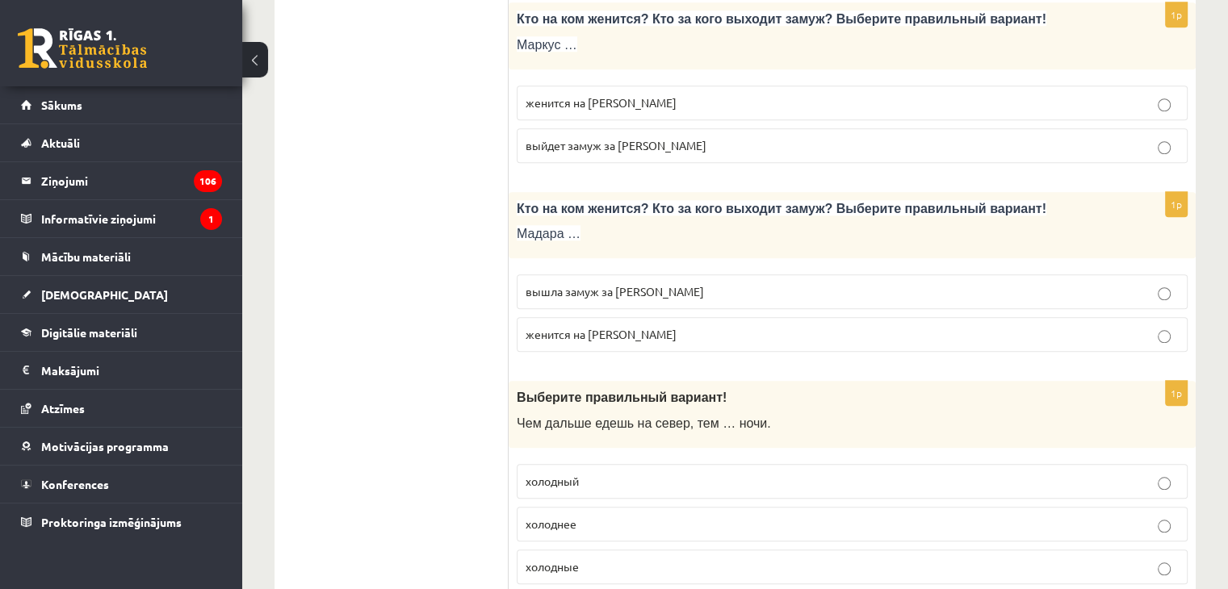
click at [669, 98] on p "женится на [PERSON_NAME]" at bounding box center [852, 102] width 653 height 17
click at [571, 284] on span "вышла замуж за [PERSON_NAME]" at bounding box center [615, 291] width 178 height 15
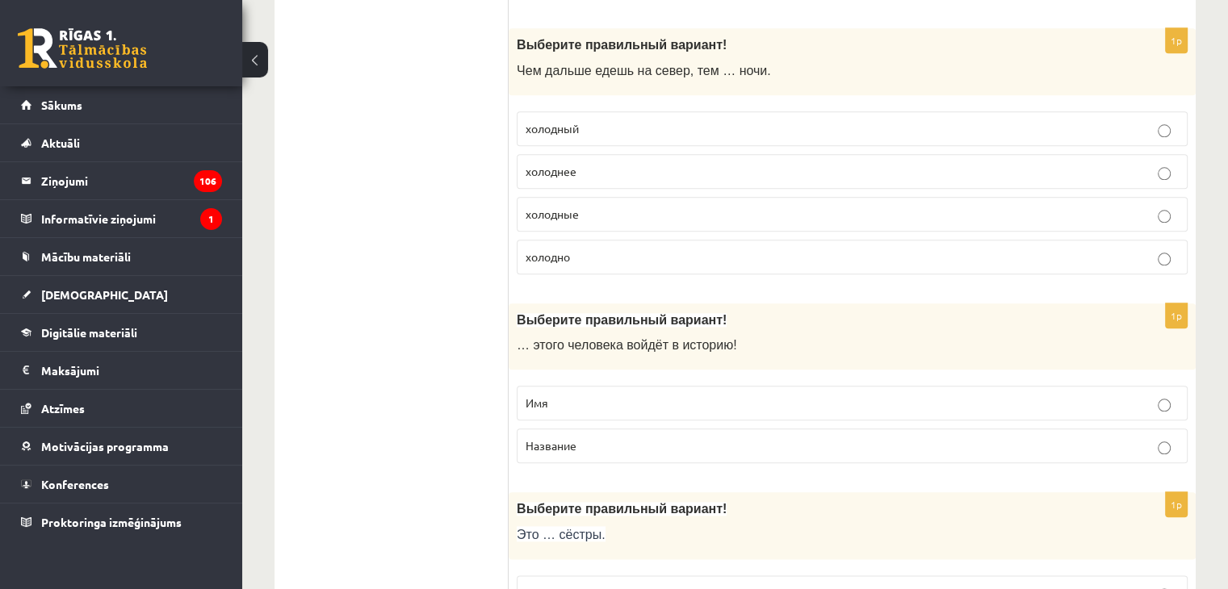
scroll to position [1781, 0]
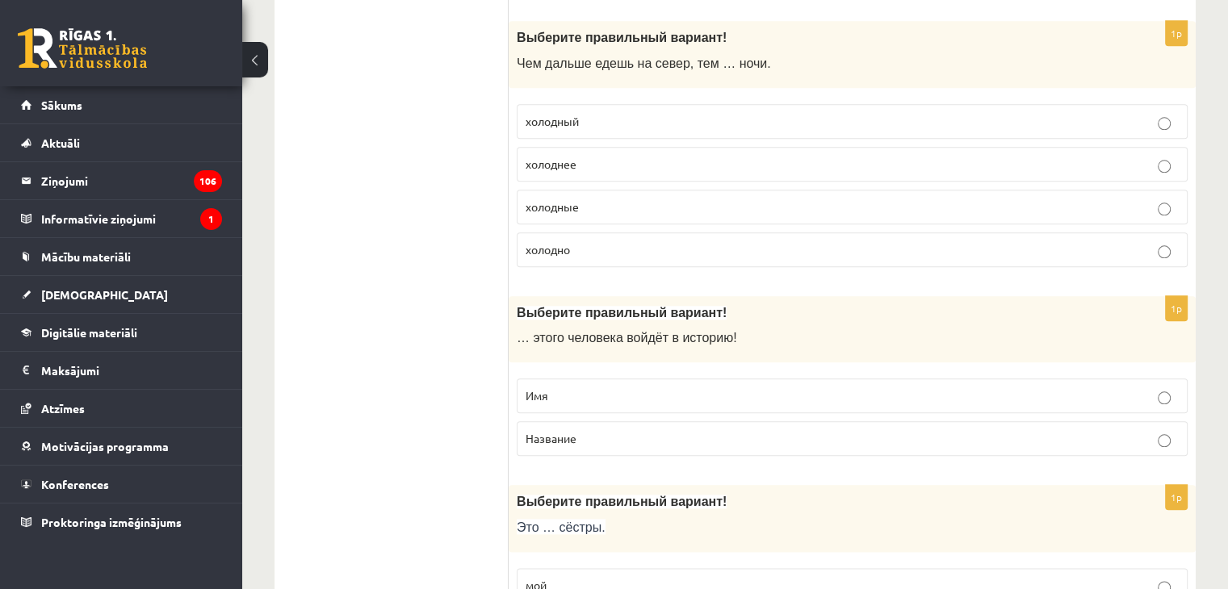
click at [588, 158] on p "холоднее" at bounding box center [852, 164] width 653 height 17
click at [647, 394] on p "Имя" at bounding box center [852, 396] width 653 height 17
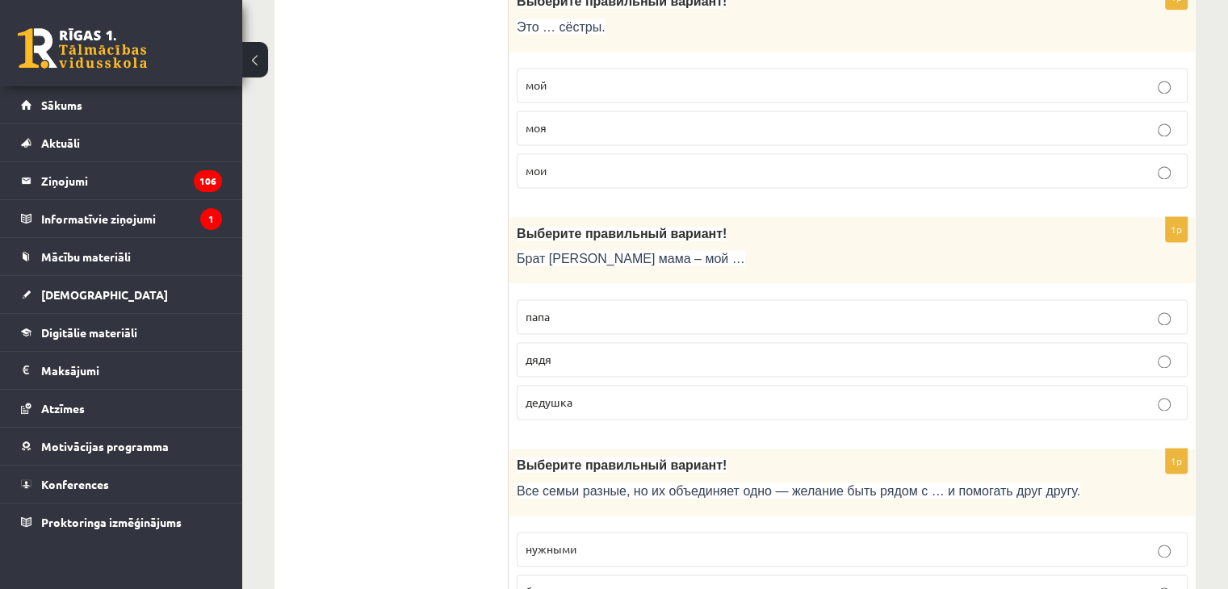
scroll to position [2302, 0]
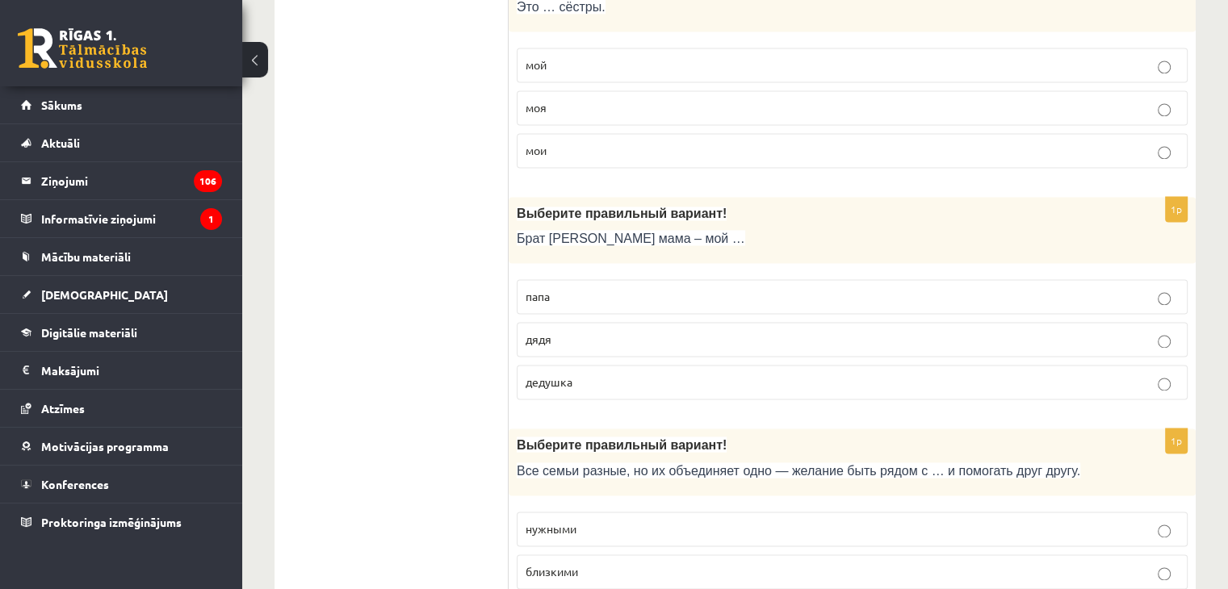
click at [693, 57] on p "мой" at bounding box center [852, 65] width 653 height 17
click at [540, 332] on span "дядя" at bounding box center [539, 339] width 26 height 15
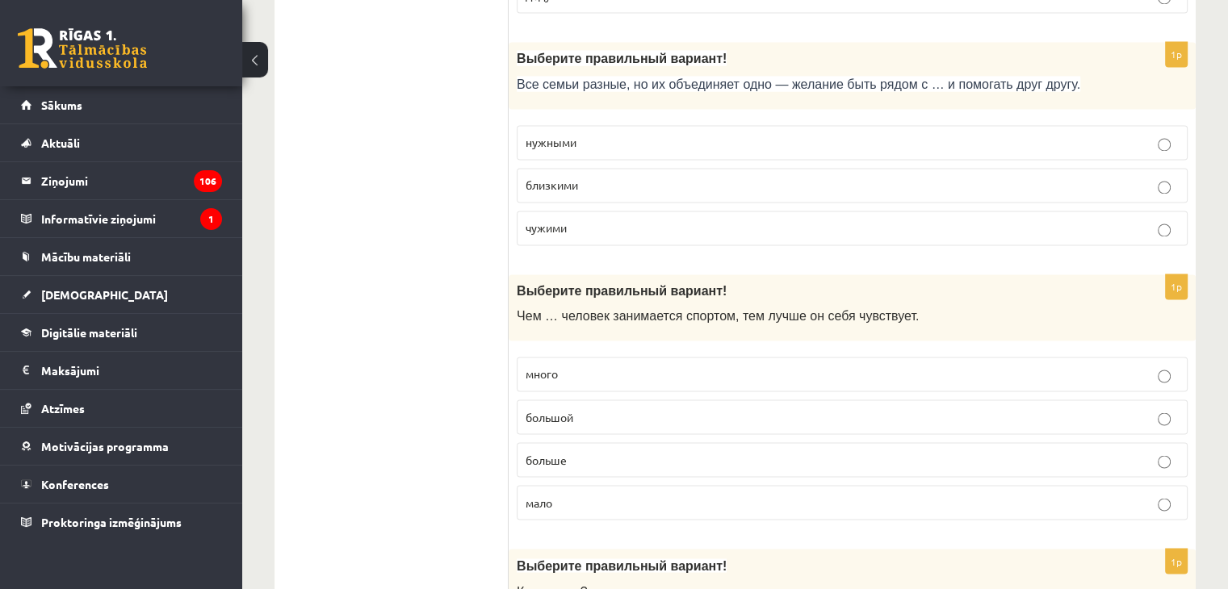
scroll to position [2715, 0]
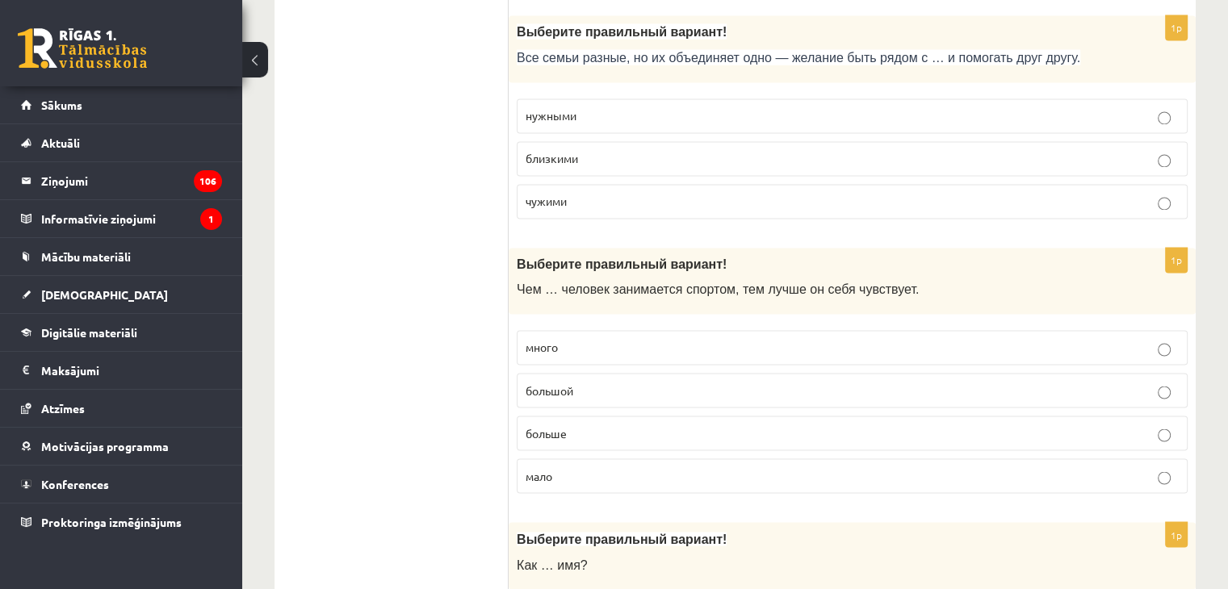
click at [564, 150] on p "близкими" at bounding box center [852, 158] width 653 height 17
click at [587, 425] on p "больше" at bounding box center [852, 433] width 653 height 17
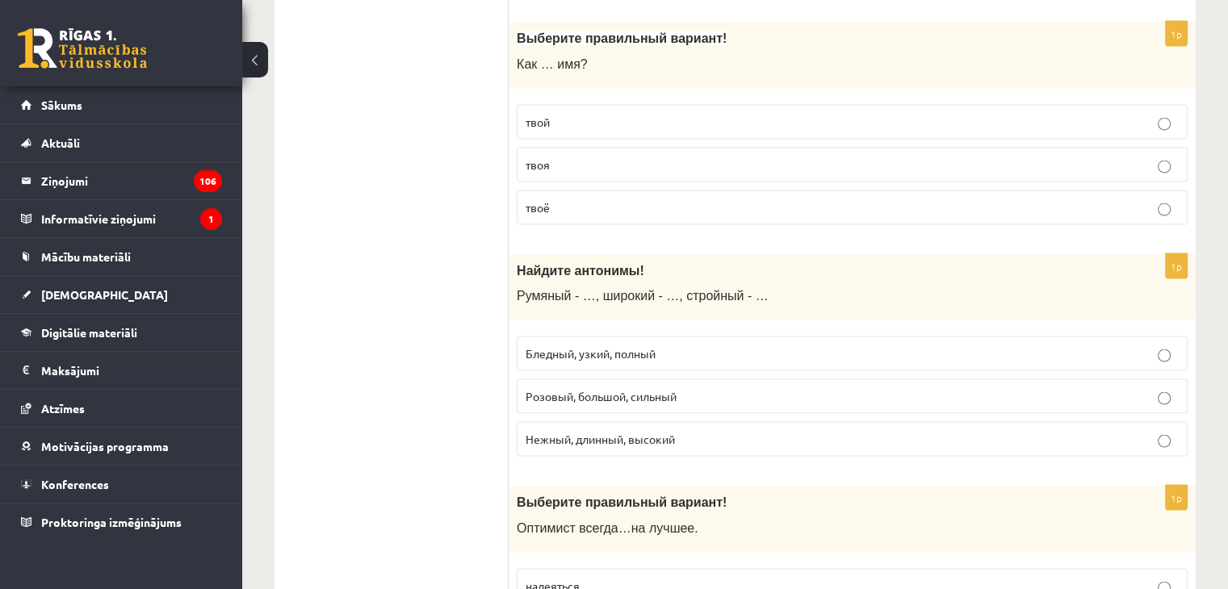
scroll to position [3209, 0]
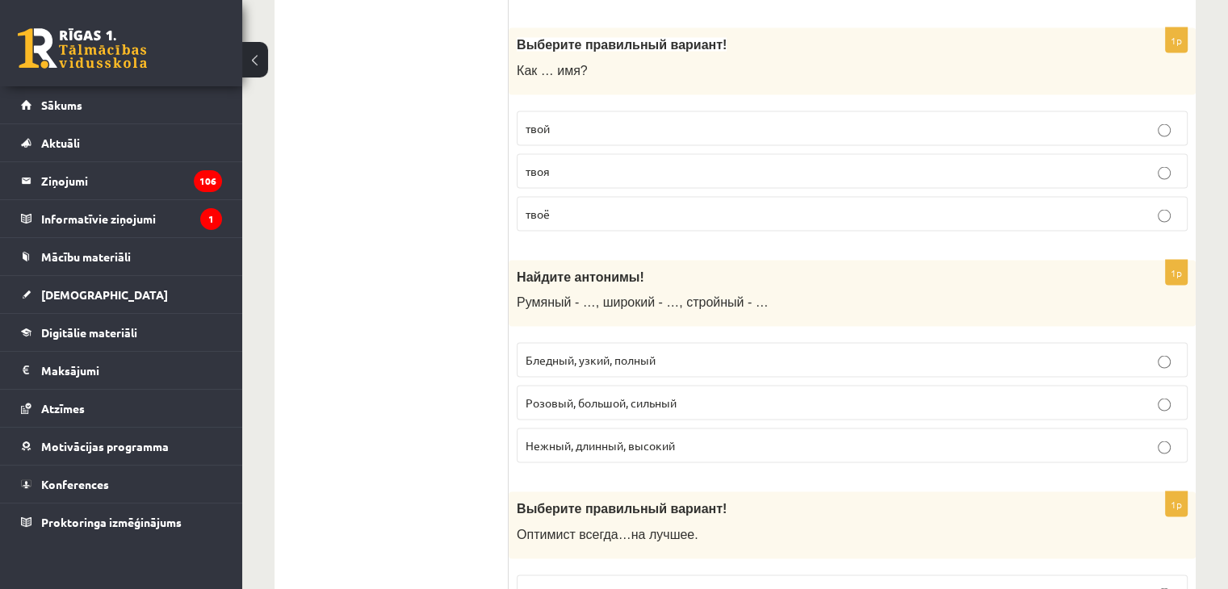
click at [610, 206] on p "твоё" at bounding box center [852, 214] width 653 height 17
click at [585, 353] on span "Бледный, узкий, полный" at bounding box center [591, 360] width 130 height 15
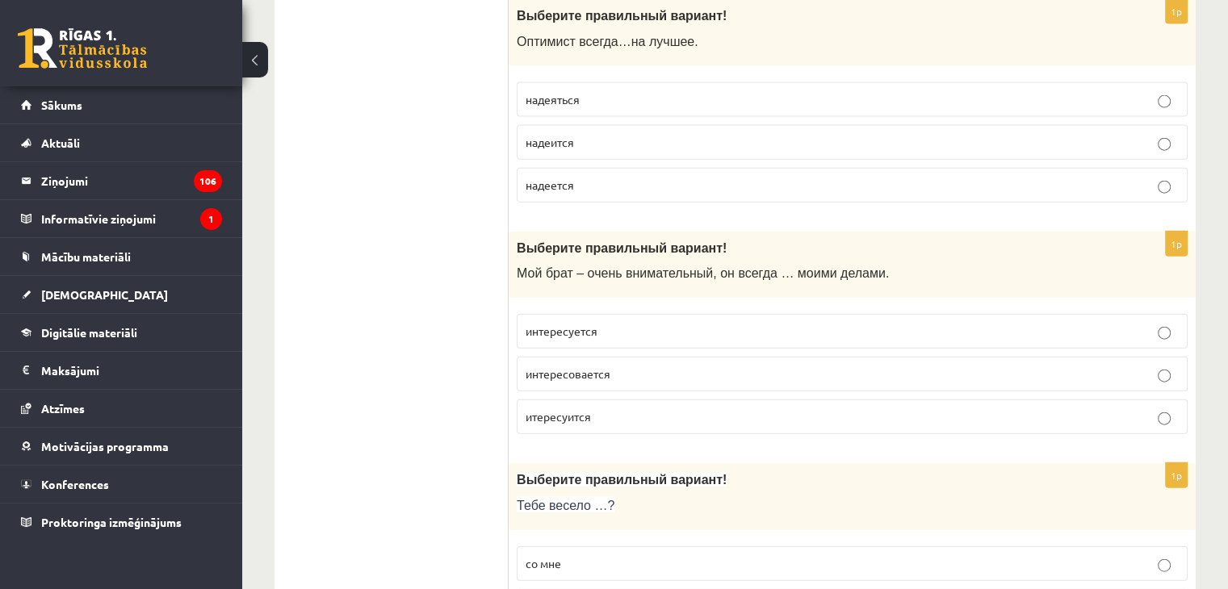
scroll to position [3723, 0]
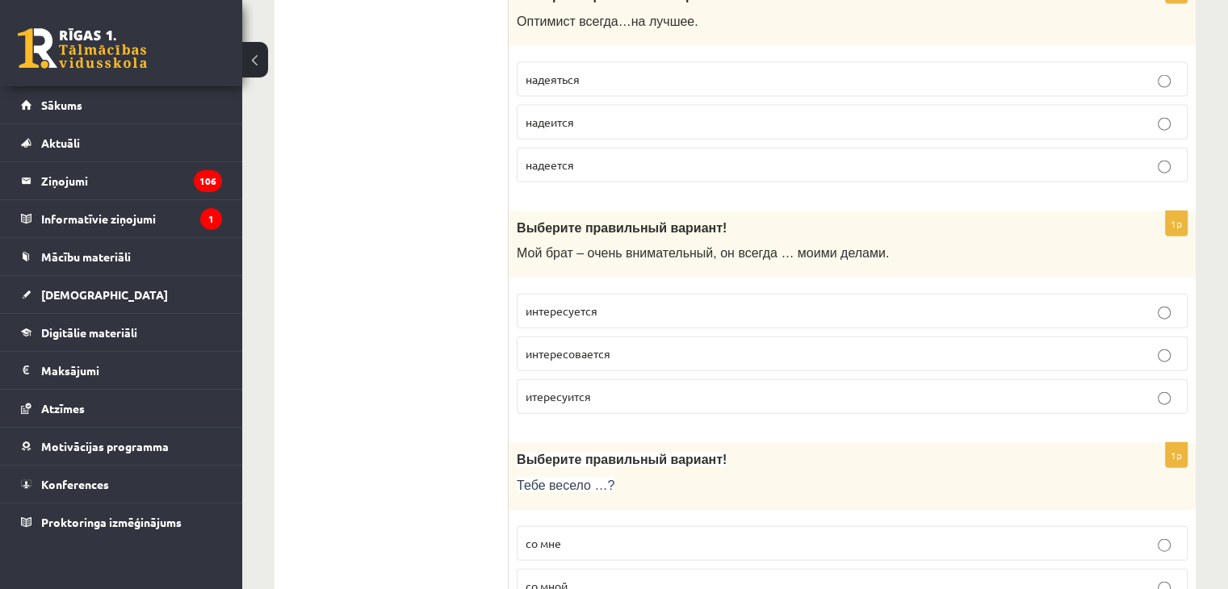
click at [561, 389] on span "итересуится" at bounding box center [558, 396] width 65 height 15
click at [573, 157] on span "надеется" at bounding box center [550, 164] width 48 height 15
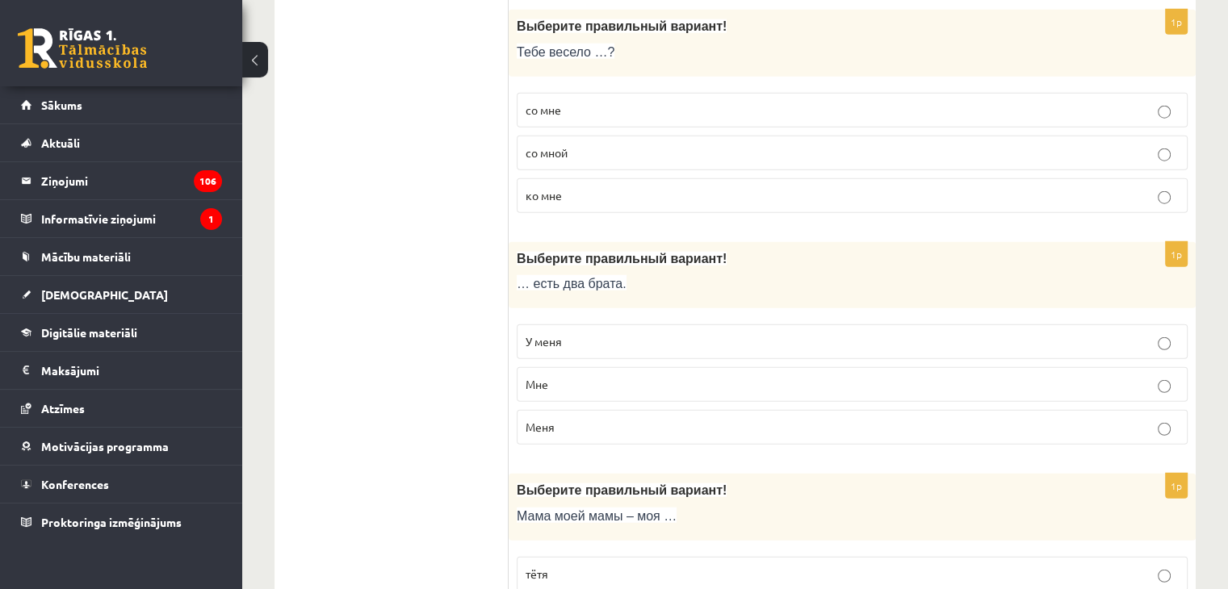
scroll to position [4143, 0]
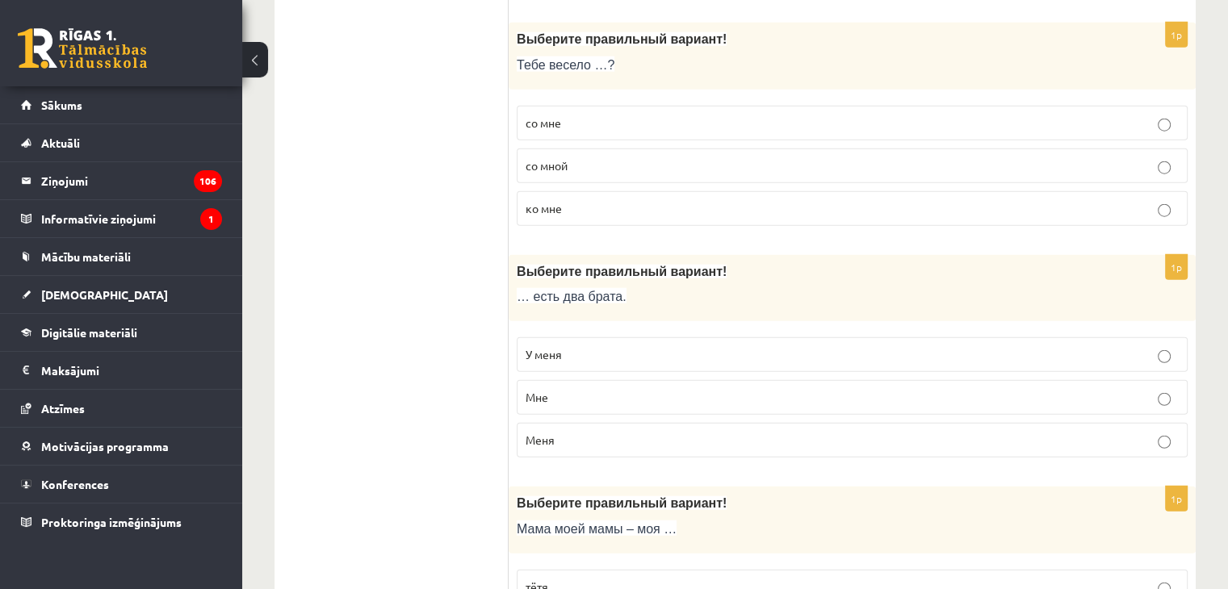
click at [552, 158] on span "со мной" at bounding box center [547, 165] width 42 height 15
click at [592, 346] on p "У меня" at bounding box center [852, 354] width 653 height 17
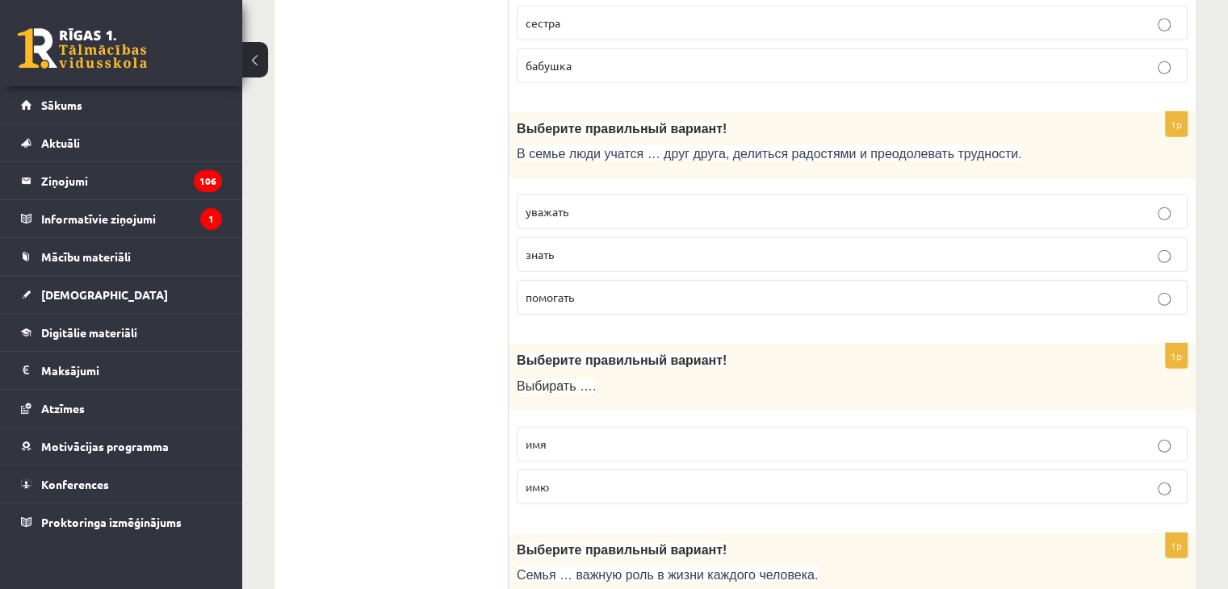
scroll to position [4777, 0]
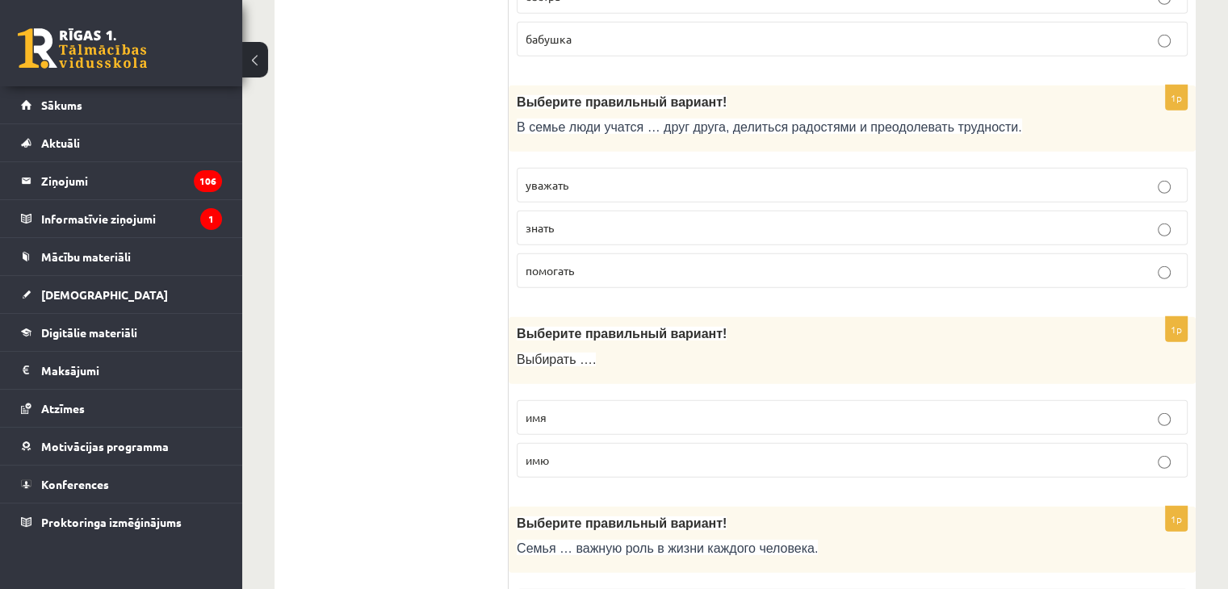
click at [666, 31] on p "бабушка" at bounding box center [852, 39] width 653 height 17
click at [561, 177] on p "уважать" at bounding box center [852, 185] width 653 height 17
click at [585, 452] on p "имю" at bounding box center [852, 460] width 653 height 17
click at [596, 409] on p "имя" at bounding box center [852, 417] width 653 height 17
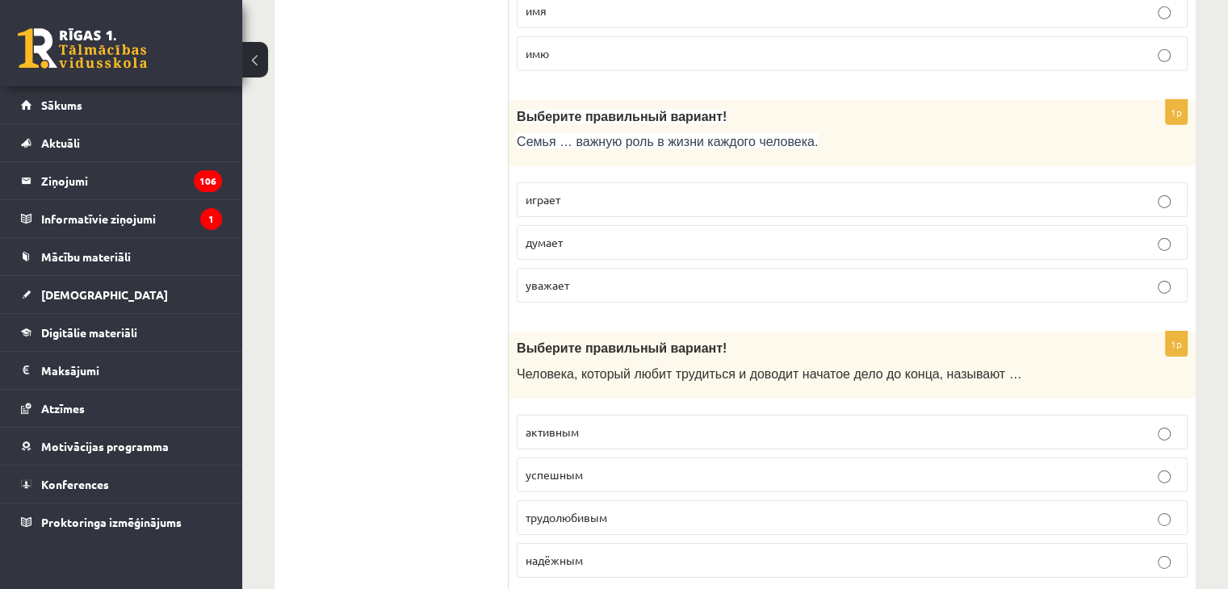
scroll to position [5209, 0]
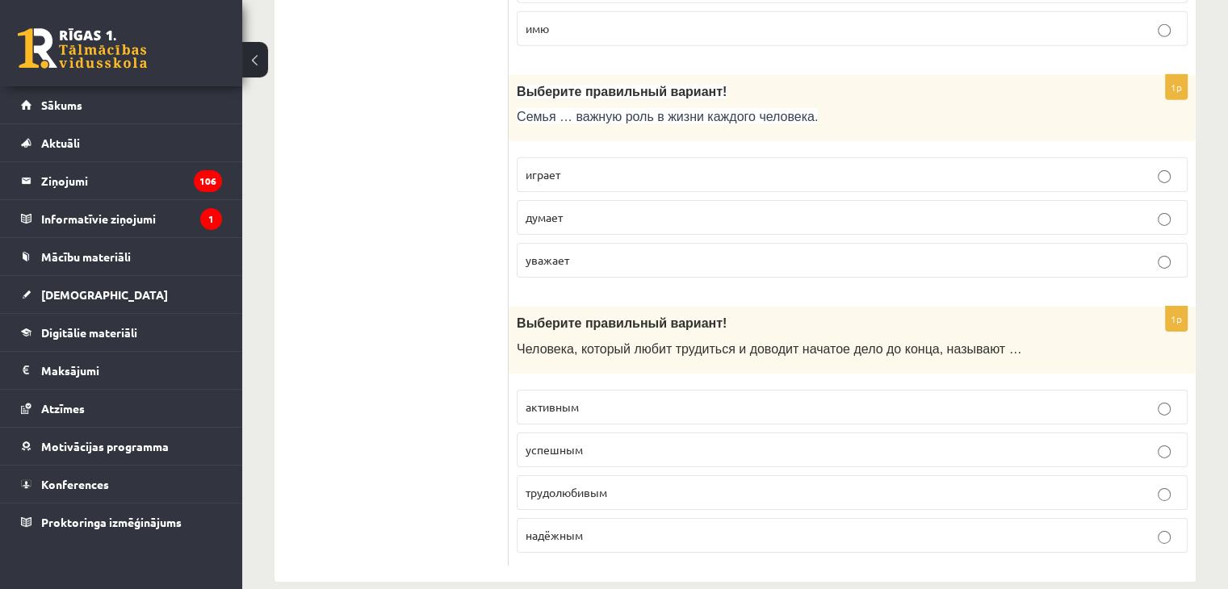
click at [914, 161] on label "играет" at bounding box center [852, 174] width 671 height 35
click at [549, 485] on span "трудолюбивым" at bounding box center [567, 492] width 82 height 15
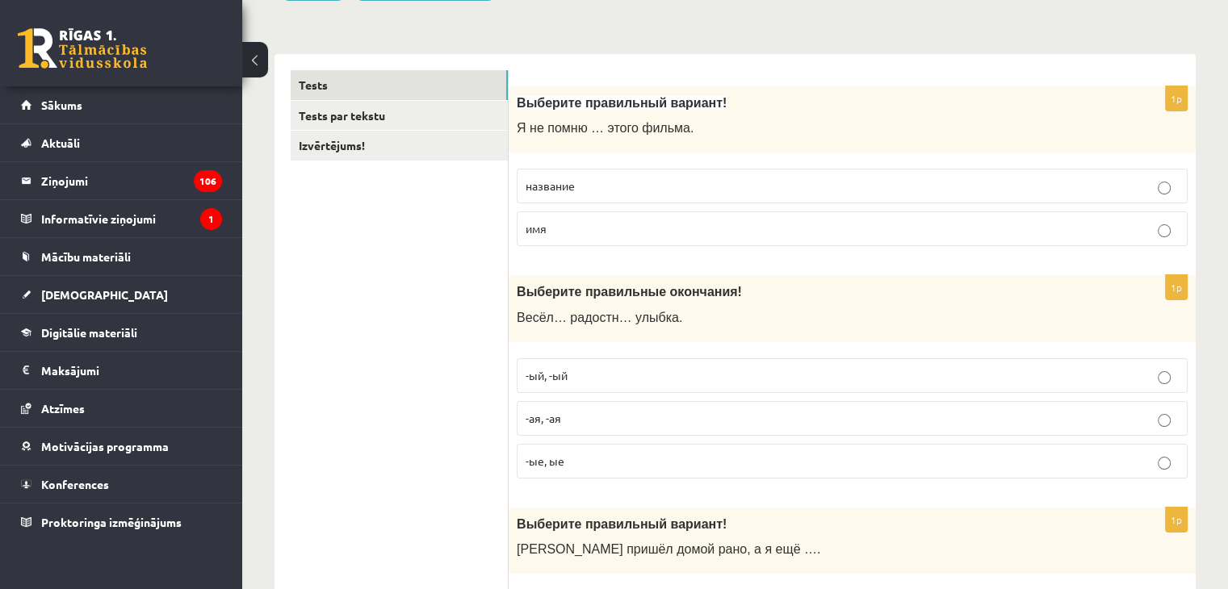
scroll to position [172, 0]
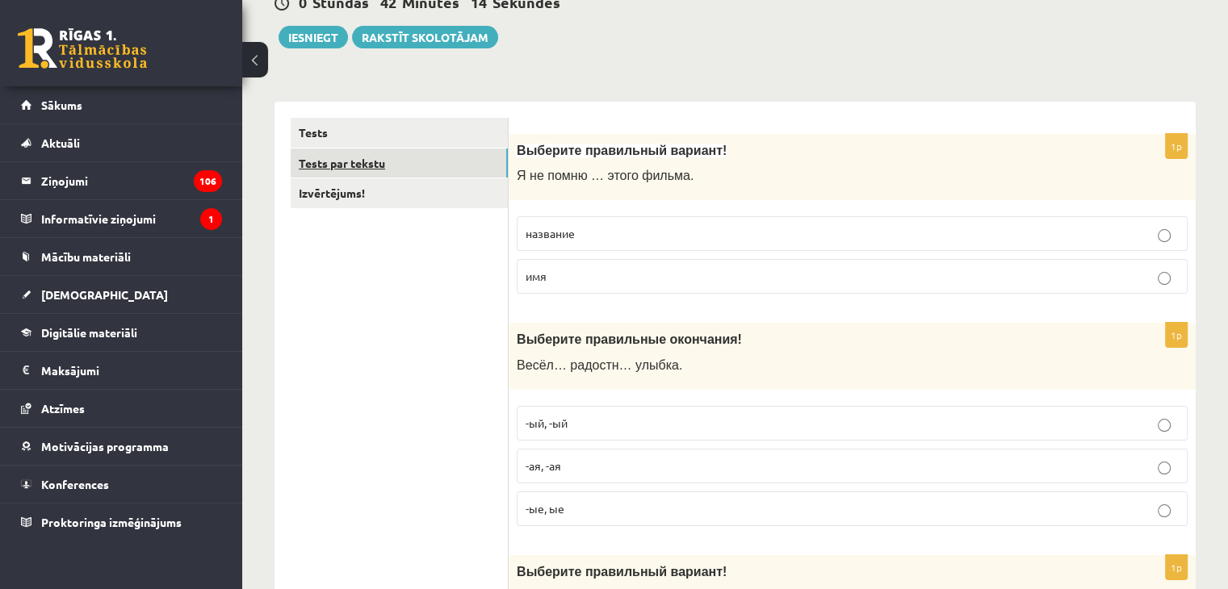
click at [442, 171] on link "Tests par tekstu" at bounding box center [399, 164] width 217 height 30
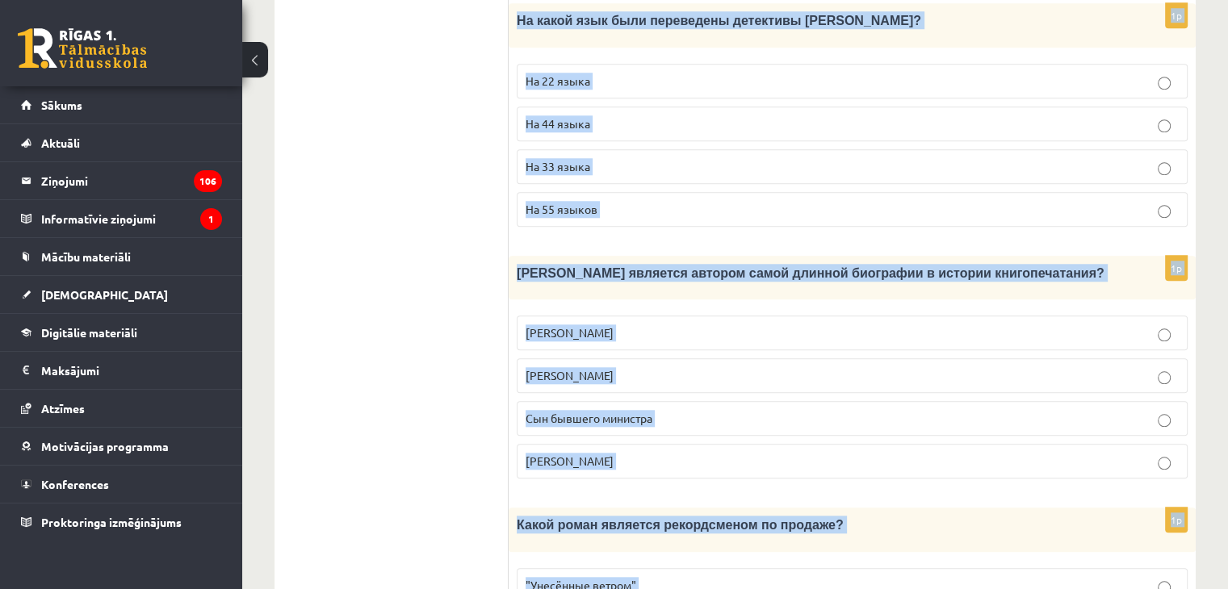
scroll to position [1586, 0]
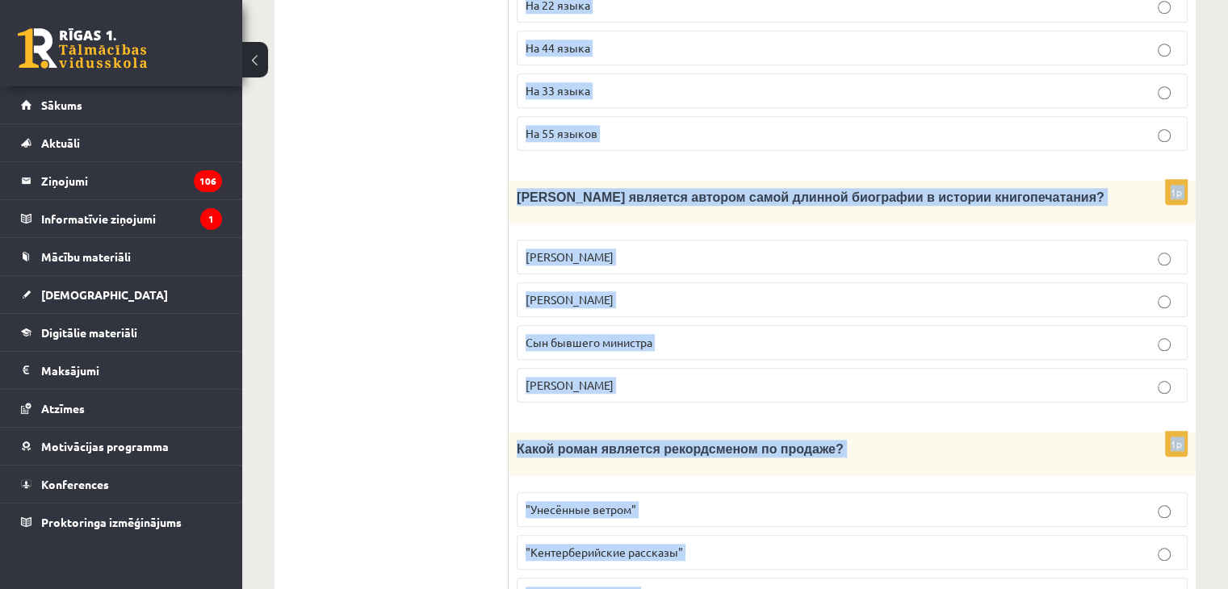
drag, startPoint x: 559, startPoint y: 196, endPoint x: 673, endPoint y: 591, distance: 410.9
copy form "Книгопечатание изобретено сравнительно недавно. Считается, что первым печатным …"
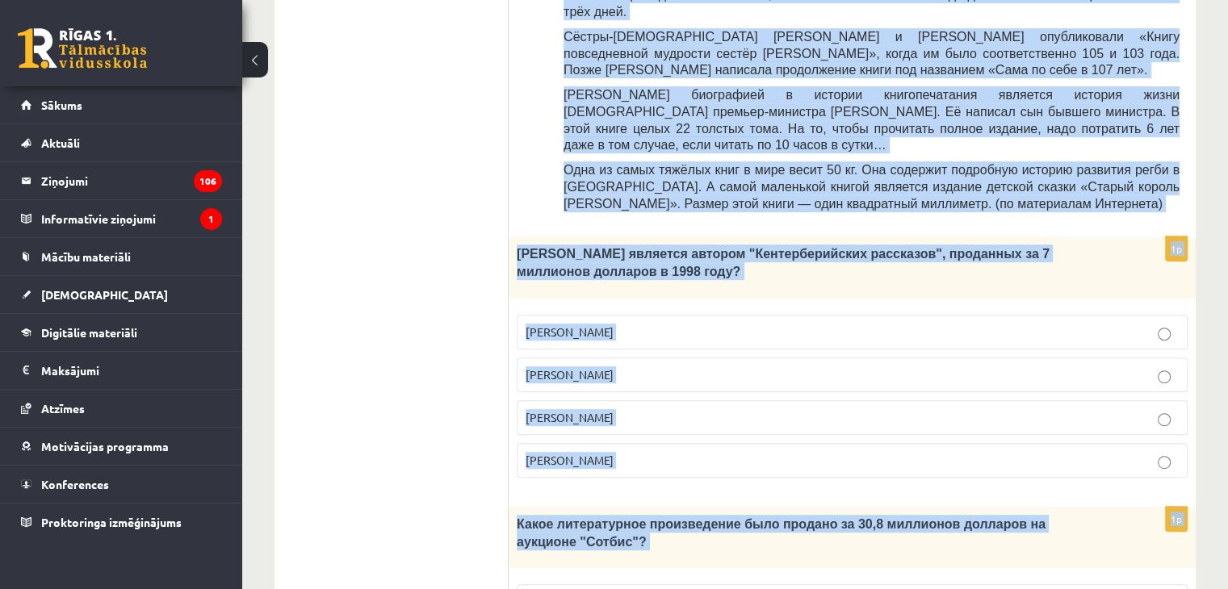
scroll to position [748, 0]
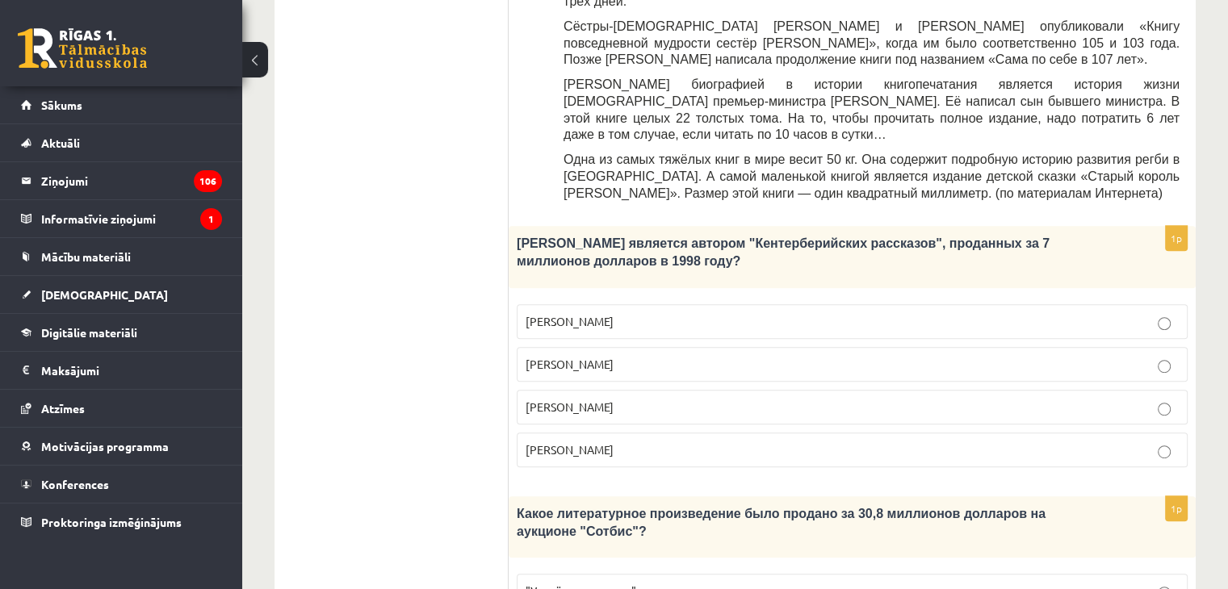
click at [484, 186] on ul "Tests Tests par tekstu Izvērtējums!" at bounding box center [400, 524] width 218 height 1965
click at [551, 400] on span "Джефри Чосер" at bounding box center [570, 407] width 88 height 15
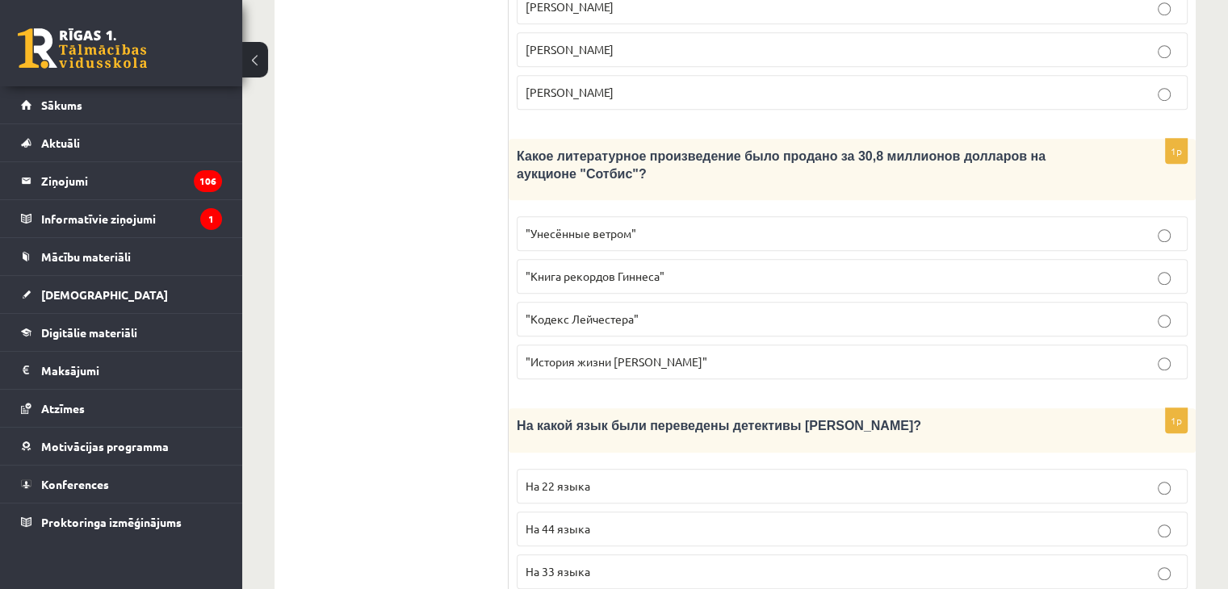
scroll to position [1108, 0]
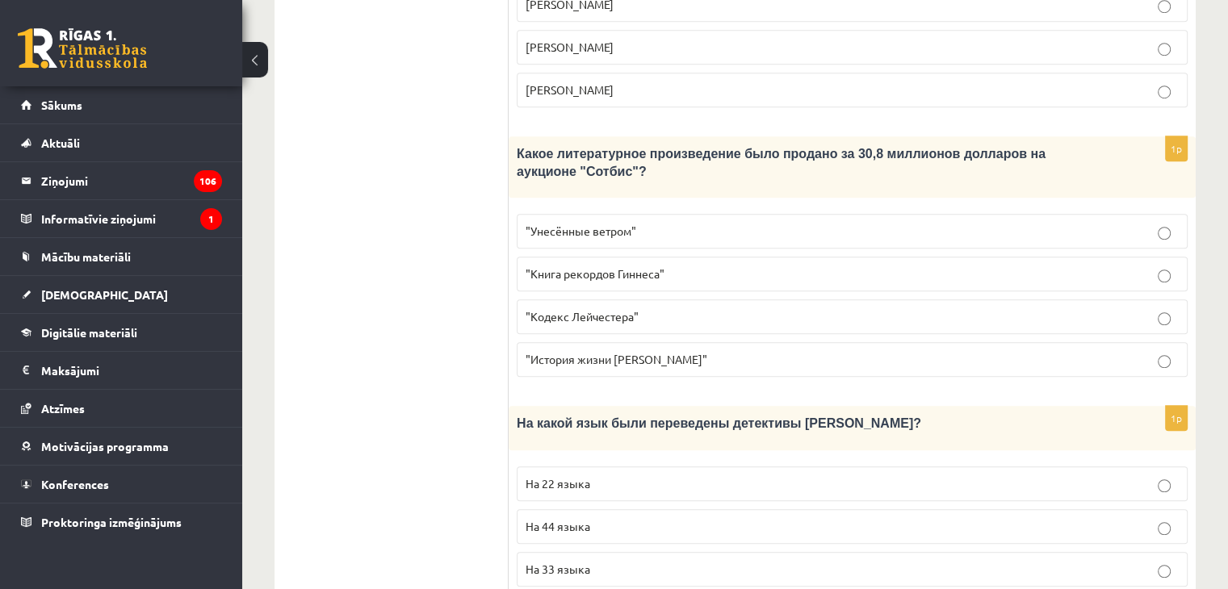
click at [600, 309] on span ""Кодекс Лейчестера"" at bounding box center [582, 316] width 113 height 15
click at [566, 509] on label "На 44 языка" at bounding box center [852, 526] width 671 height 35
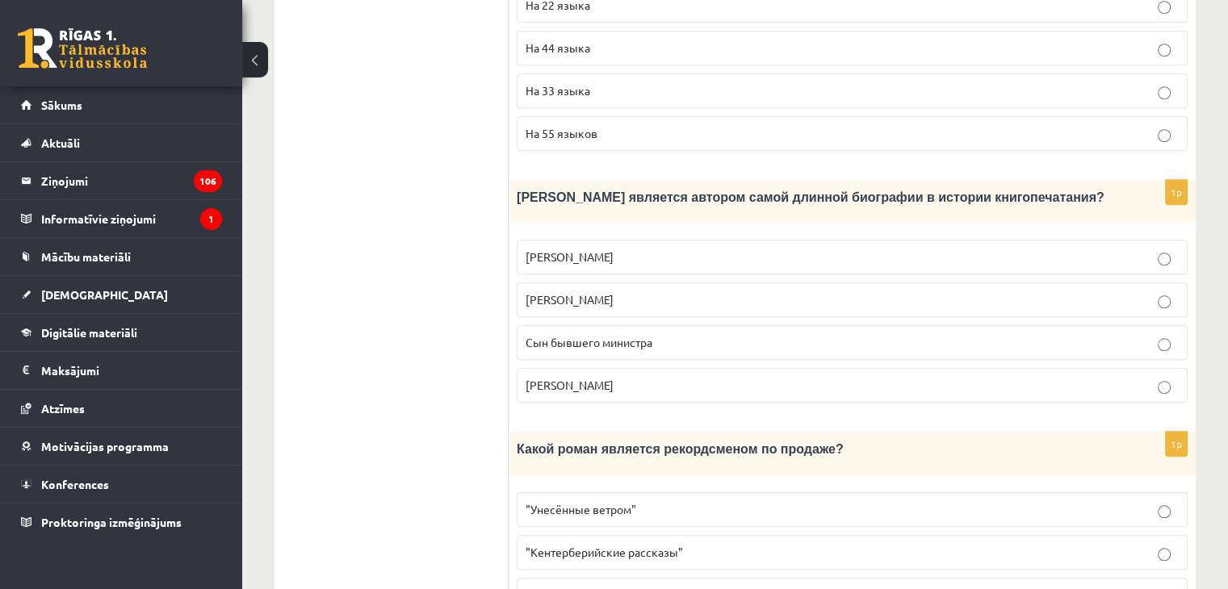
scroll to position [1585, 0]
click at [586, 370] on label "Агата Кристи" at bounding box center [852, 387] width 671 height 35
click at [577, 494] on label ""Унесённые ветром"" at bounding box center [852, 511] width 671 height 35
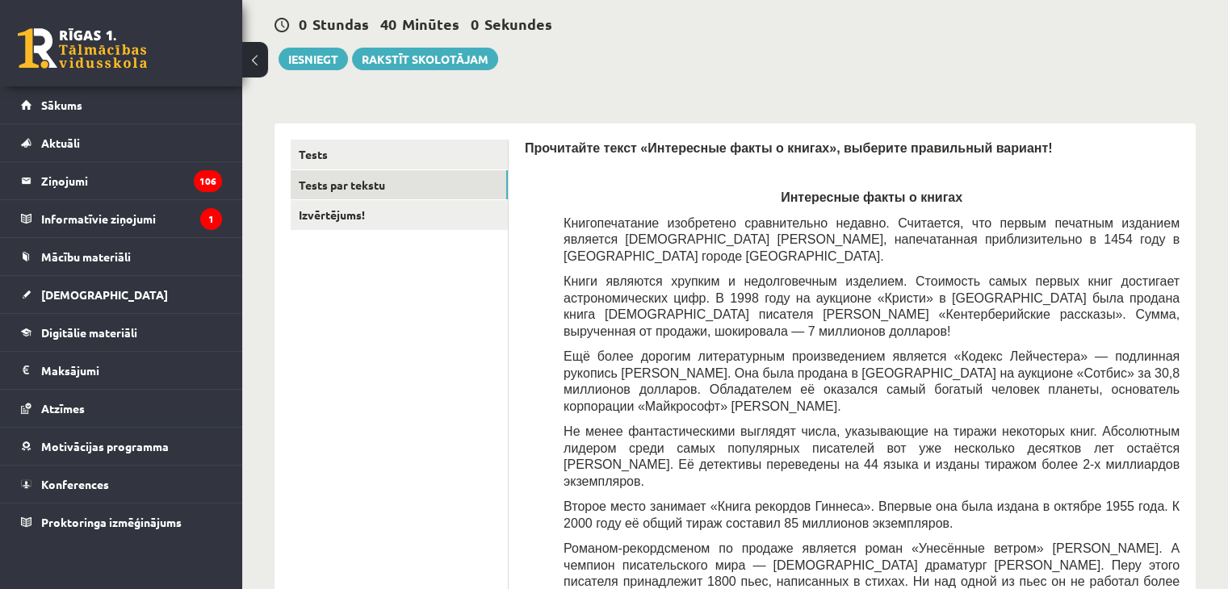
scroll to position [158, 0]
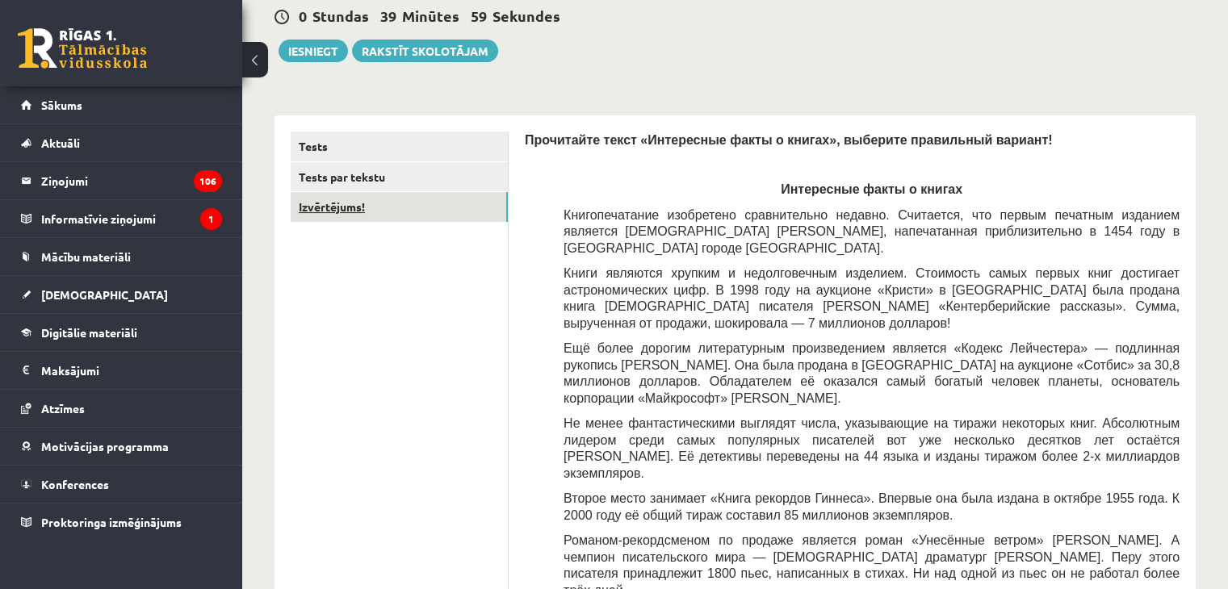
click at [446, 206] on link "Izvērtējums!" at bounding box center [399, 207] width 217 height 30
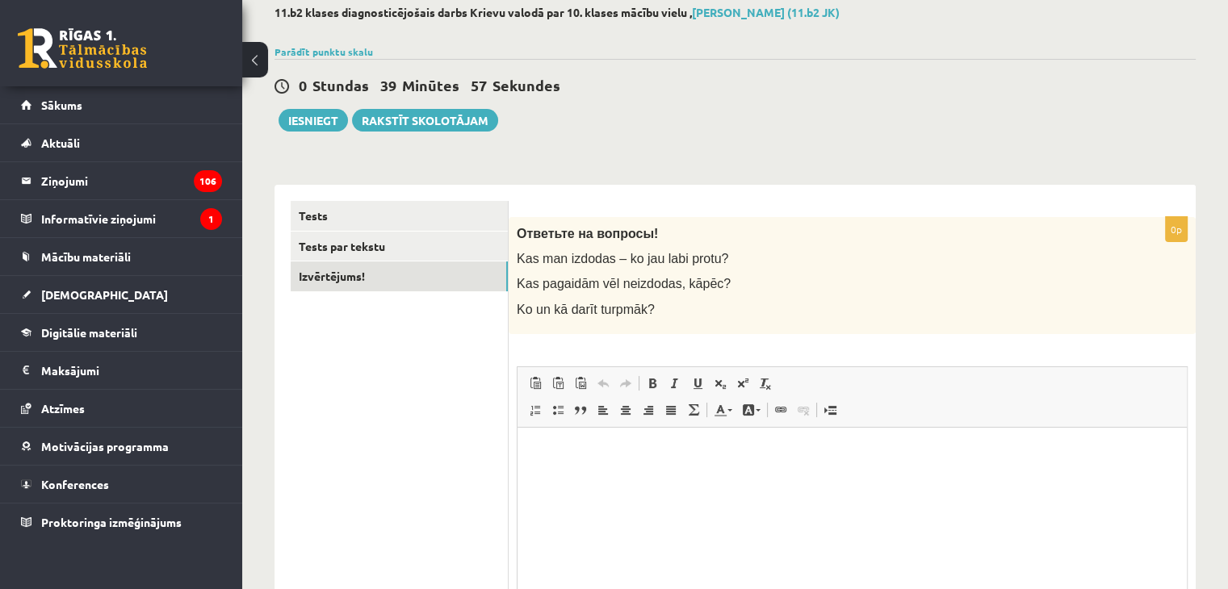
scroll to position [0, 0]
click at [591, 447] on p "Bagātinātā teksta redaktors, wiswyg-editor-user-answer-47024943614680" at bounding box center [852, 451] width 637 height 17
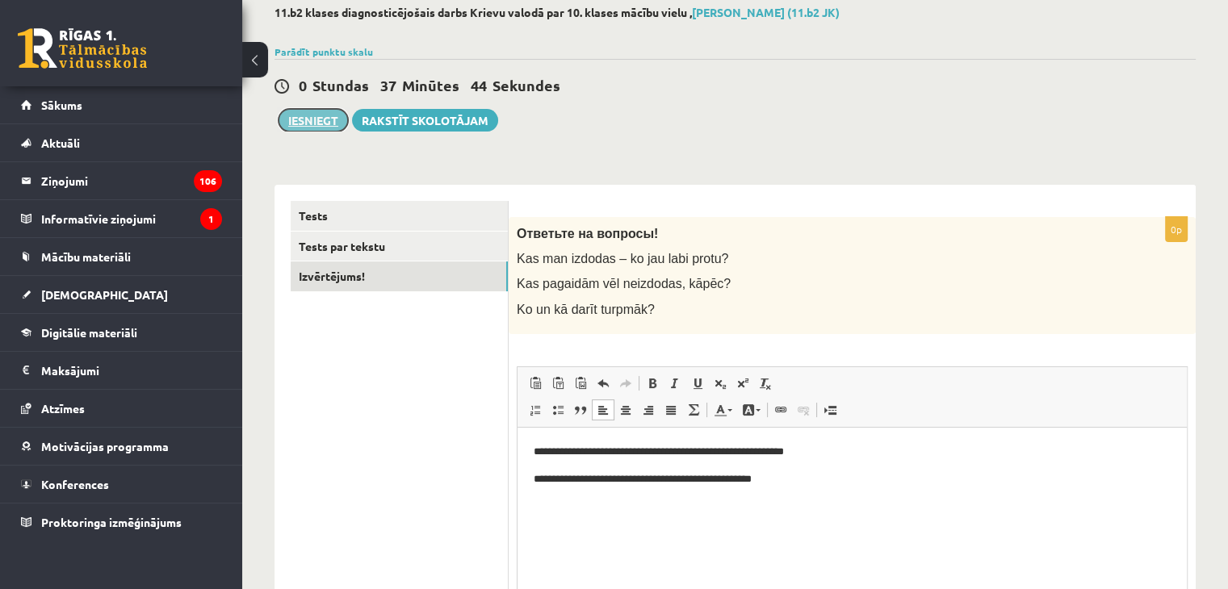
click at [318, 115] on button "Iesniegt" at bounding box center [313, 120] width 69 height 23
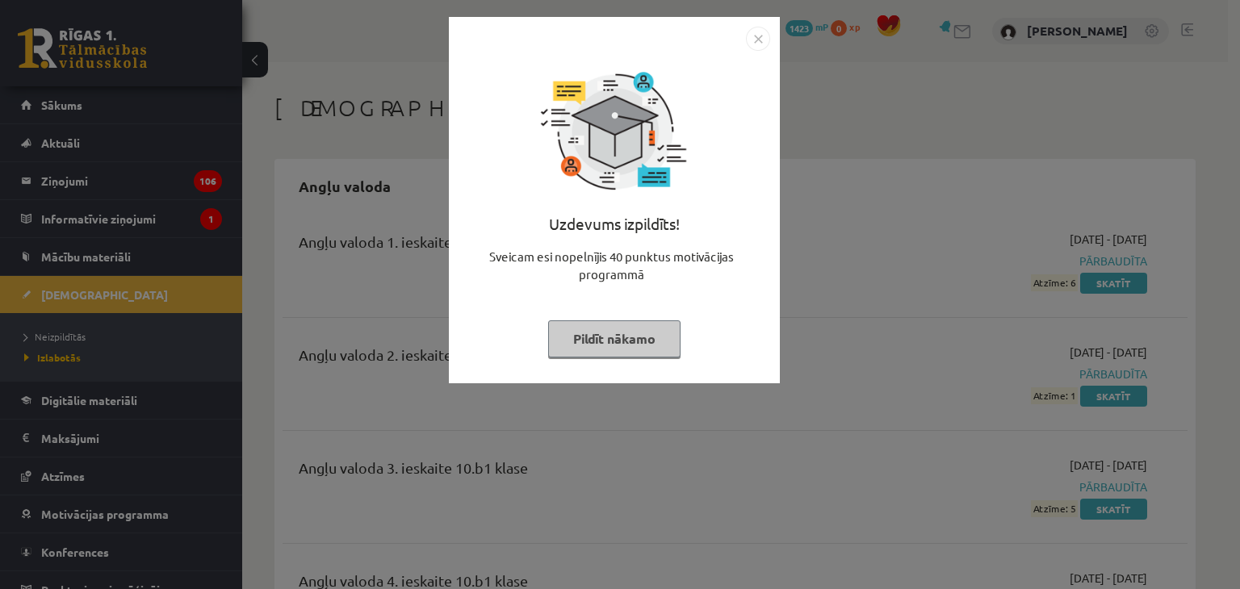
click at [645, 327] on button "Pildīt nākamo" at bounding box center [614, 339] width 132 height 37
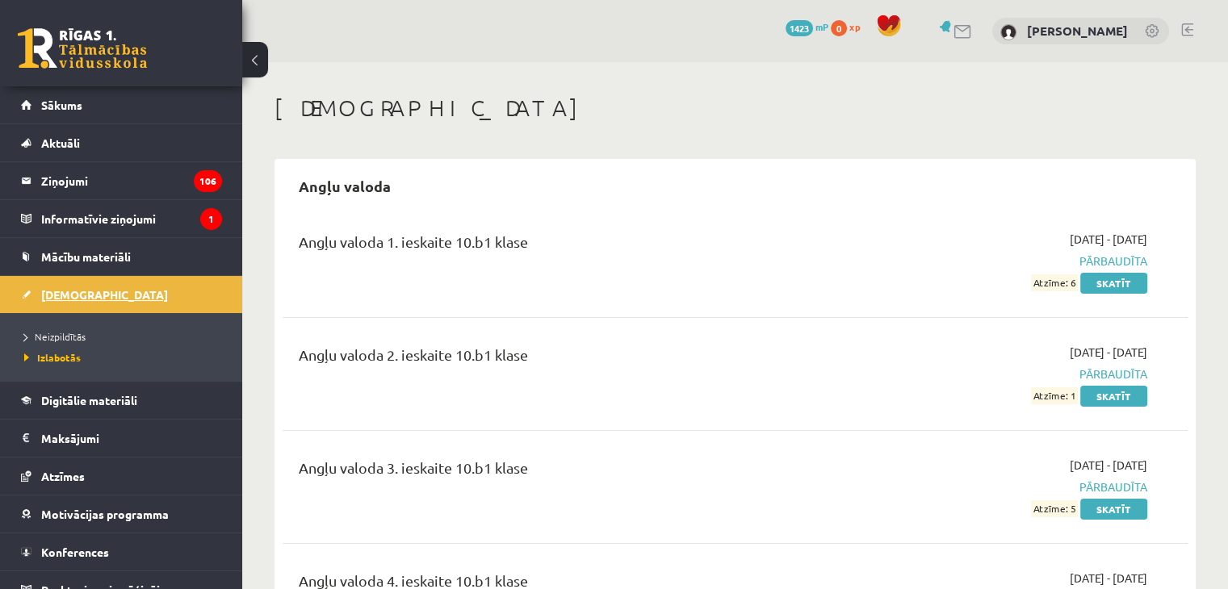
click at [61, 298] on span "[DEMOGRAPHIC_DATA]" at bounding box center [104, 294] width 127 height 15
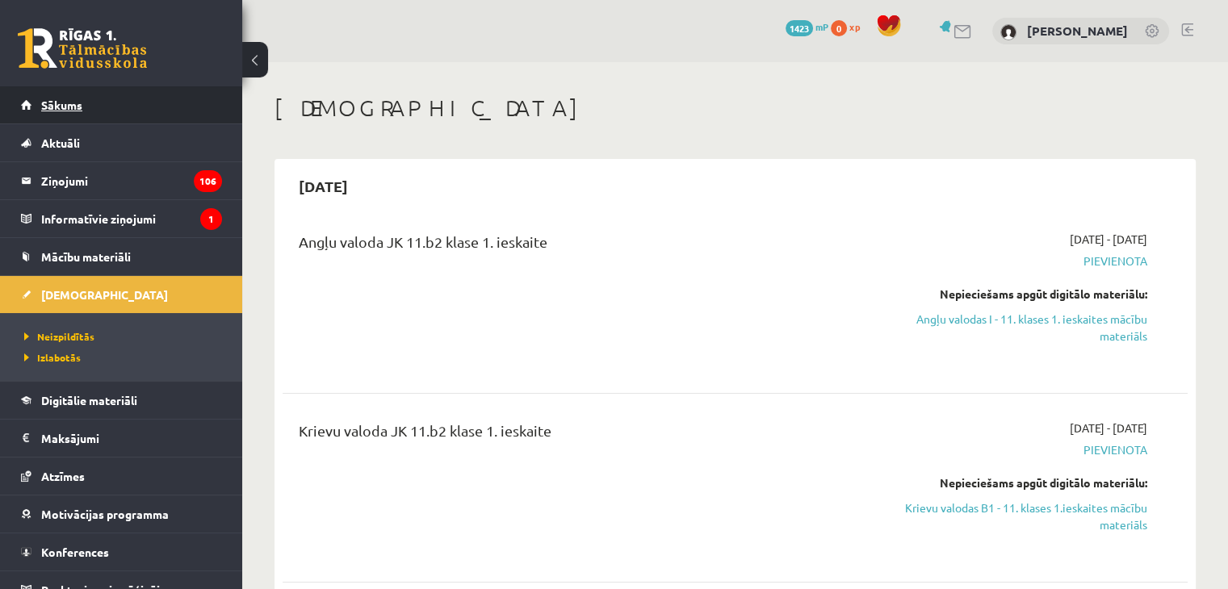
click at [177, 102] on link "Sākums" at bounding box center [121, 104] width 201 height 37
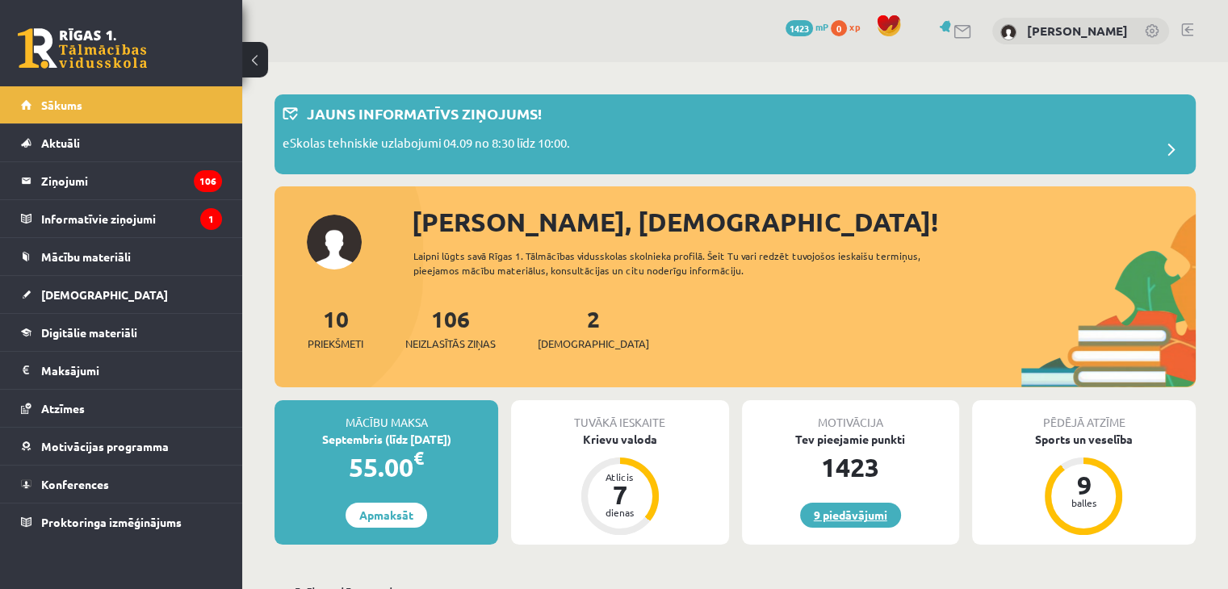
click at [853, 514] on link "9 piedāvājumi" at bounding box center [850, 515] width 101 height 25
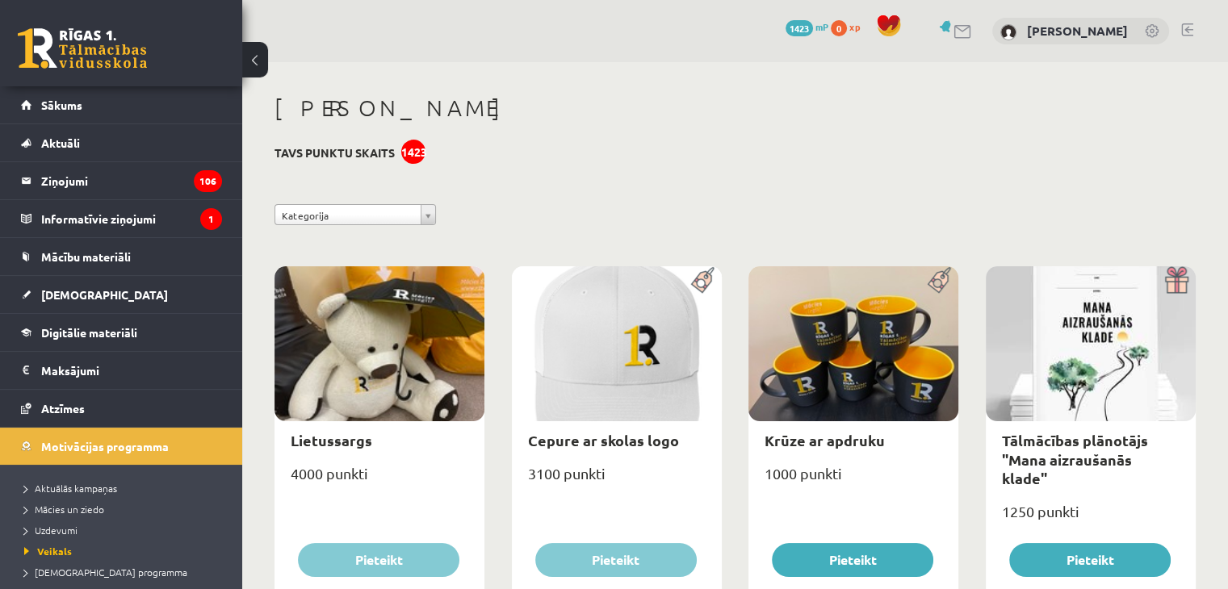
click at [971, 27] on link at bounding box center [962, 32] width 19 height 14
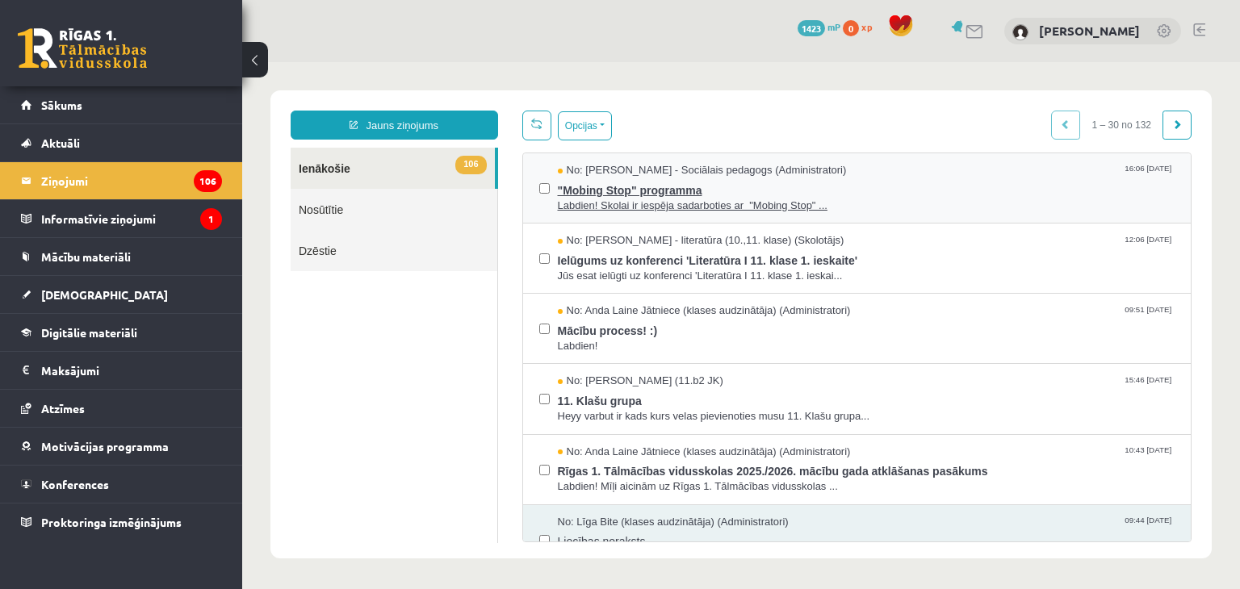
click at [710, 180] on span ""Mobing Stop" programma" at bounding box center [867, 188] width 618 height 20
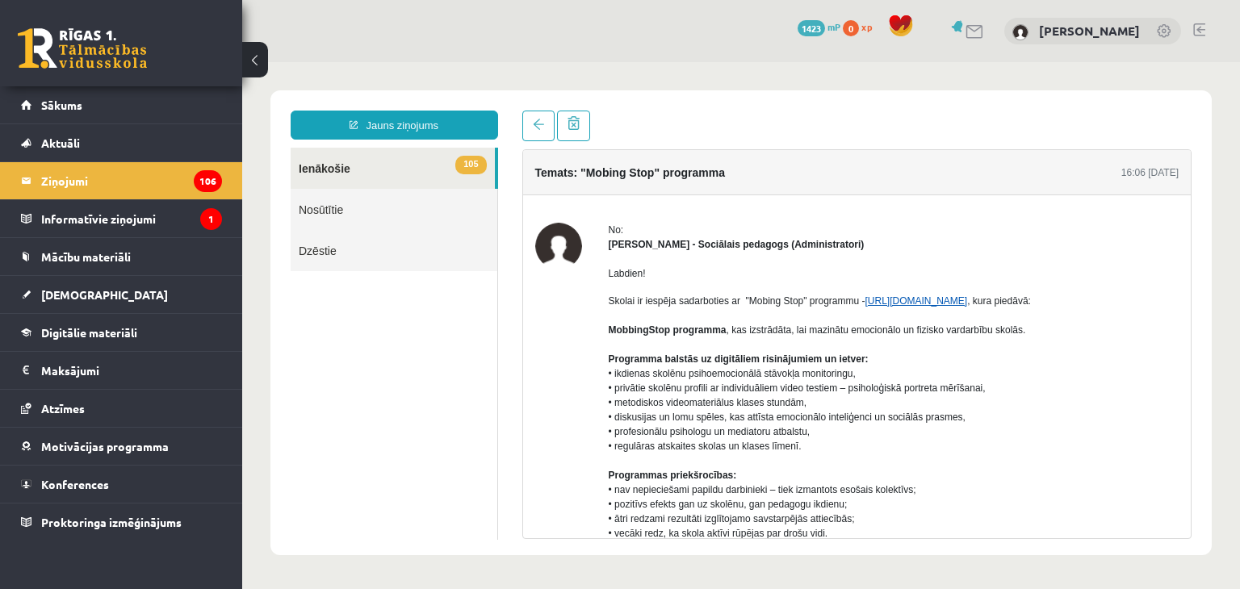
click at [885, 298] on link "https://mobbingstop.org/" at bounding box center [916, 300] width 103 height 11
click at [459, 168] on span "105" at bounding box center [470, 165] width 31 height 19
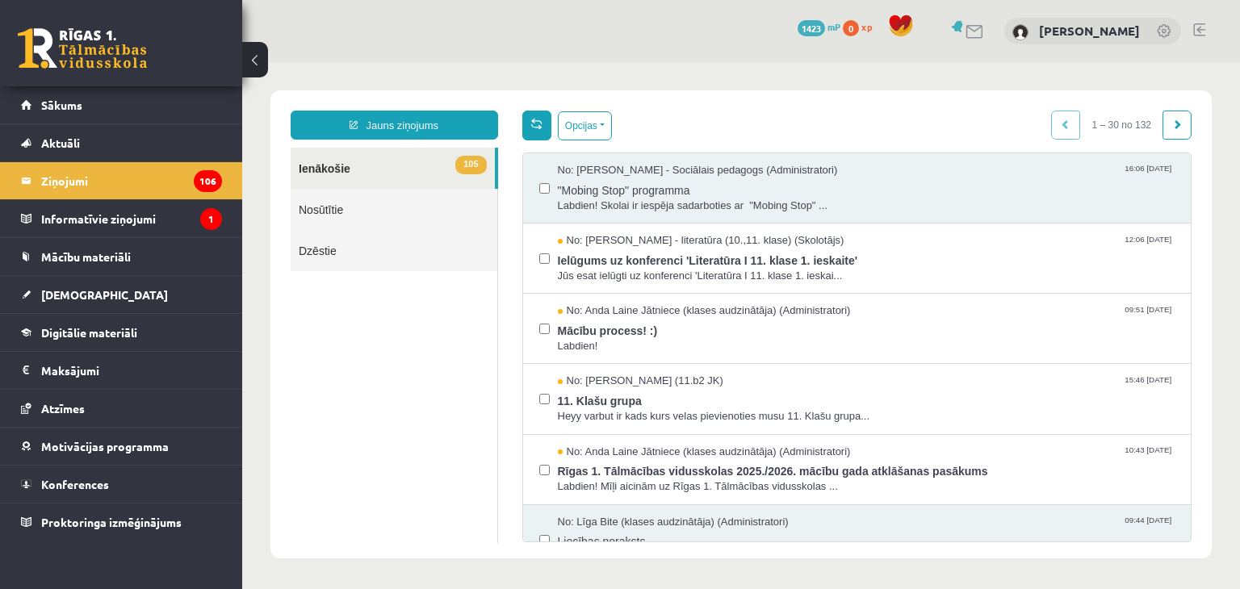
click at [542, 132] on link at bounding box center [536, 126] width 29 height 30
click at [776, 321] on span "Mācību process! :)" at bounding box center [867, 329] width 618 height 20
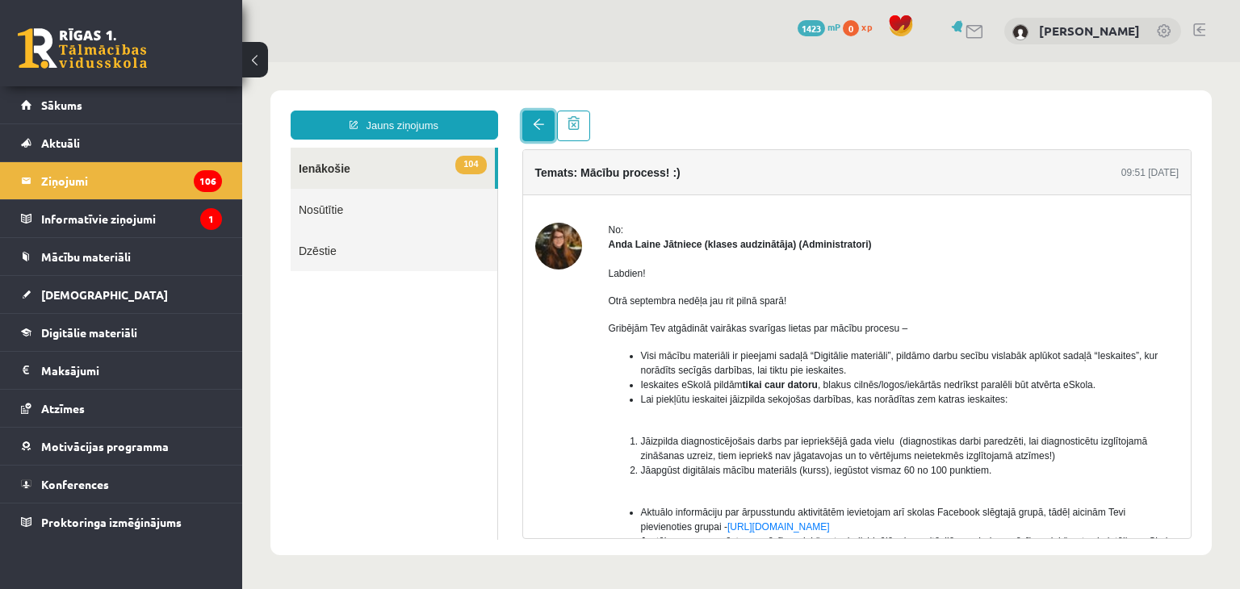
click at [539, 130] on span at bounding box center [538, 124] width 11 height 11
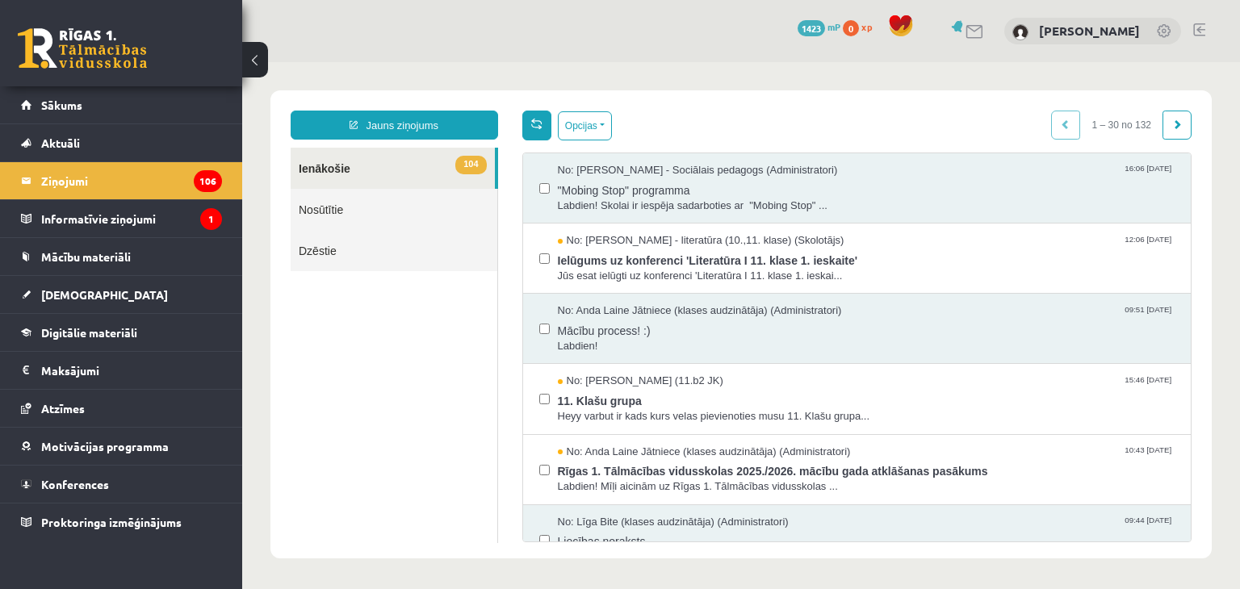
click at [539, 130] on link at bounding box center [536, 126] width 29 height 30
drag, startPoint x: 778, startPoint y: 354, endPoint x: 1075, endPoint y: 383, distance: 298.4
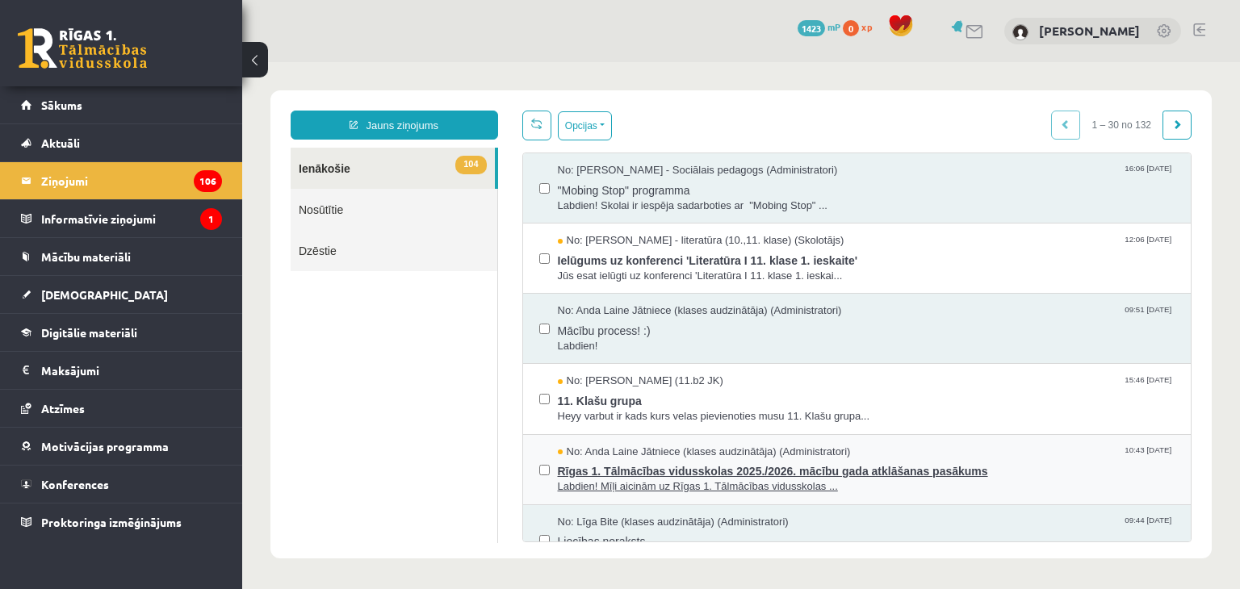
click at [972, 480] on span "Labdien! Mīļi aicinām uz Rīgas 1. Tālmācības vidusskolas ..." at bounding box center [867, 487] width 618 height 15
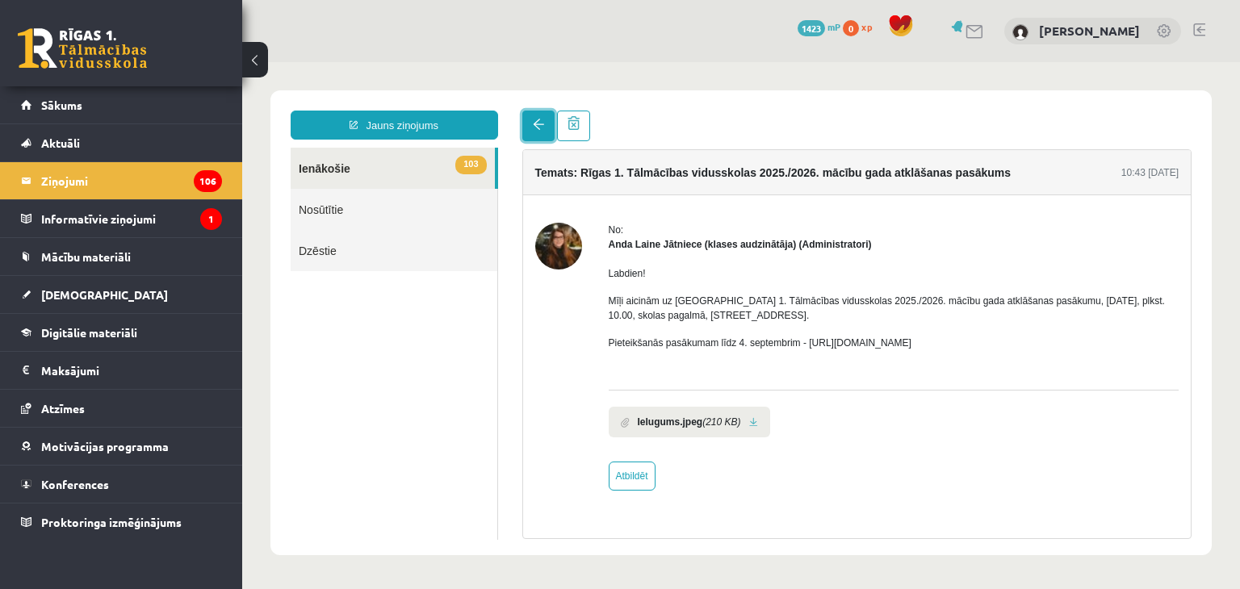
click at [545, 120] on link at bounding box center [538, 126] width 32 height 31
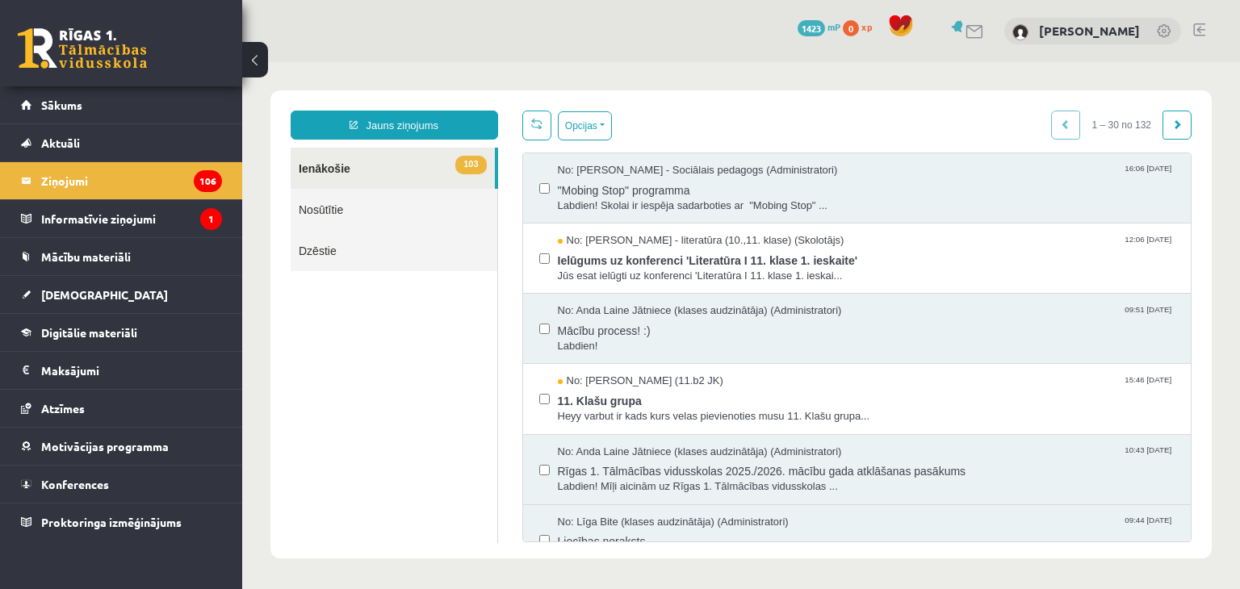
click at [528, 132] on link at bounding box center [536, 126] width 29 height 30
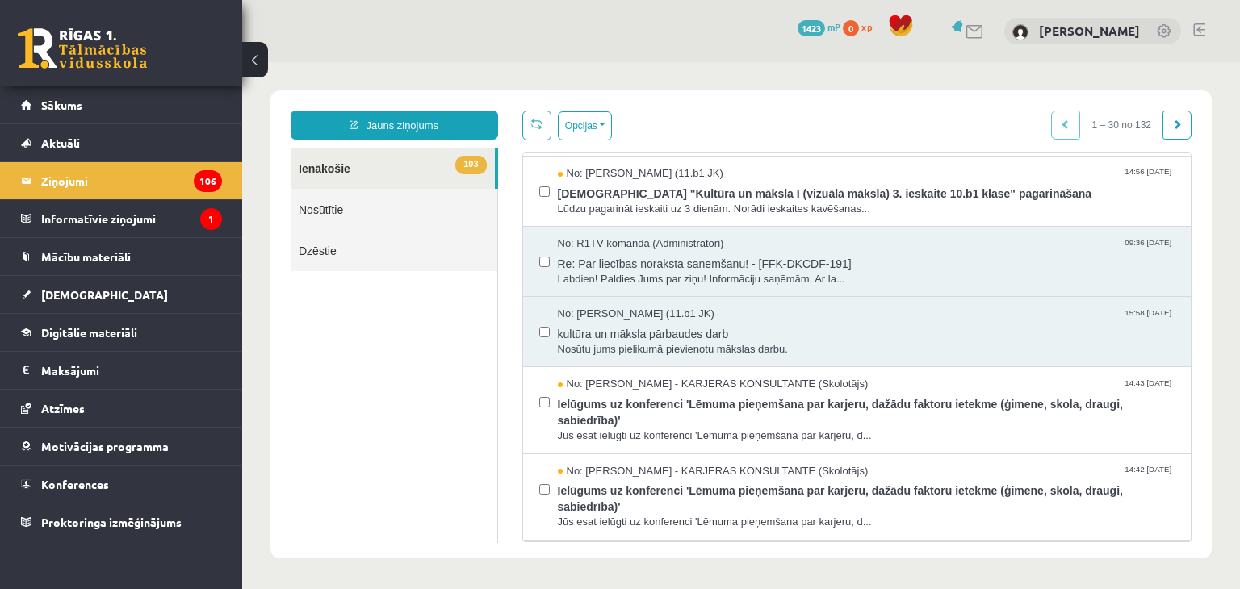
scroll to position [564, 0]
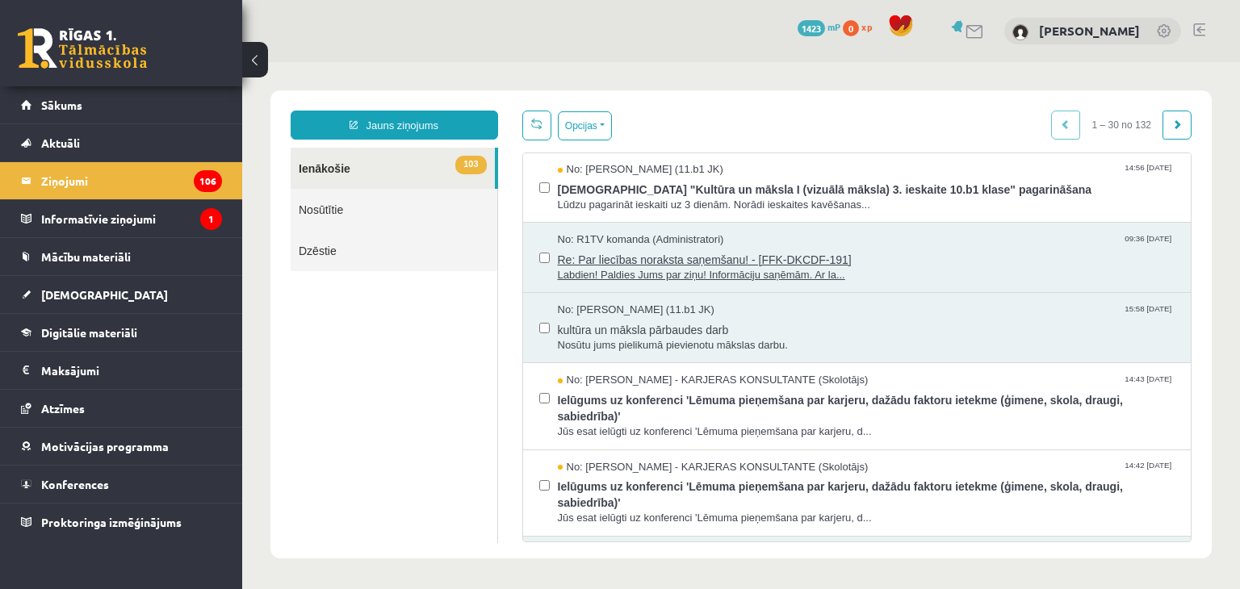
click at [848, 253] on span "Re: Par liecības noraksta saņemšanu! - [FFK-DKCDF-191]" at bounding box center [867, 258] width 618 height 20
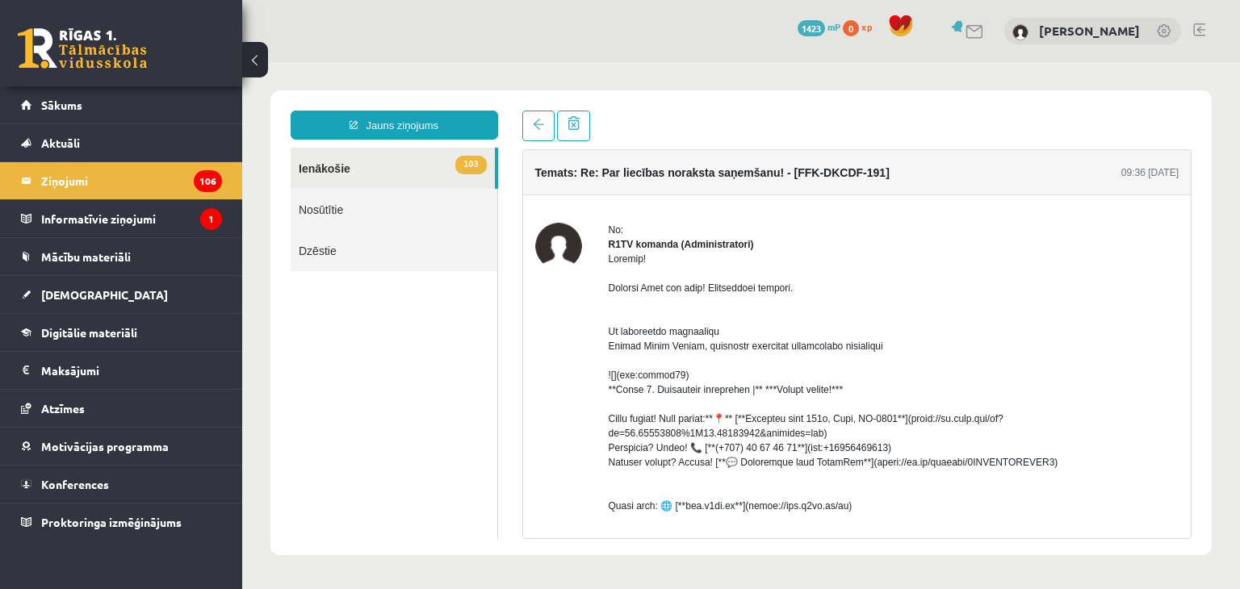
scroll to position [0, 0]
click at [161, 233] on legend "Informatīvie ziņojumi 1" at bounding box center [131, 218] width 181 height 37
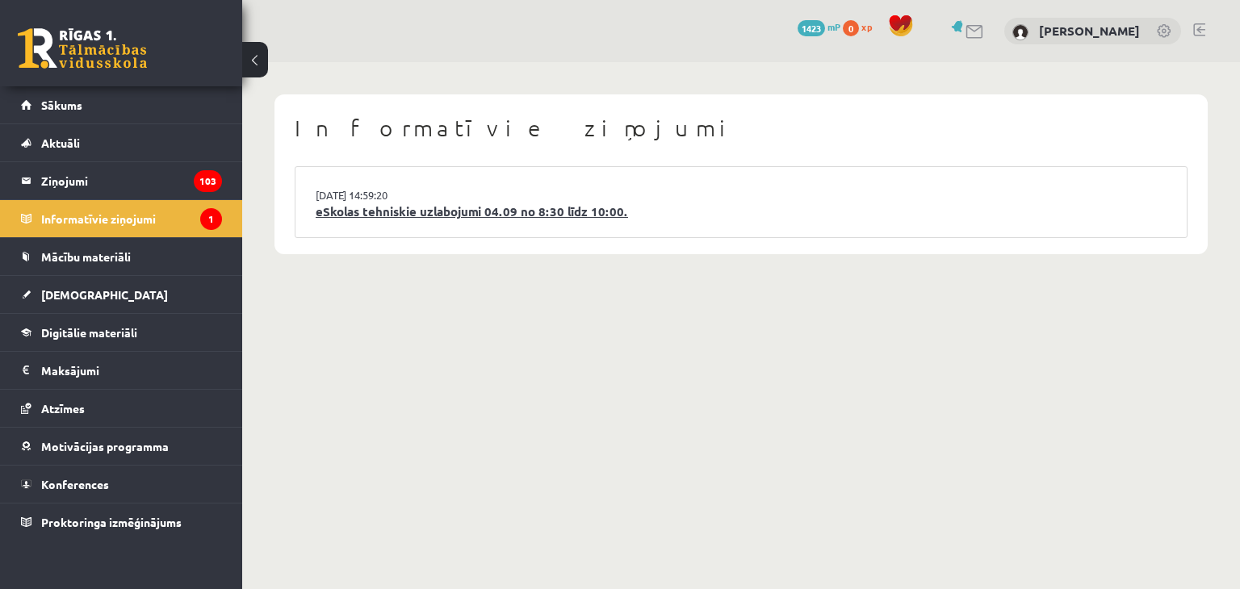
click at [371, 204] on link "eSkolas tehniskie uzlabojumi 04.09 no 8:30 līdz 10:00." at bounding box center [741, 212] width 851 height 19
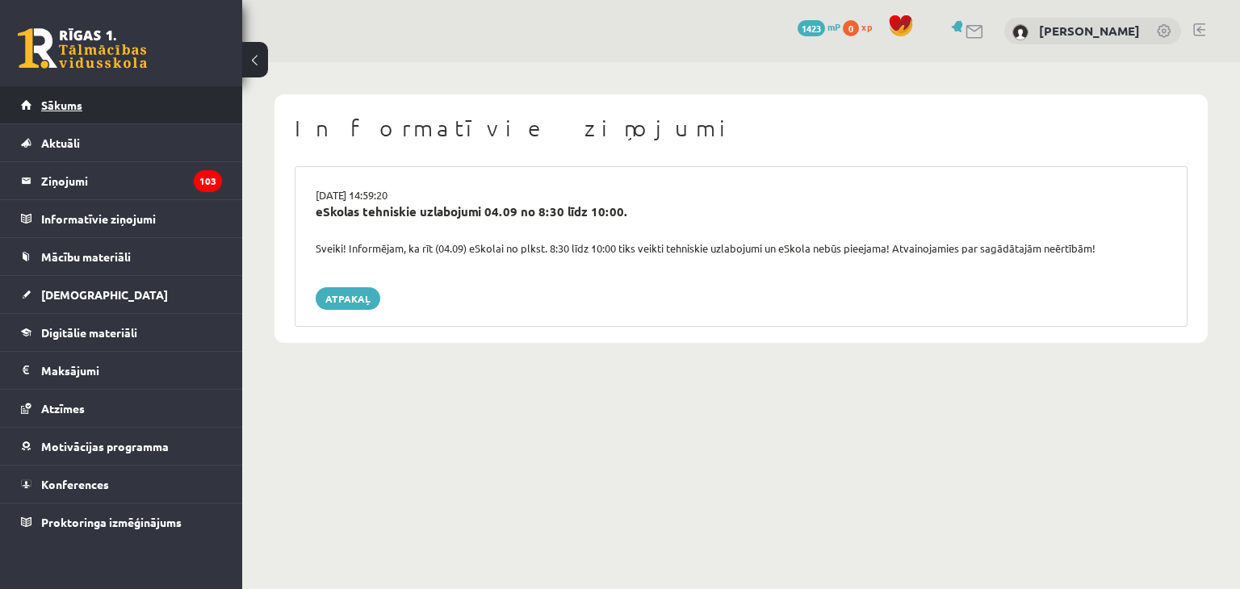
click at [137, 119] on link "Sākums" at bounding box center [121, 104] width 201 height 37
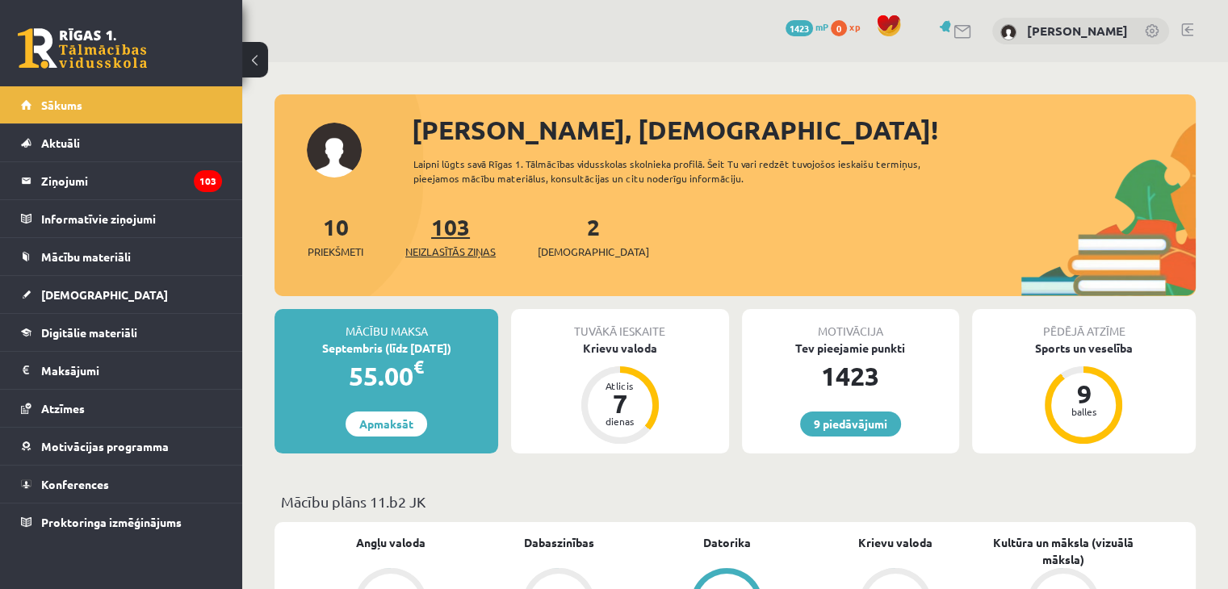
click at [465, 236] on link "103 Neizlasītās ziņas" at bounding box center [450, 236] width 90 height 48
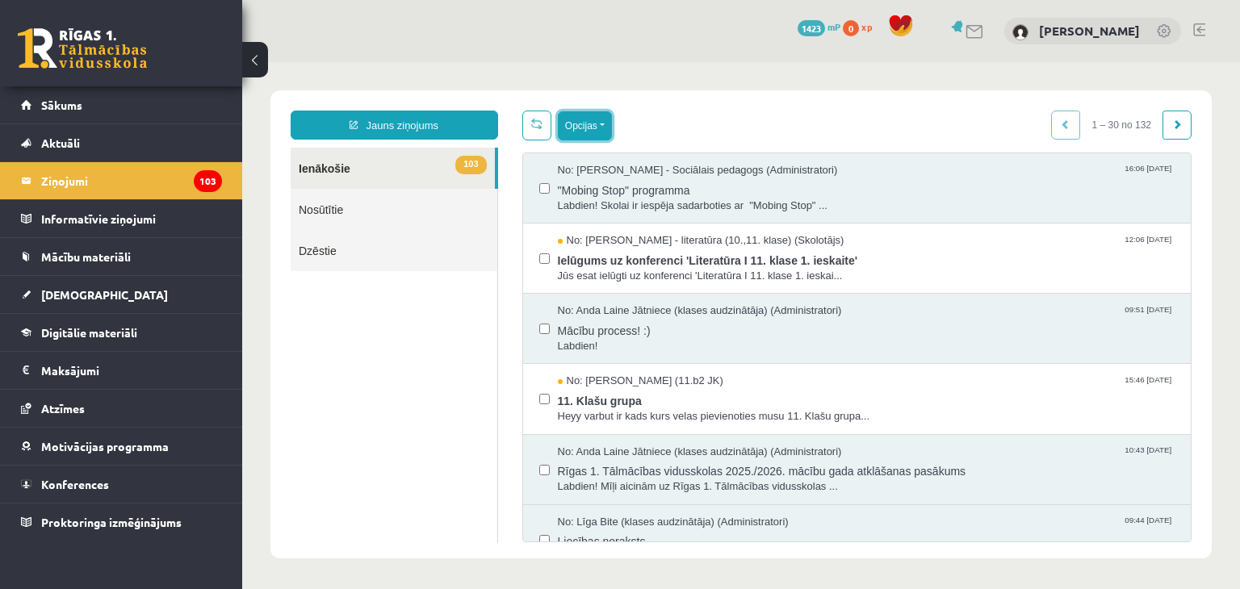
click at [589, 131] on button "Opcijas" at bounding box center [585, 125] width 54 height 29
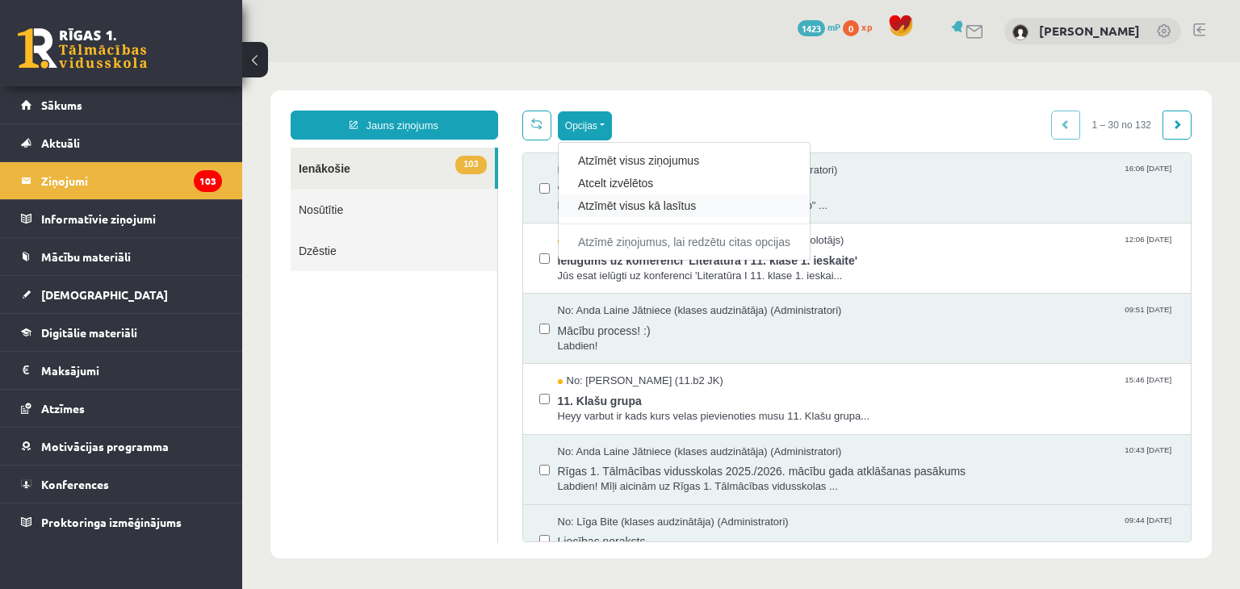
click at [630, 213] on div "Atzīmēt visus kā lasītus" at bounding box center [684, 206] width 251 height 23
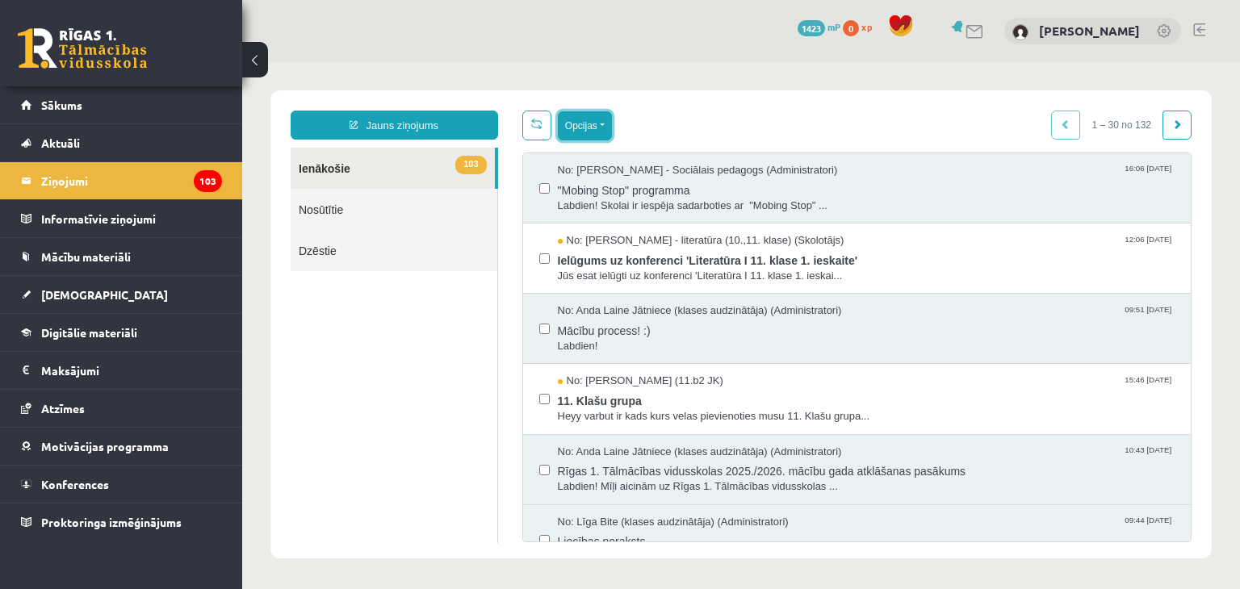
click at [580, 115] on button "Opcijas" at bounding box center [585, 125] width 54 height 29
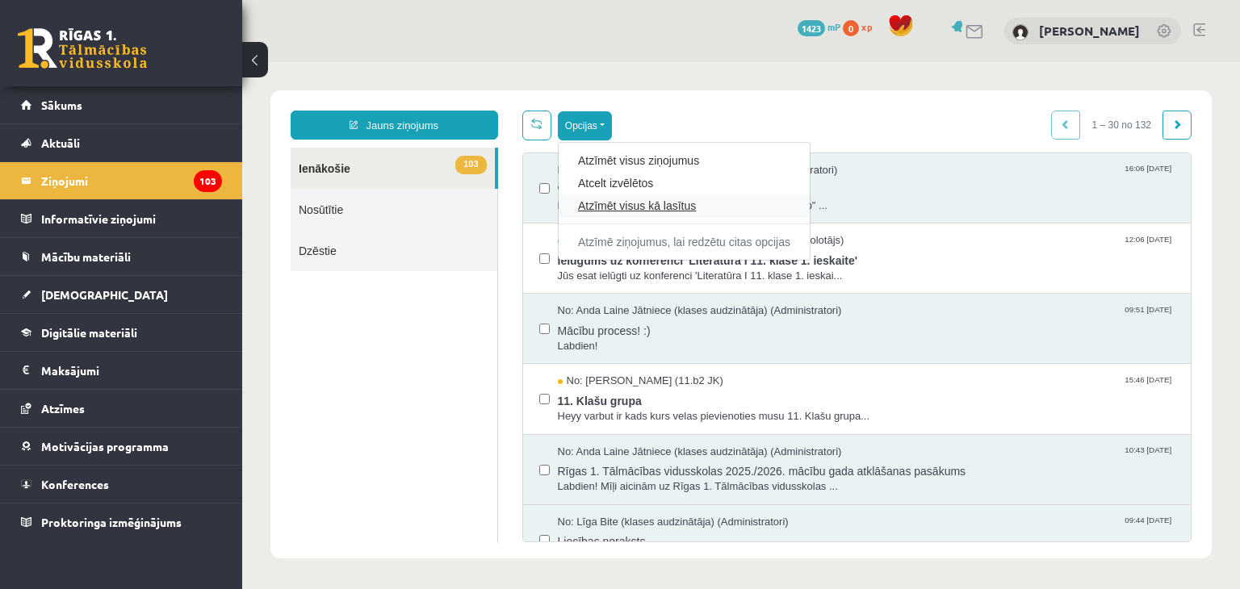
click at [596, 204] on link "Atzīmēt visus kā lasītus" at bounding box center [684, 206] width 212 height 16
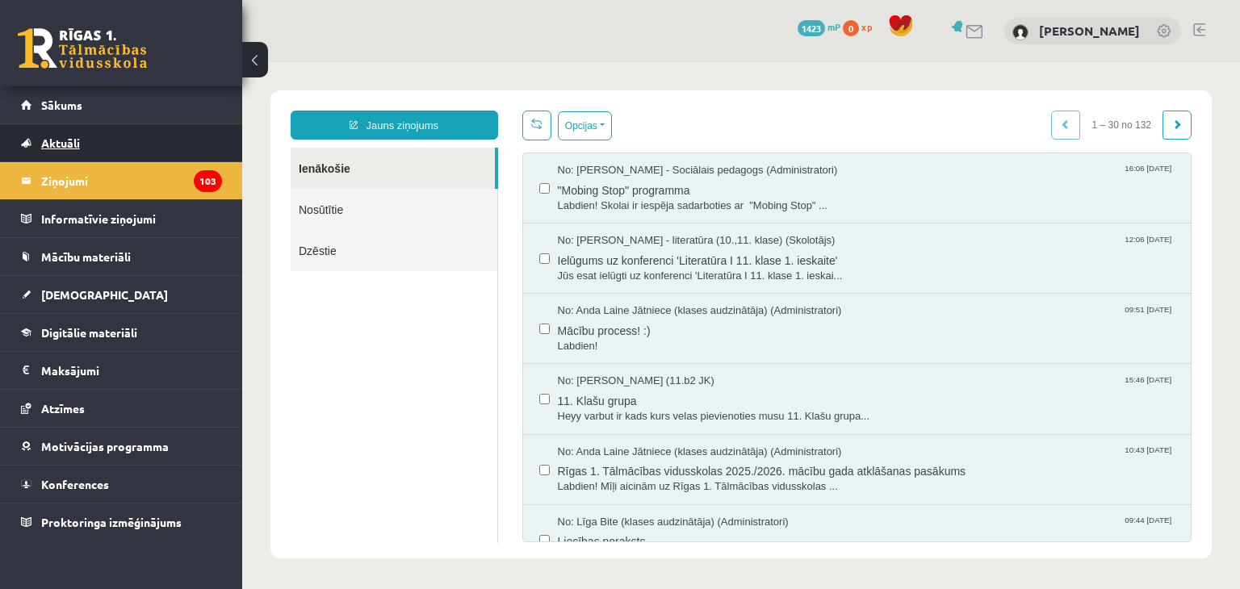
click at [165, 146] on link "Aktuāli" at bounding box center [121, 142] width 201 height 37
